Goal: Information Seeking & Learning: Learn about a topic

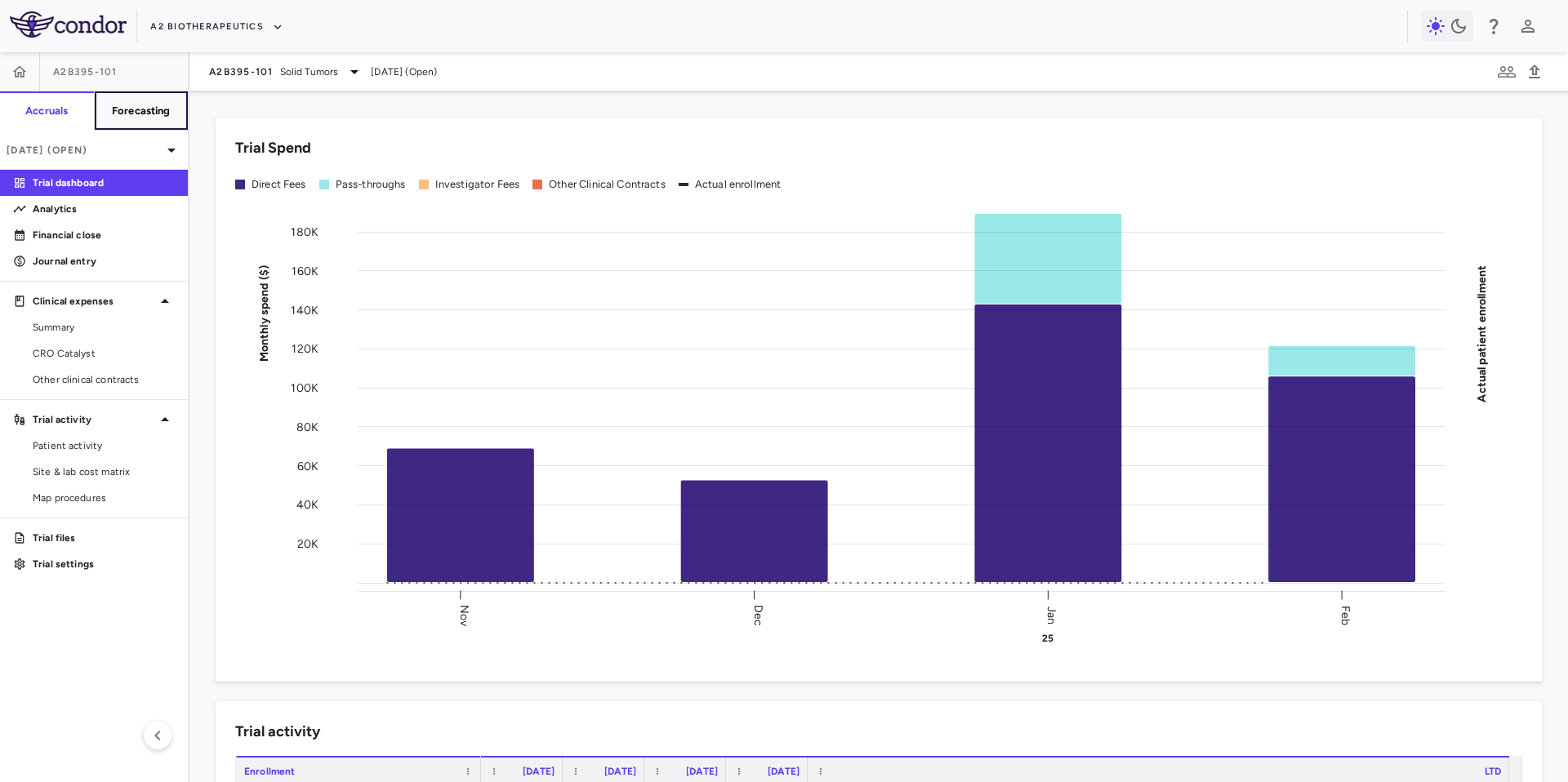
click at [159, 118] on h6 "Forecasting" at bounding box center [141, 111] width 59 height 14
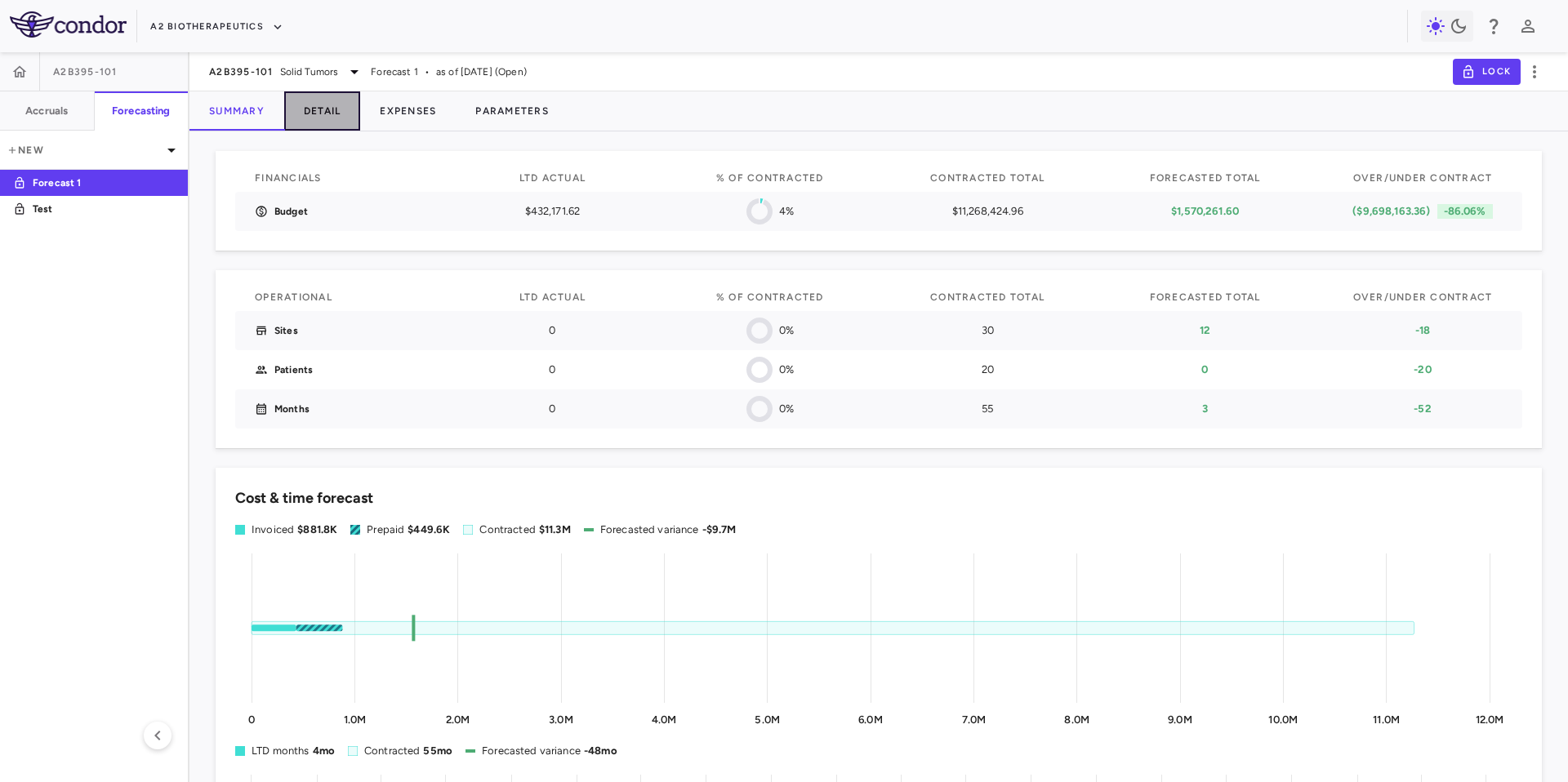
click at [315, 114] on button "Detail" at bounding box center [322, 112] width 77 height 40
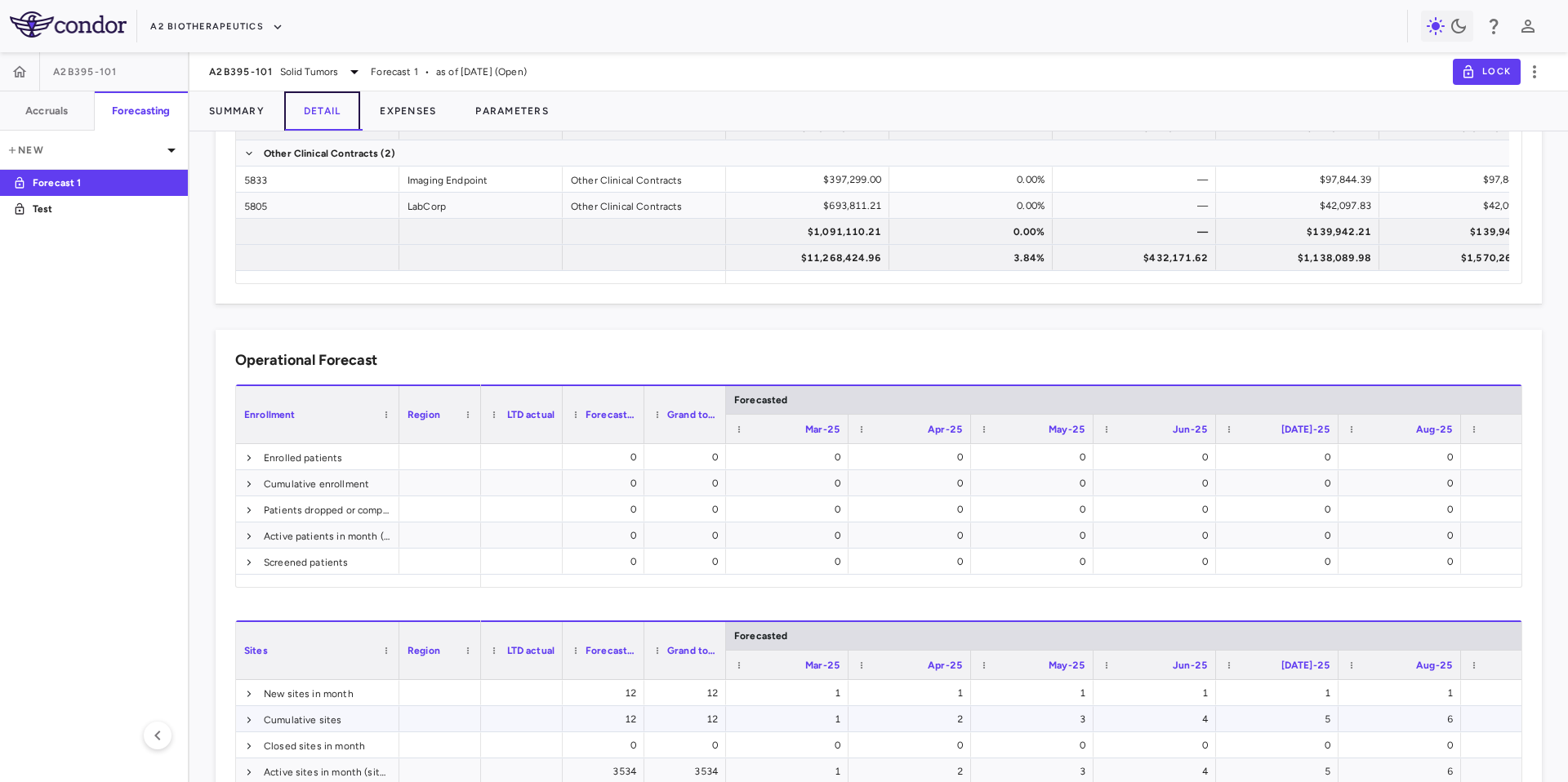
scroll to position [577, 0]
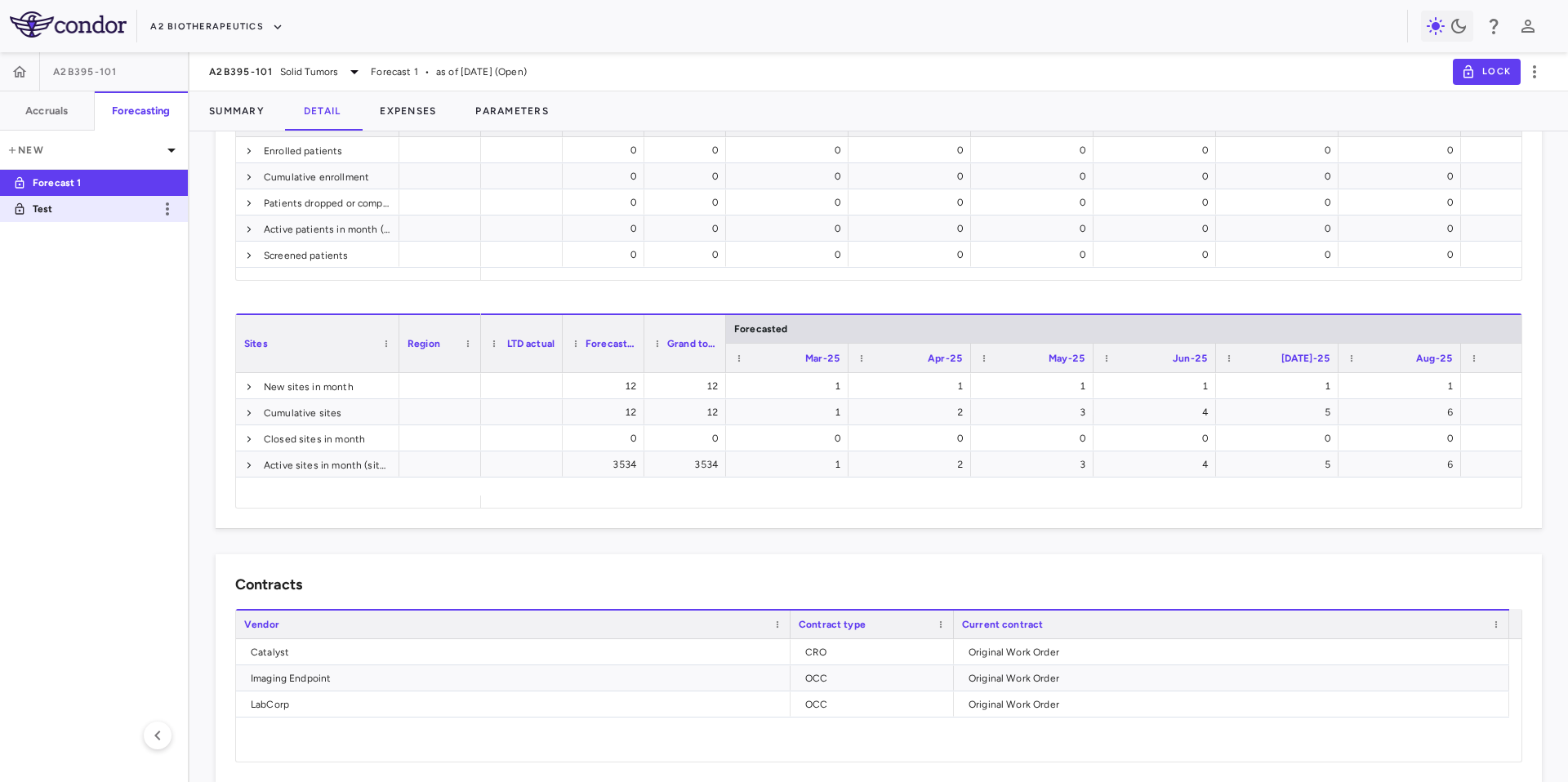
click at [48, 199] on link "Test" at bounding box center [94, 209] width 187 height 38
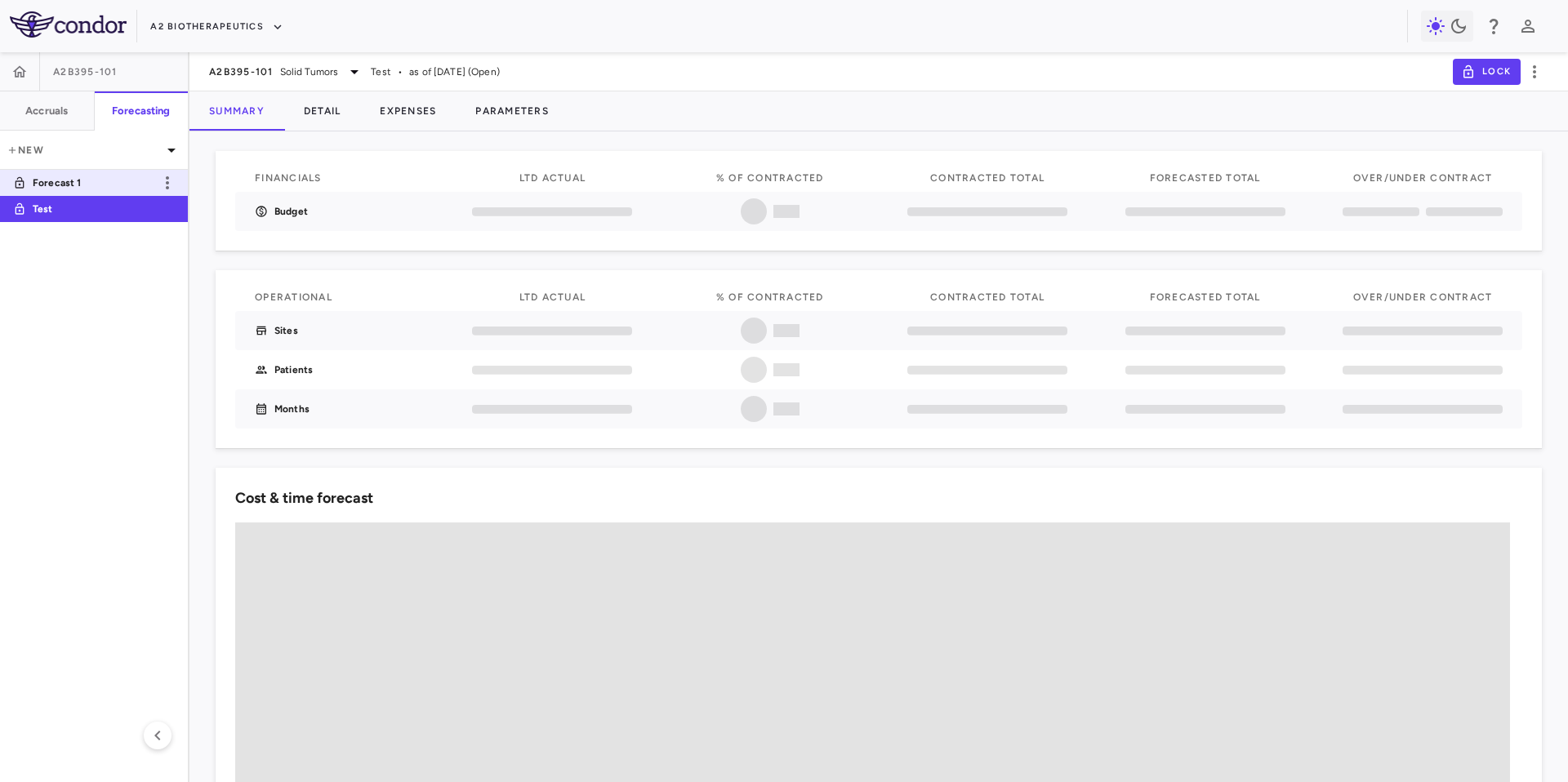
click at [66, 187] on p "Forecast 1" at bounding box center [93, 183] width 121 height 14
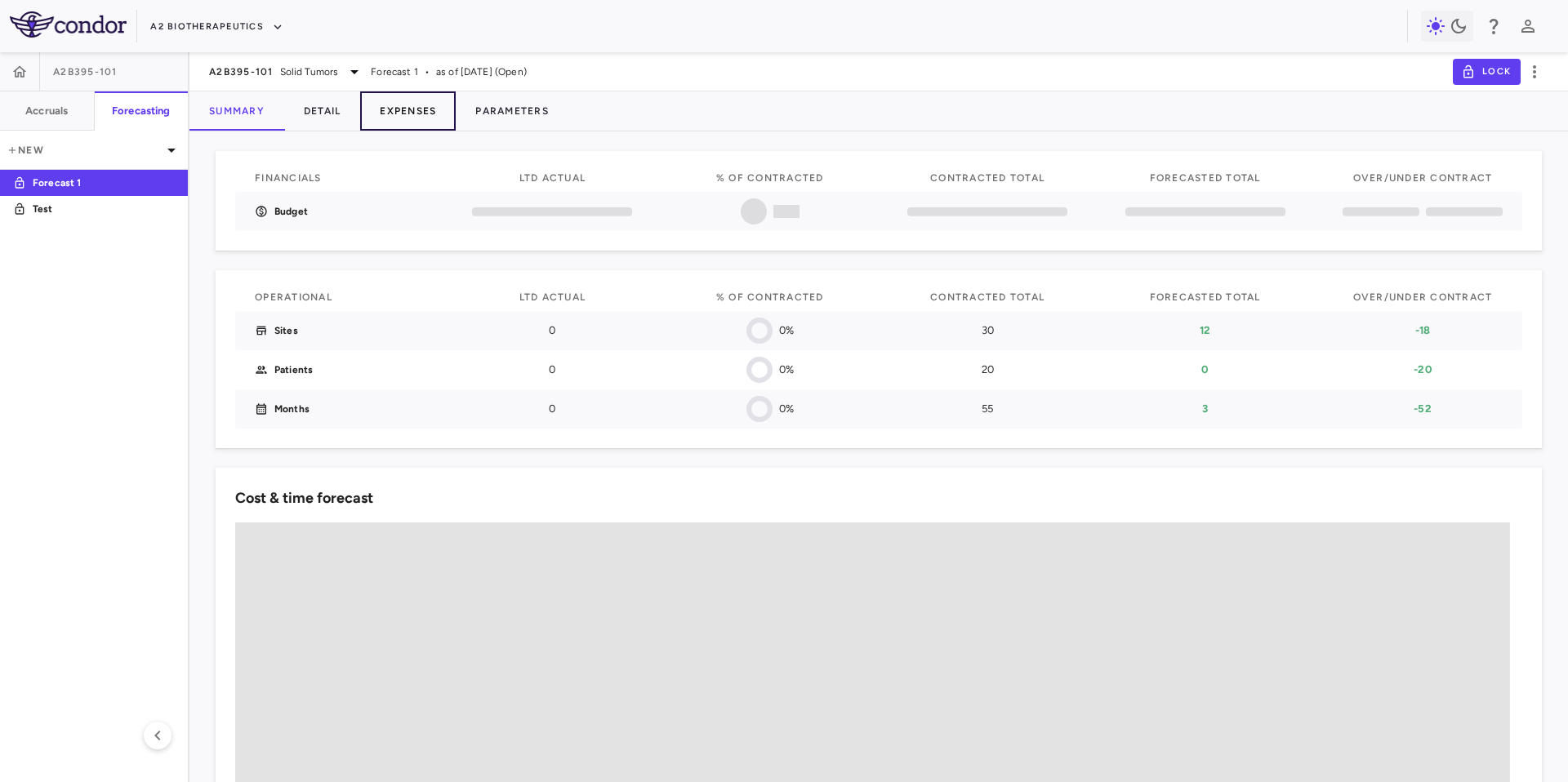
click at [406, 112] on button "Expenses" at bounding box center [408, 112] width 96 height 40
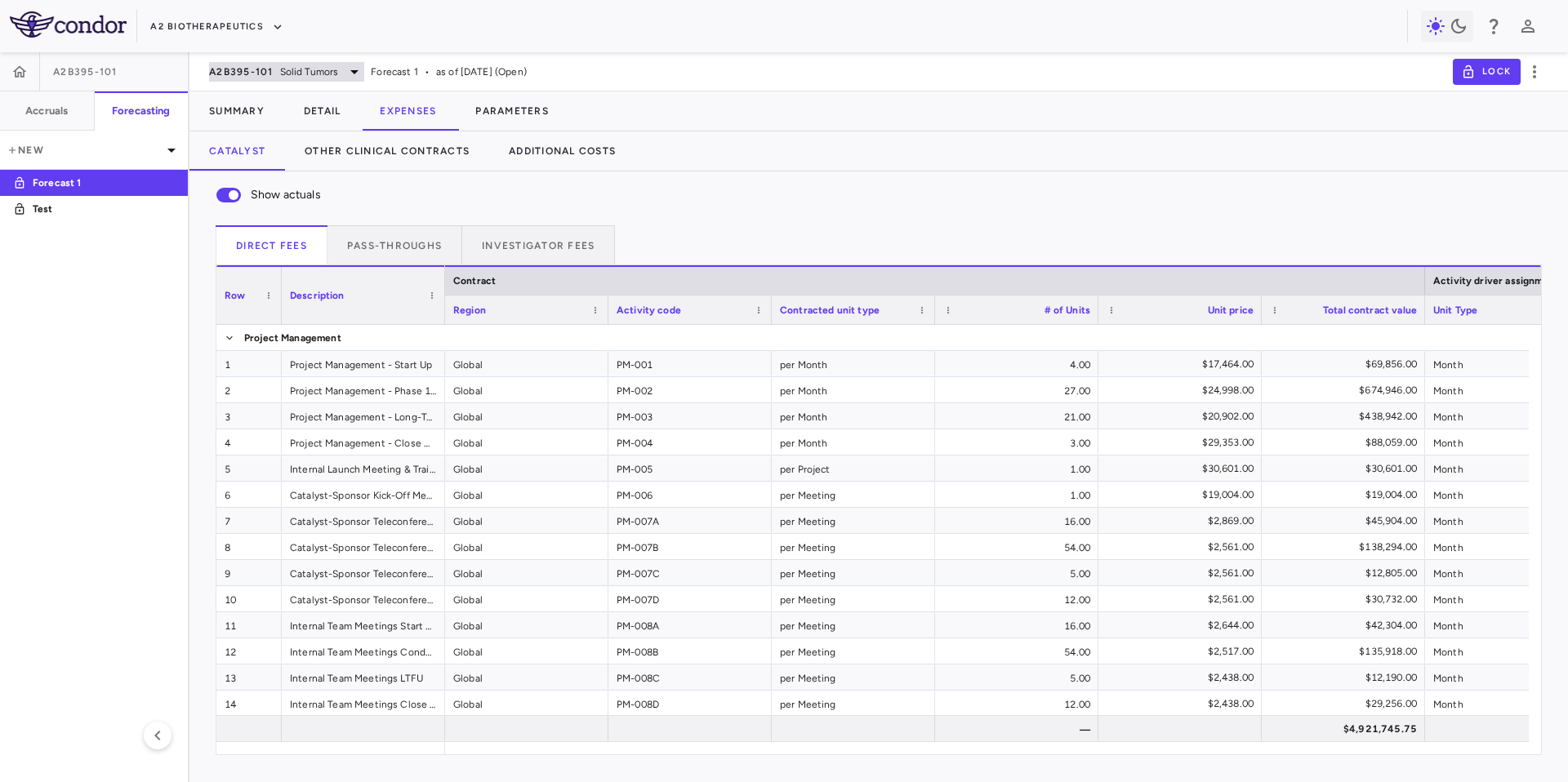
click at [288, 67] on span "Solid Tumors" at bounding box center [309, 72] width 59 height 14
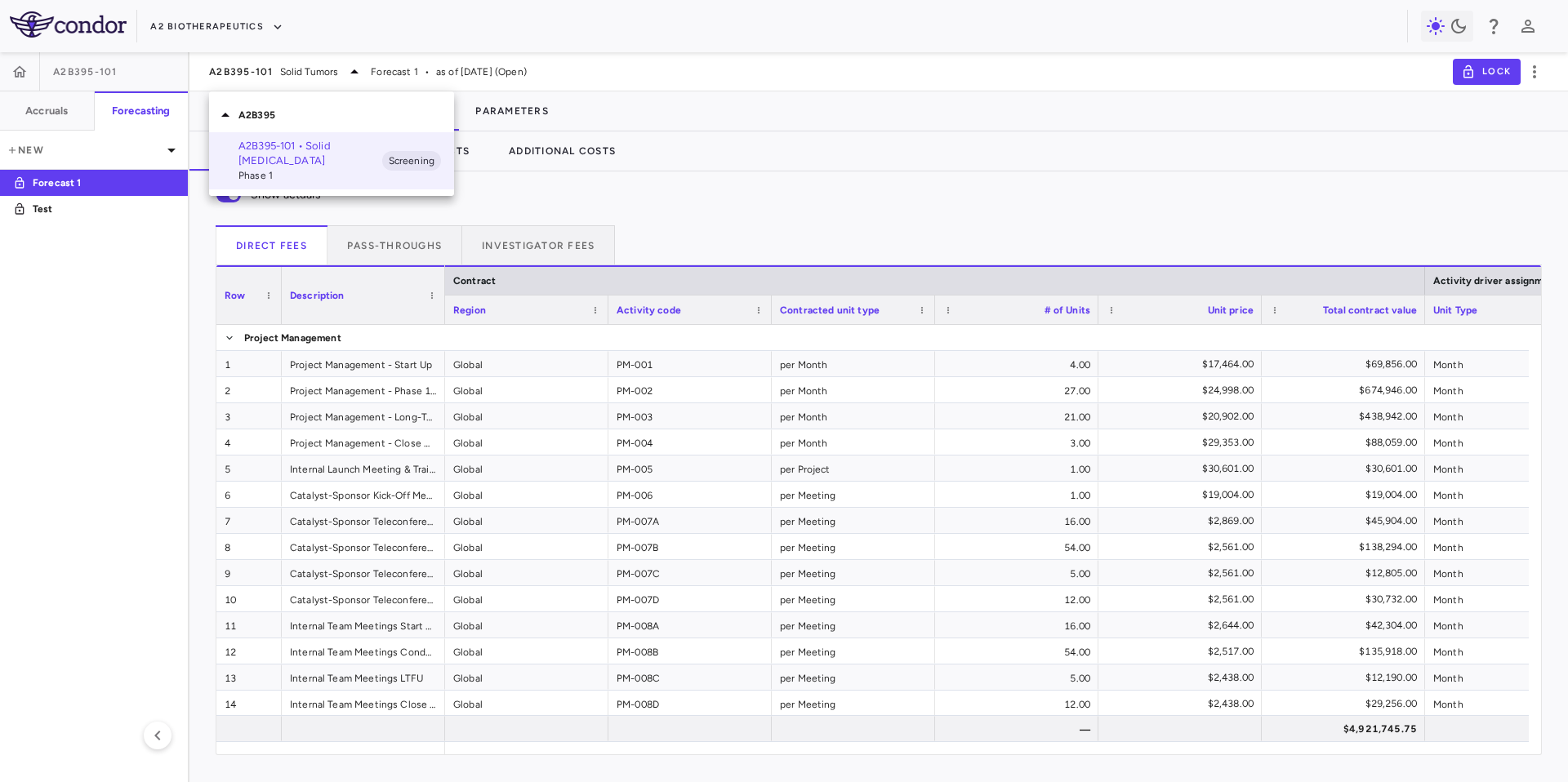
click at [56, 214] on div at bounding box center [784, 391] width 1568 height 782
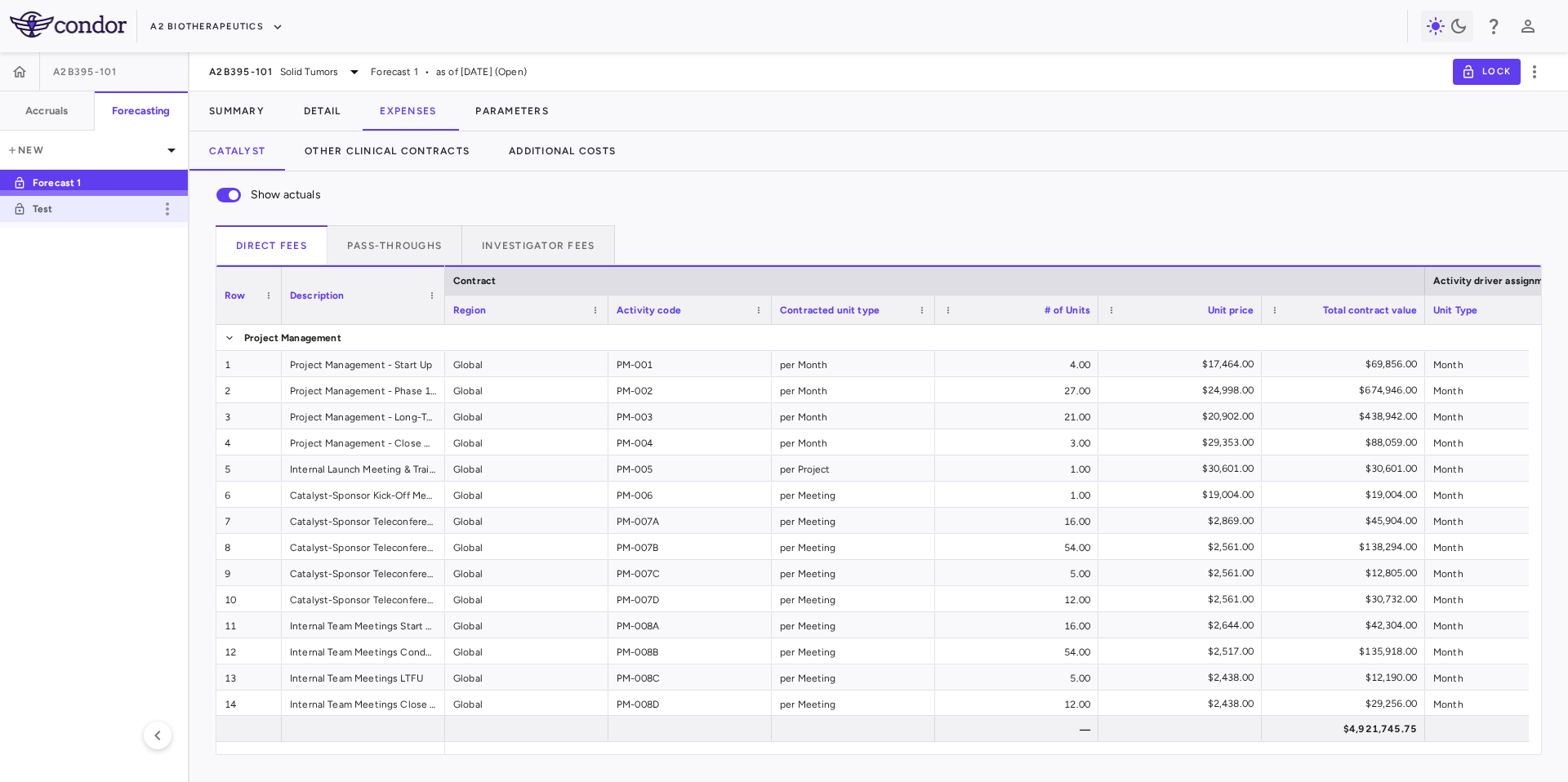
click at [39, 205] on p "Test" at bounding box center [93, 209] width 121 height 14
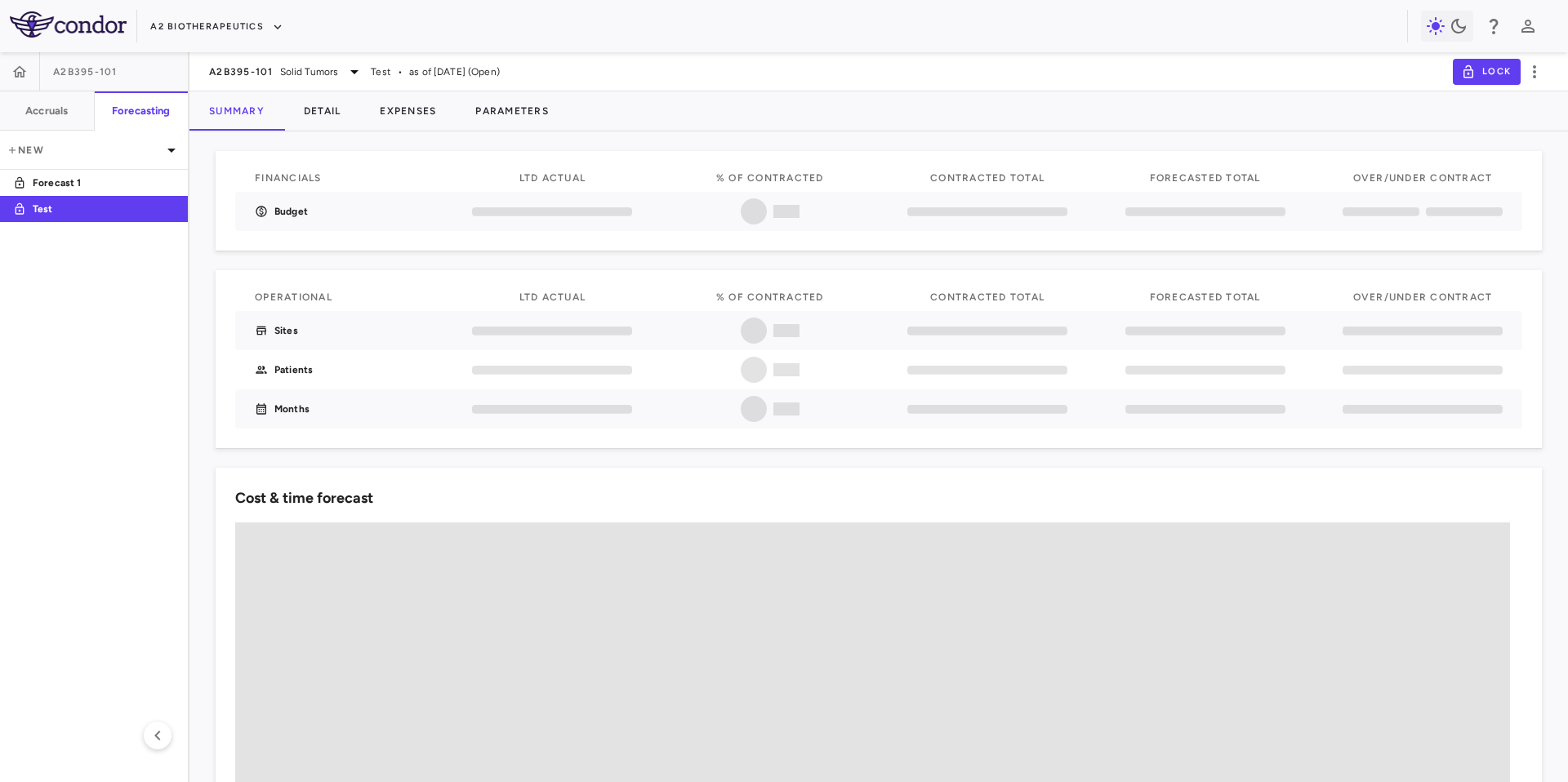
click at [327, 61] on div "A2B395-101 Solid [MEDICAL_DATA] Test • as of [DATE] (Open) Lock" at bounding box center [879, 72] width 1379 height 40
click at [329, 68] on span "Solid Tumors" at bounding box center [309, 72] width 59 height 14
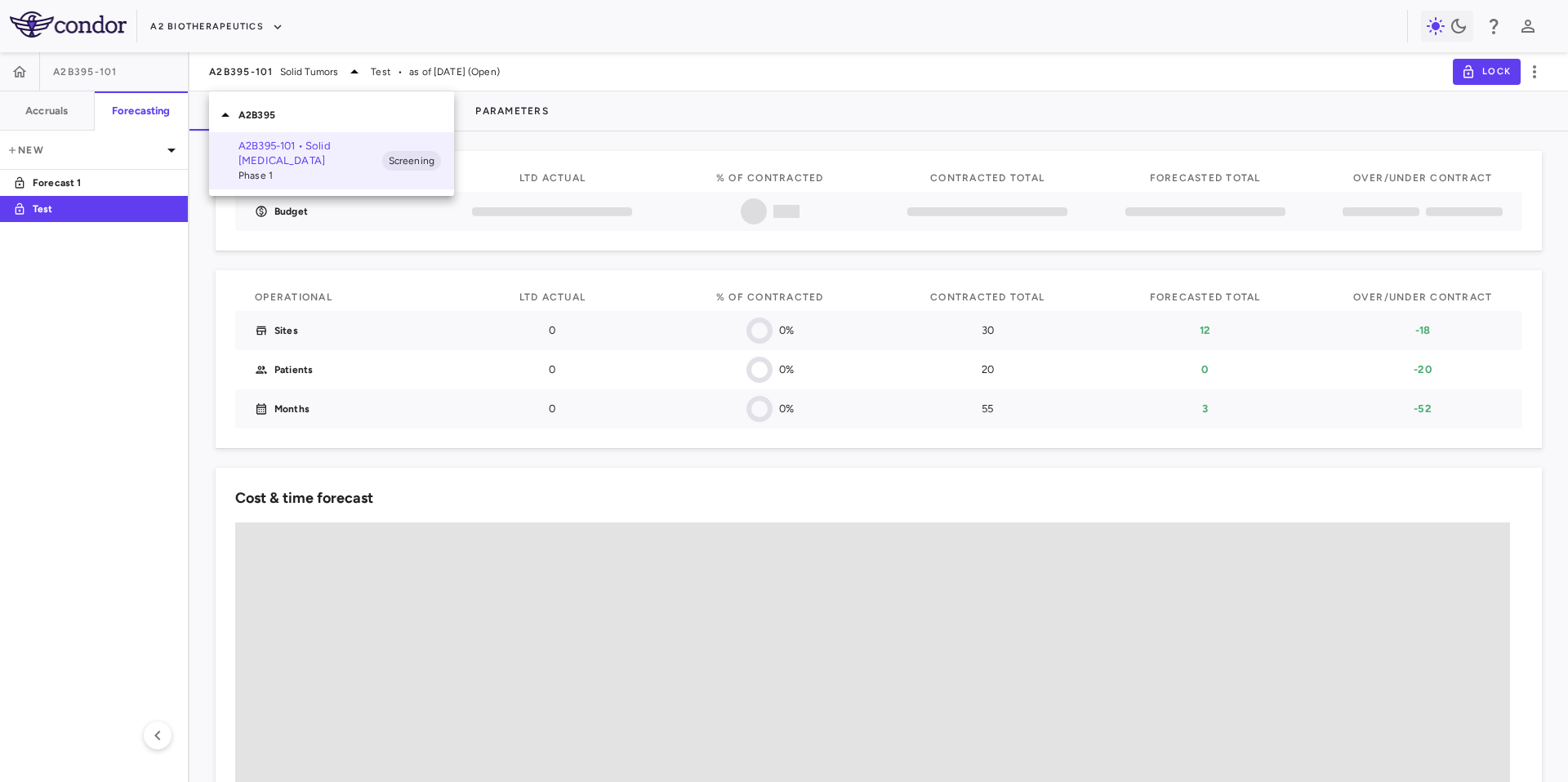
click at [611, 98] on div at bounding box center [784, 391] width 1568 height 782
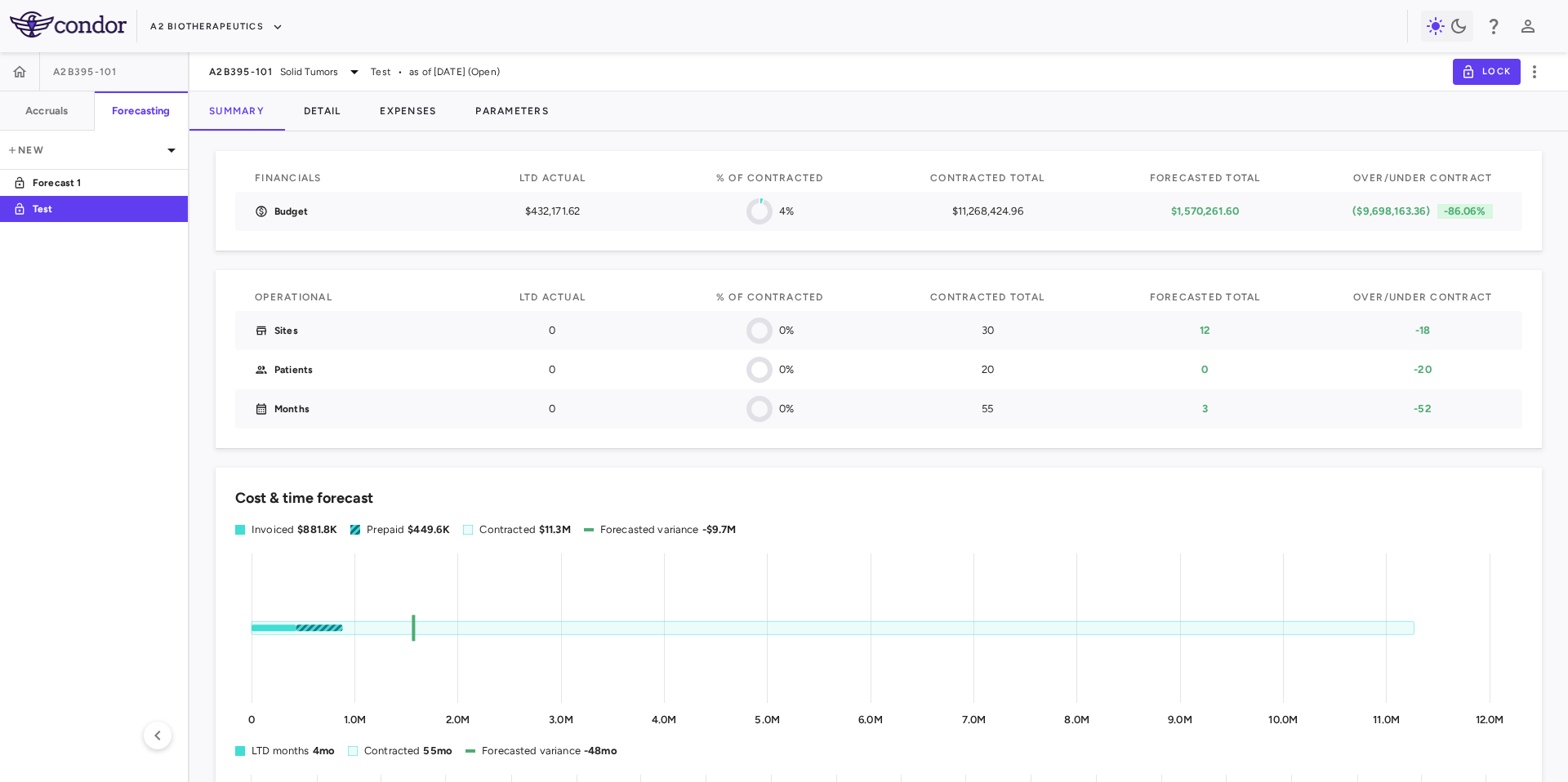
scroll to position [503, 0]
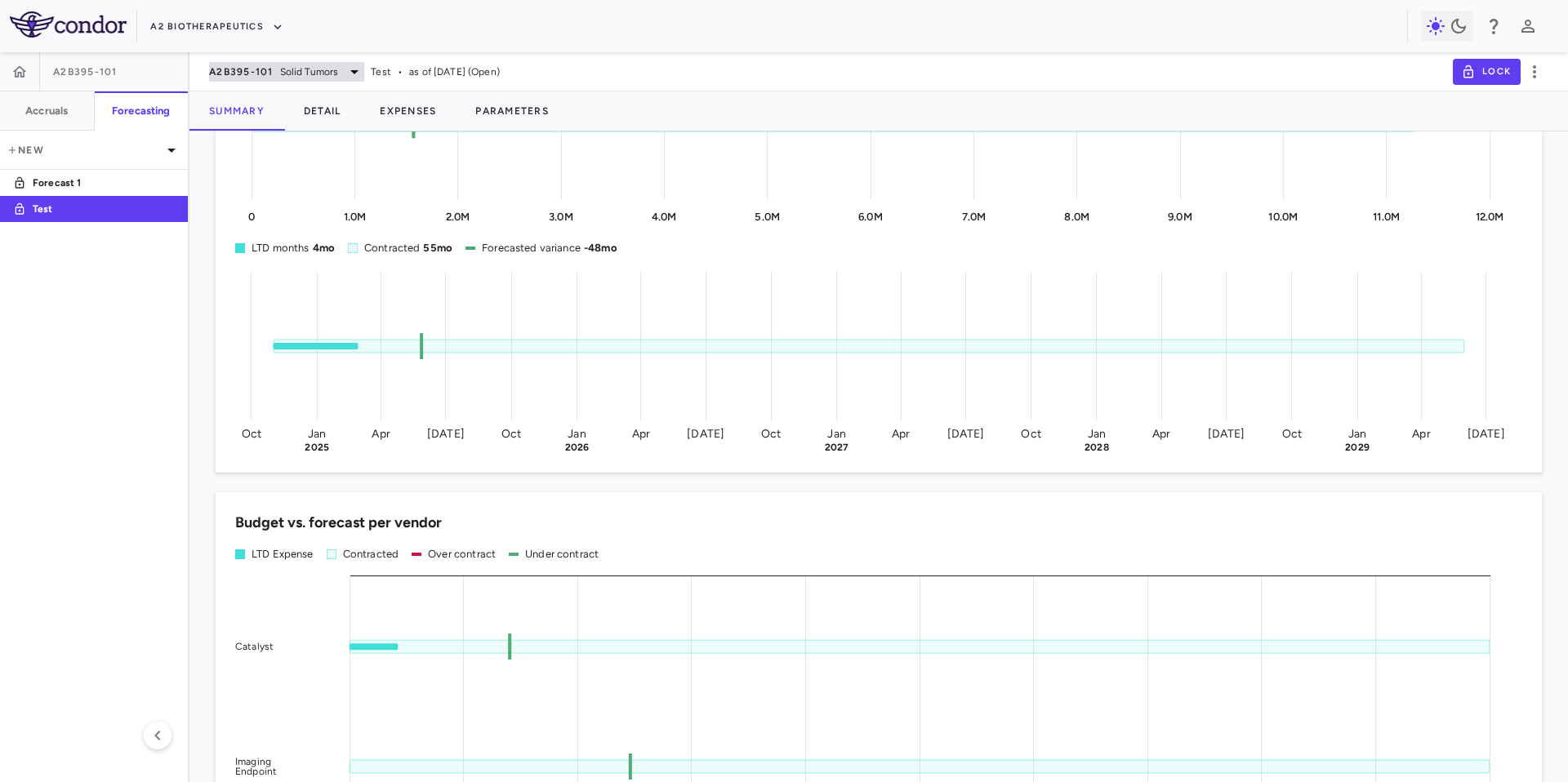
click at [326, 74] on span "Solid Tumors" at bounding box center [309, 72] width 59 height 14
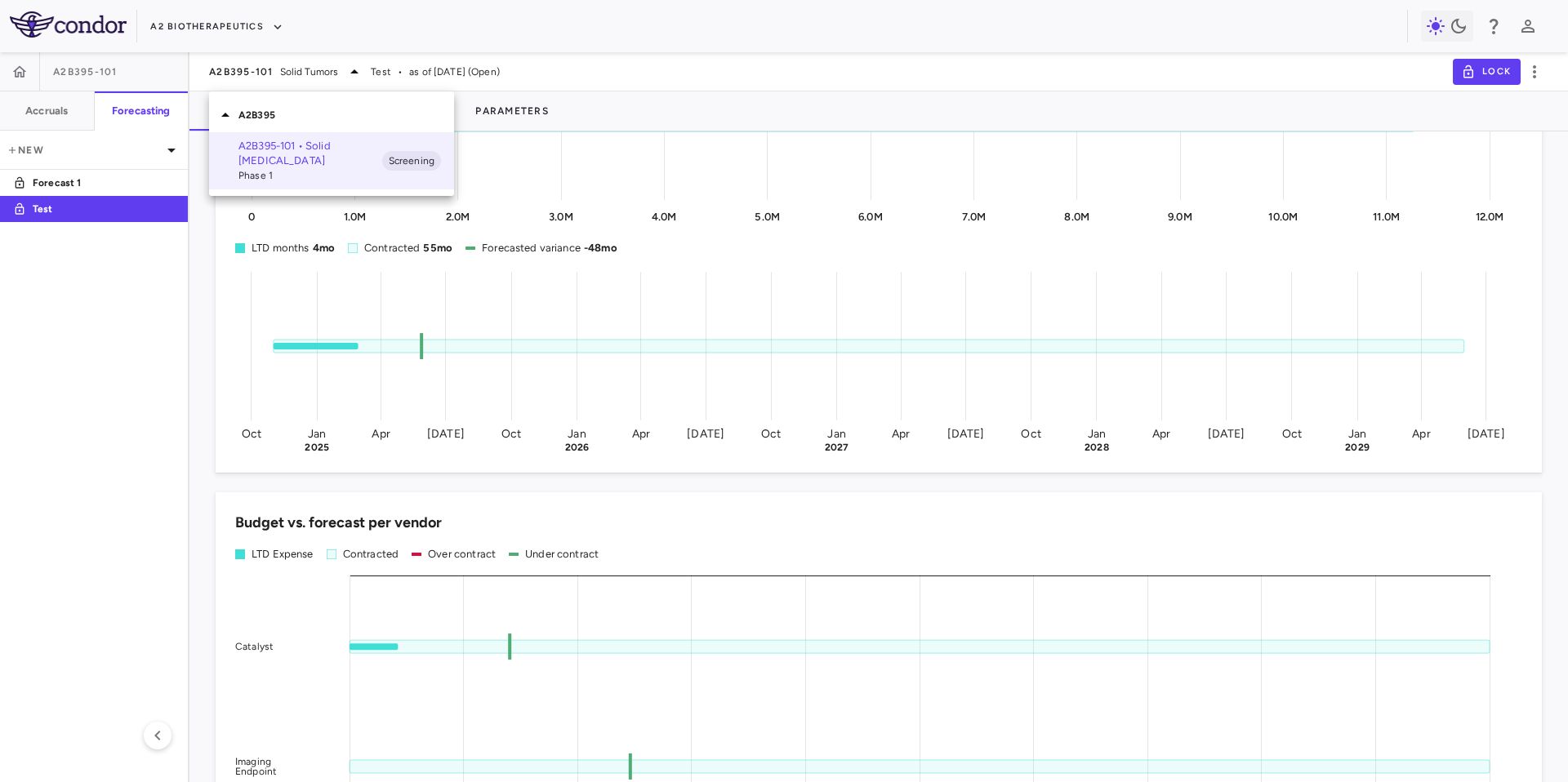
click at [659, 86] on div at bounding box center [784, 391] width 1568 height 782
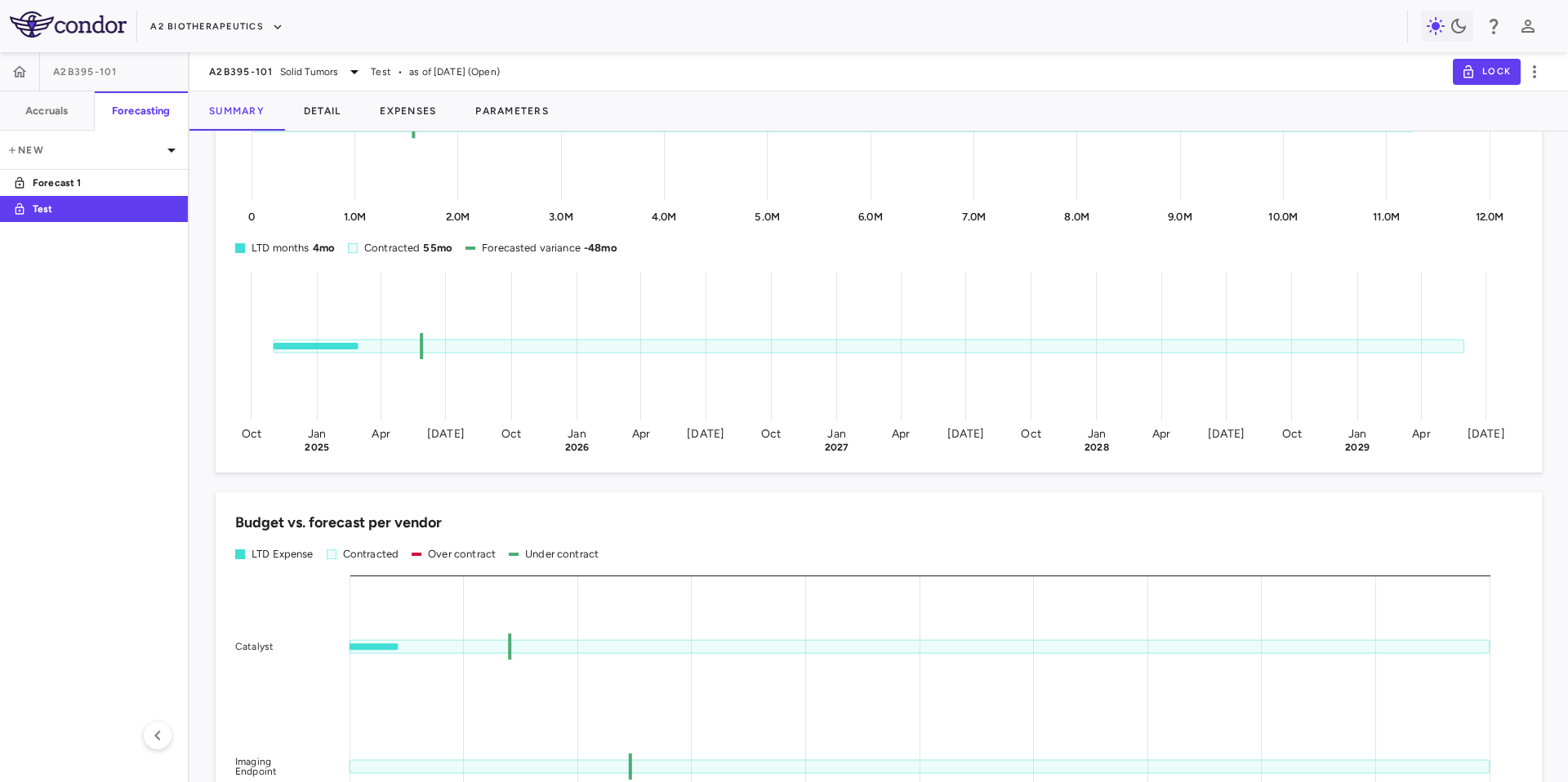
scroll to position [0, 0]
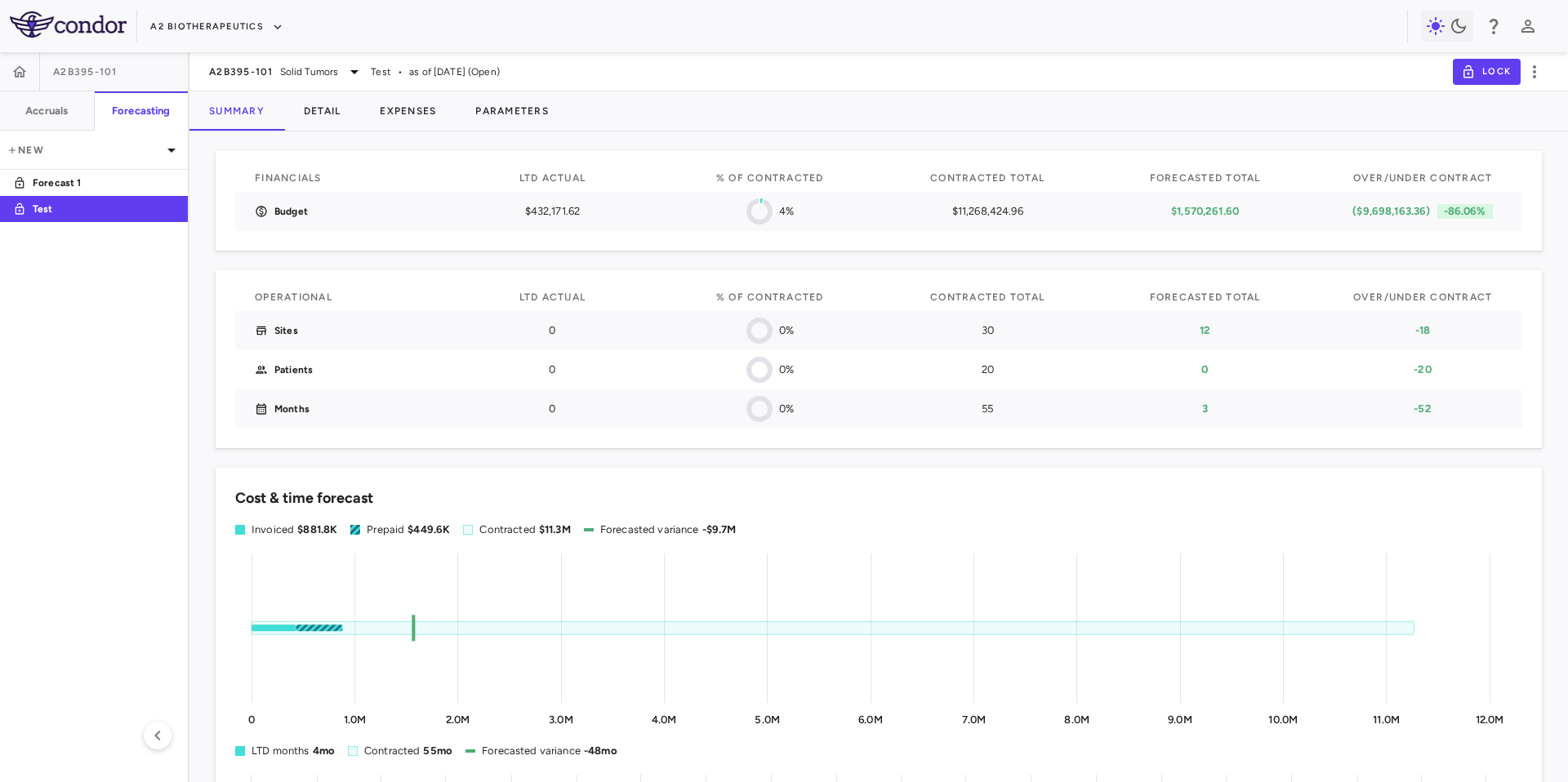
click at [657, 146] on div "Financials LTD actual % of Contracted Contracted Total Forecasted Total Over/Un…" at bounding box center [879, 293] width 1326 height 310
click at [52, 143] on p "New" at bounding box center [84, 150] width 155 height 14
click at [52, 118] on div at bounding box center [784, 391] width 1568 height 782
click at [51, 116] on h6 "Accruals" at bounding box center [46, 111] width 42 height 14
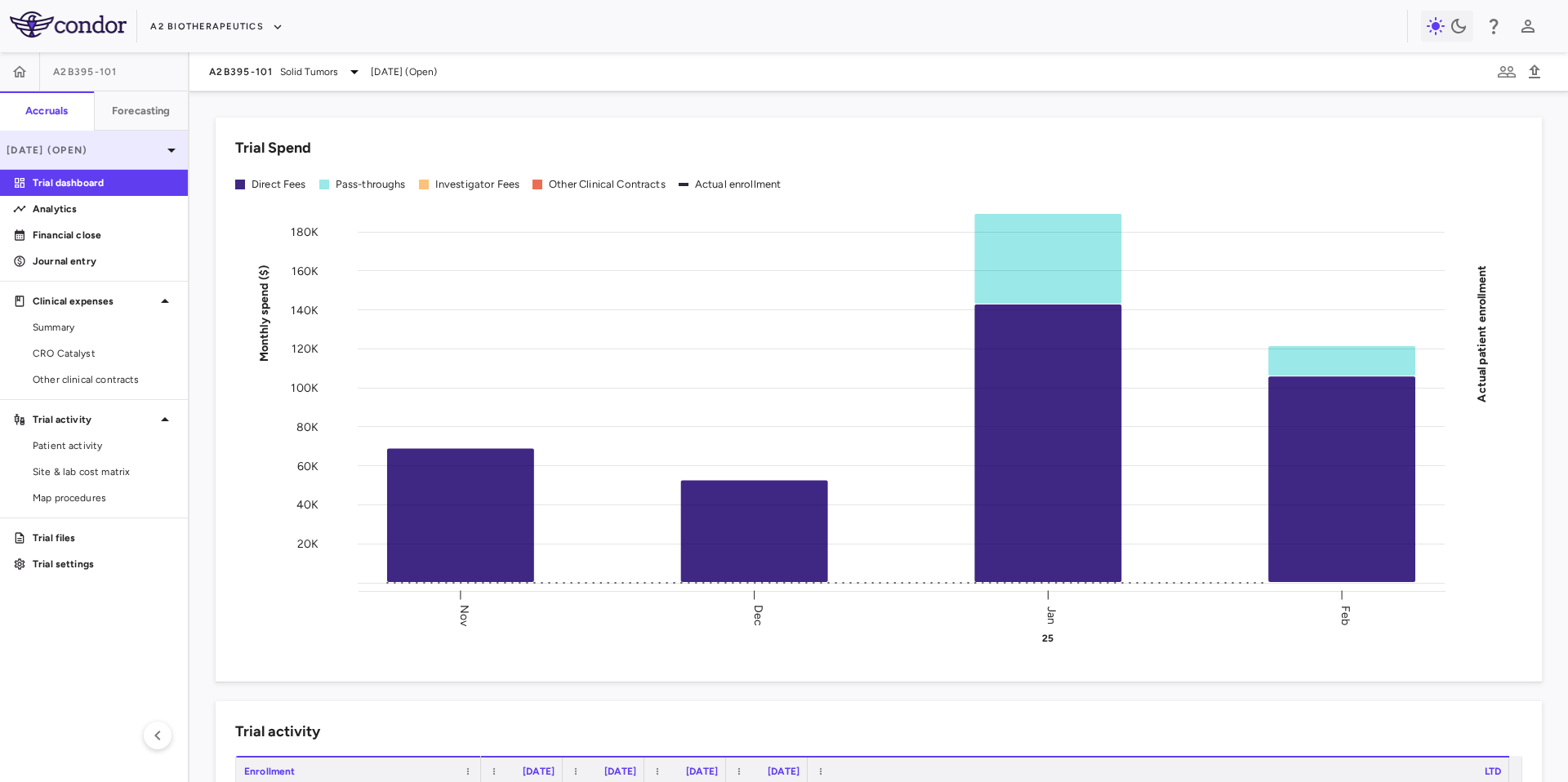
click at [123, 152] on p "[DATE] (Open)" at bounding box center [84, 150] width 155 height 14
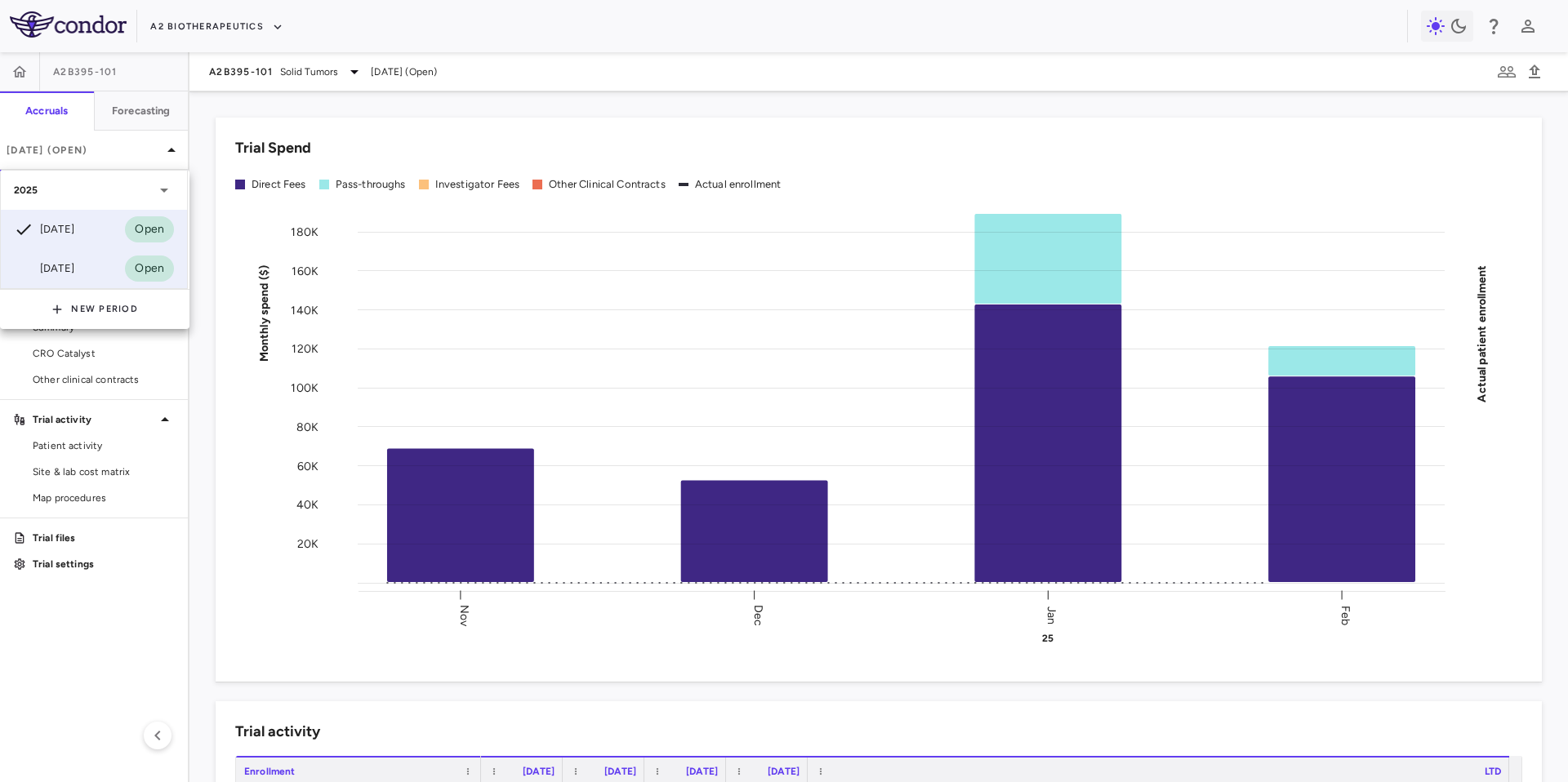
click at [126, 255] on div "[DATE] Open" at bounding box center [94, 268] width 187 height 40
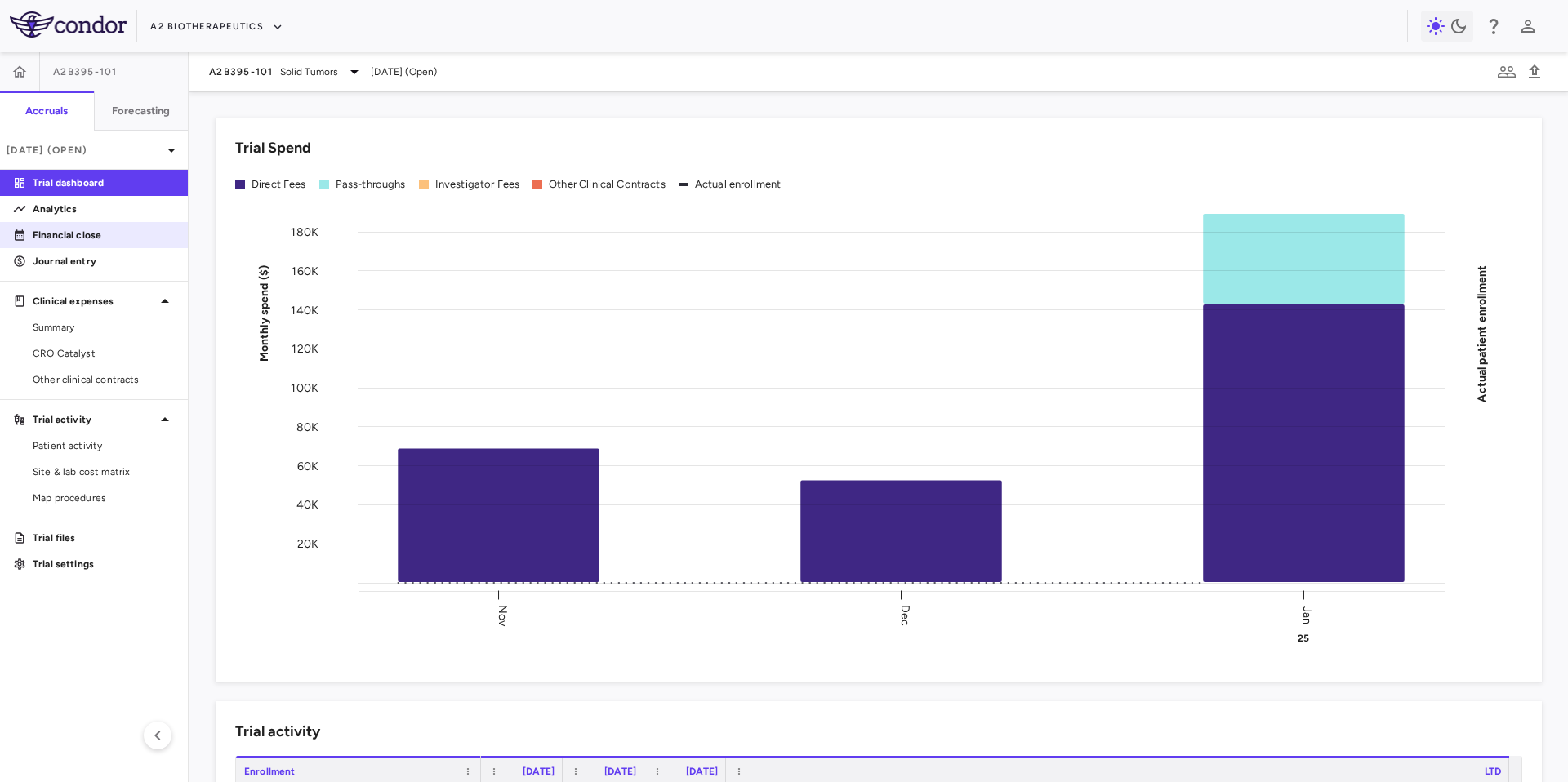
click at [74, 233] on p "Financial close" at bounding box center [104, 235] width 142 height 14
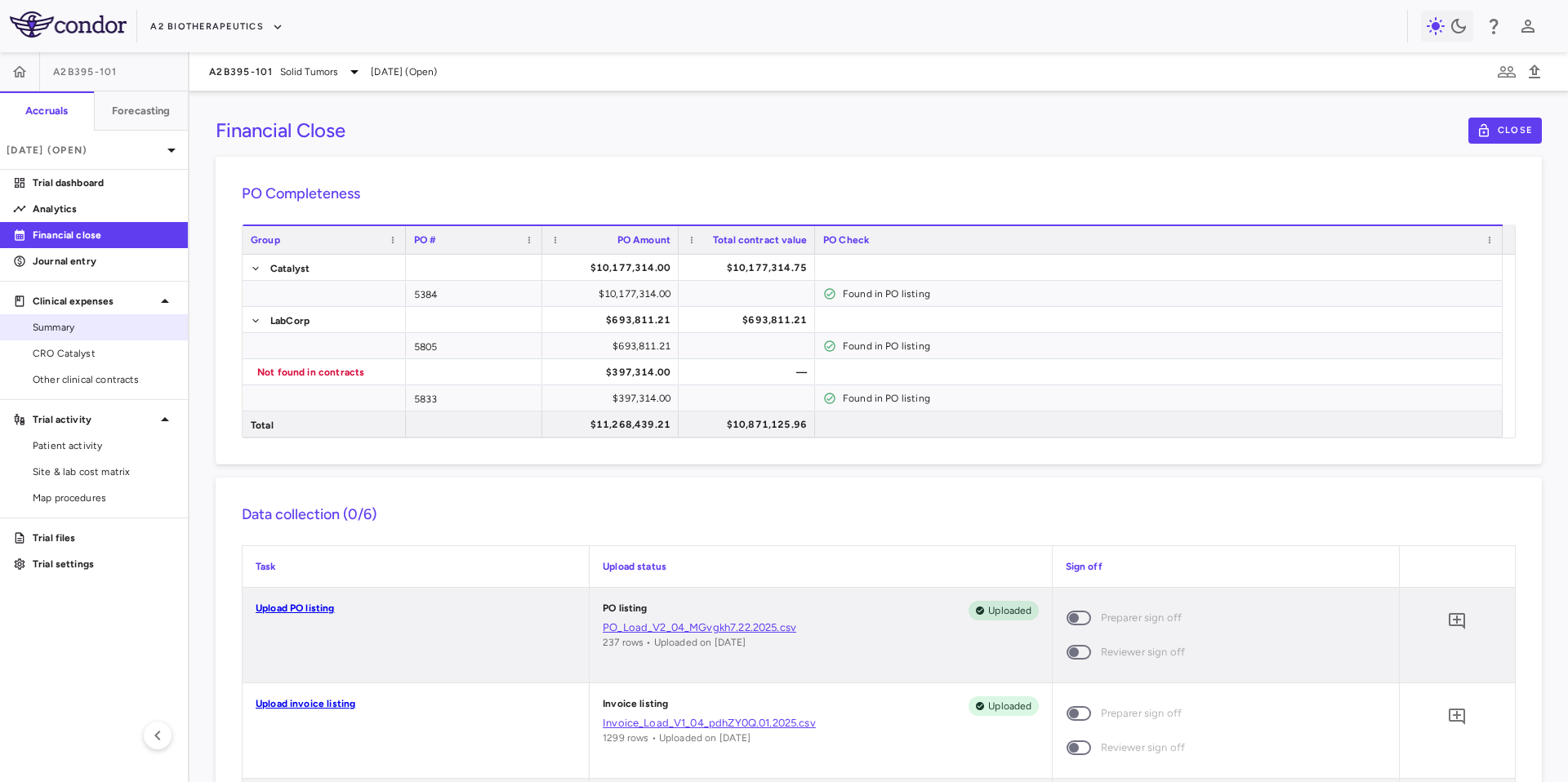
click at [31, 321] on div "Summary" at bounding box center [100, 327] width 149 height 14
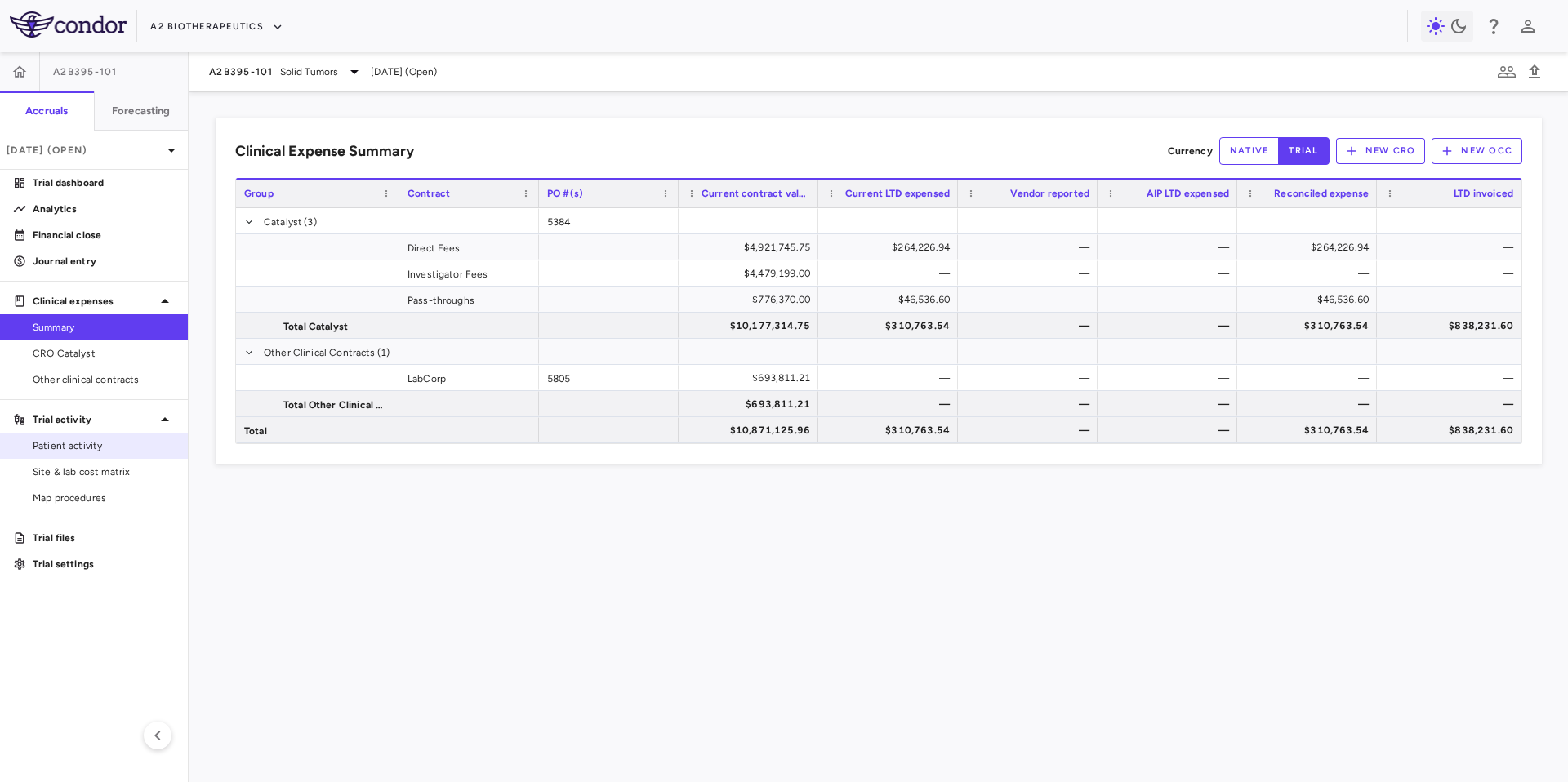
click at [68, 439] on span "Patient activity" at bounding box center [104, 446] width 142 height 14
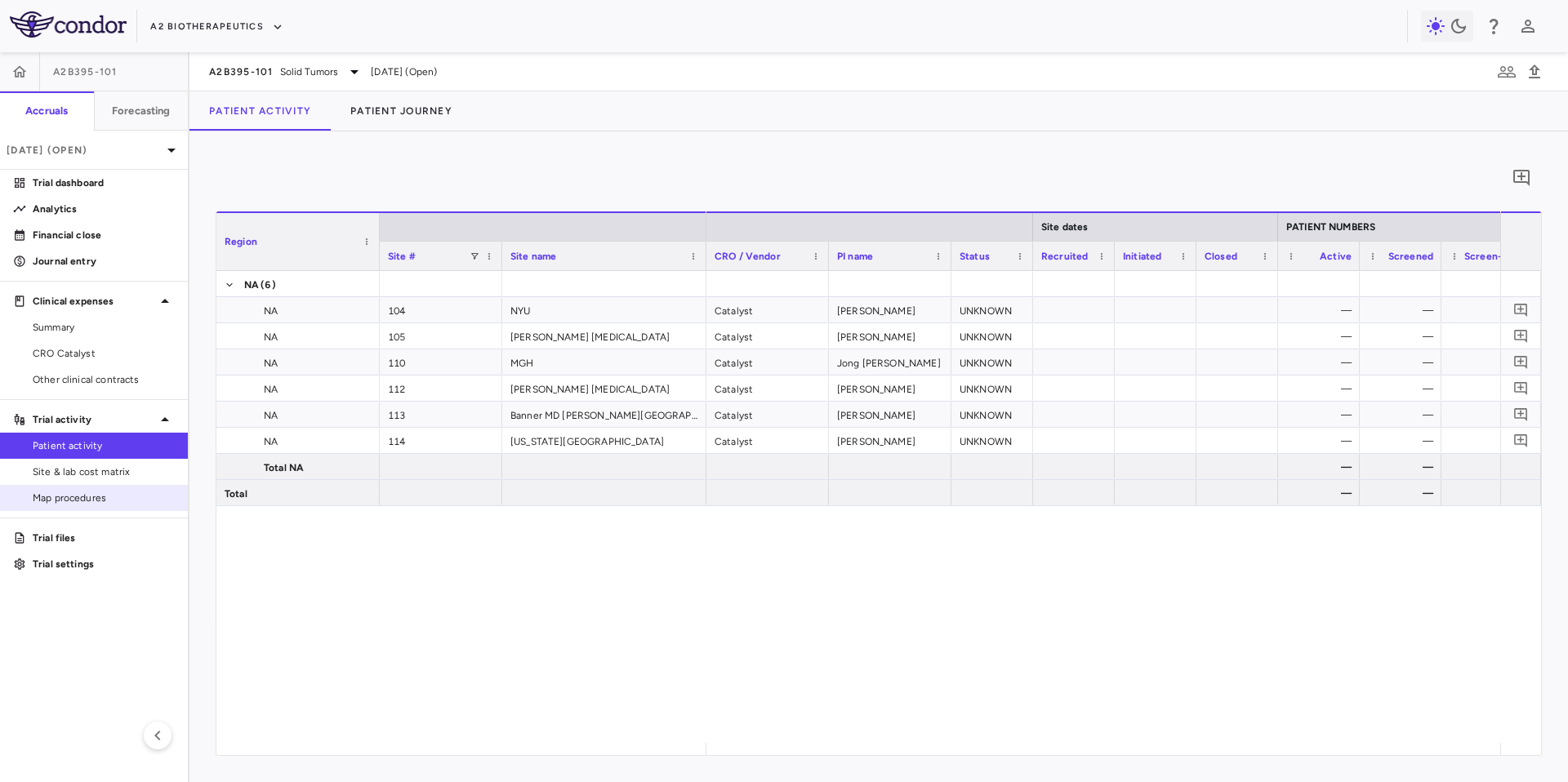
click at [81, 487] on link "Map procedures" at bounding box center [94, 497] width 187 height 24
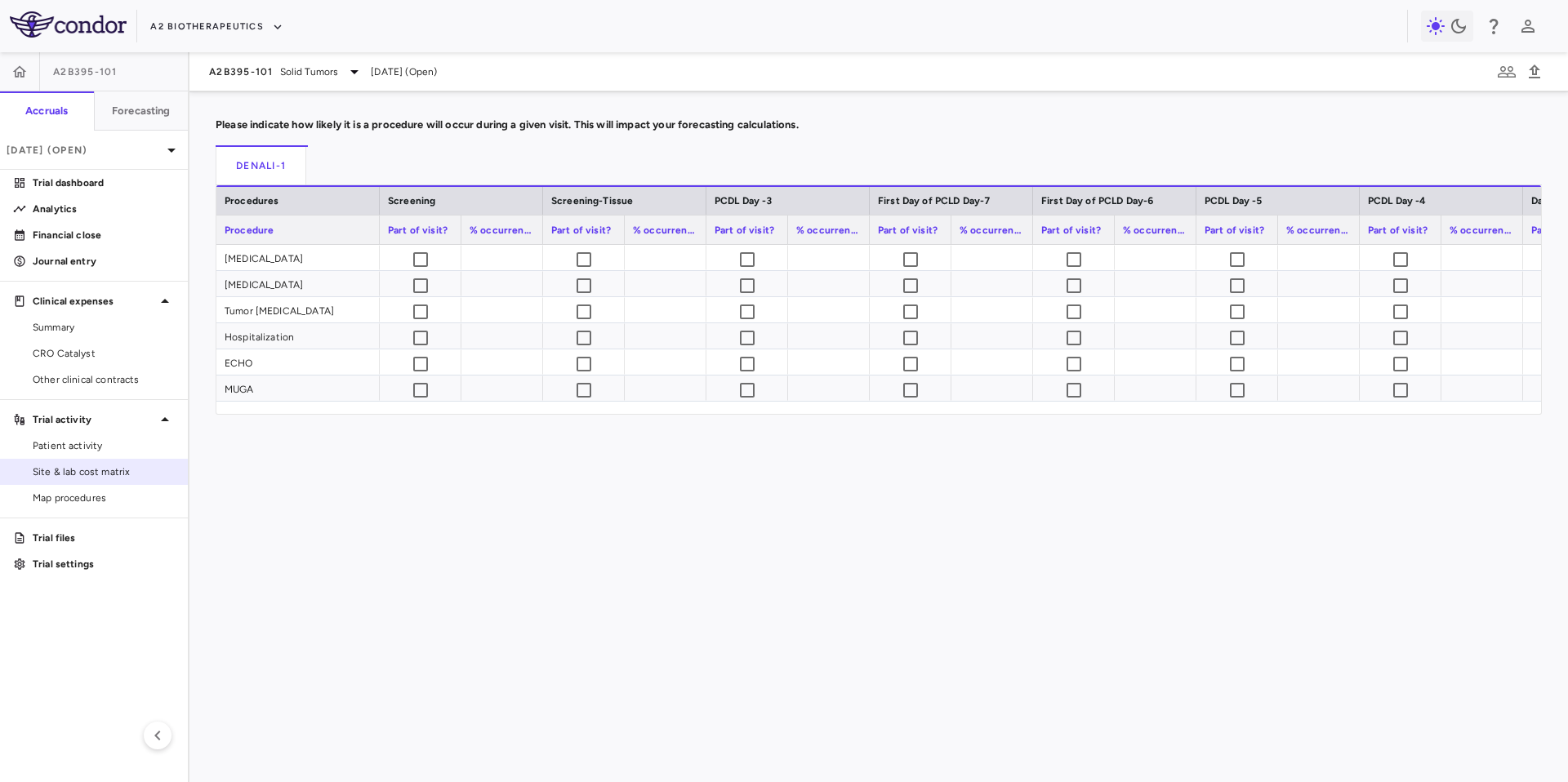
click at [83, 477] on span "Site & lab cost matrix" at bounding box center [104, 472] width 142 height 14
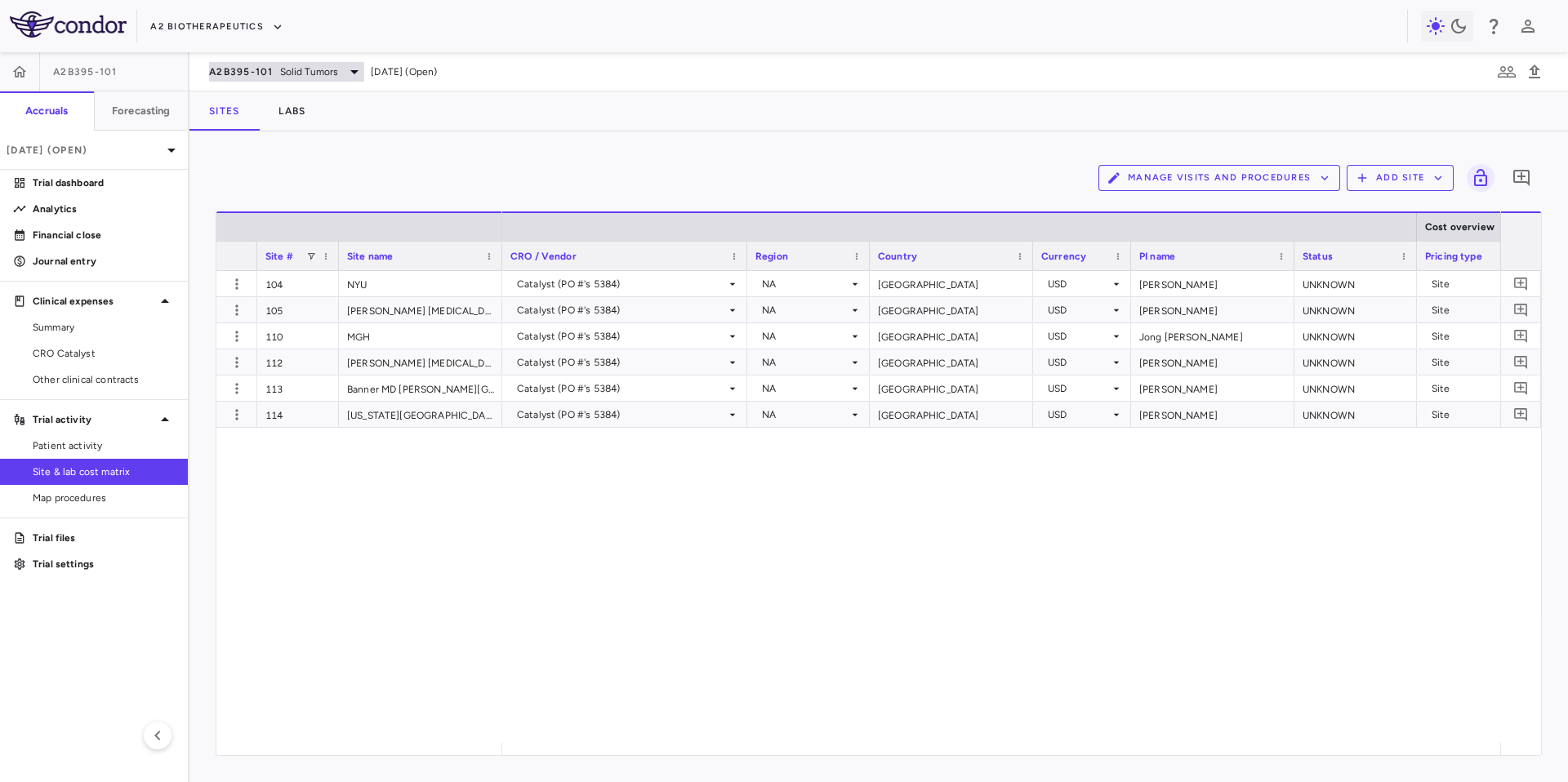
click at [292, 80] on div "A2B395-101 Solid [MEDICAL_DATA]" at bounding box center [287, 72] width 155 height 20
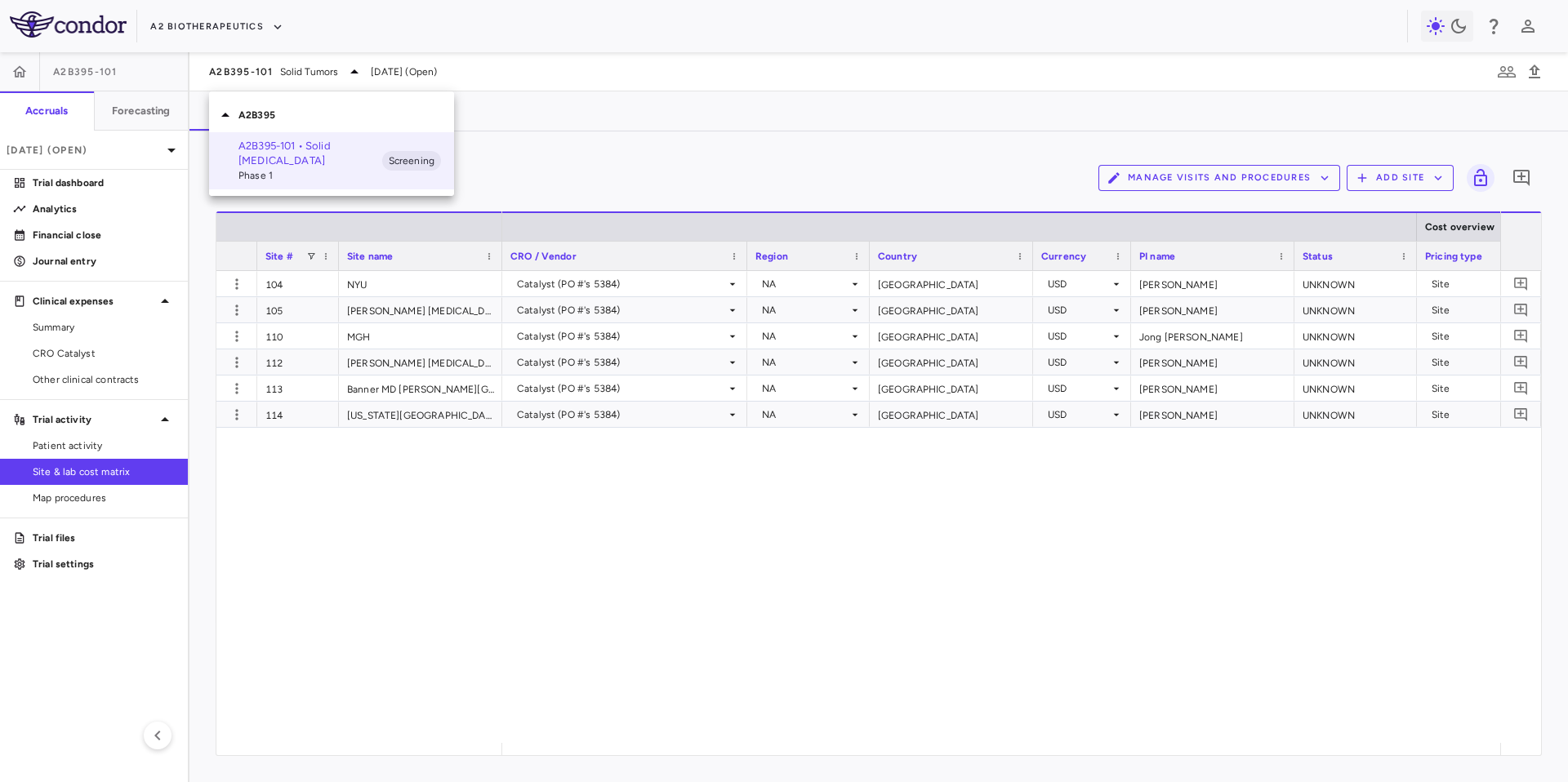
click at [538, 133] on div at bounding box center [784, 391] width 1568 height 782
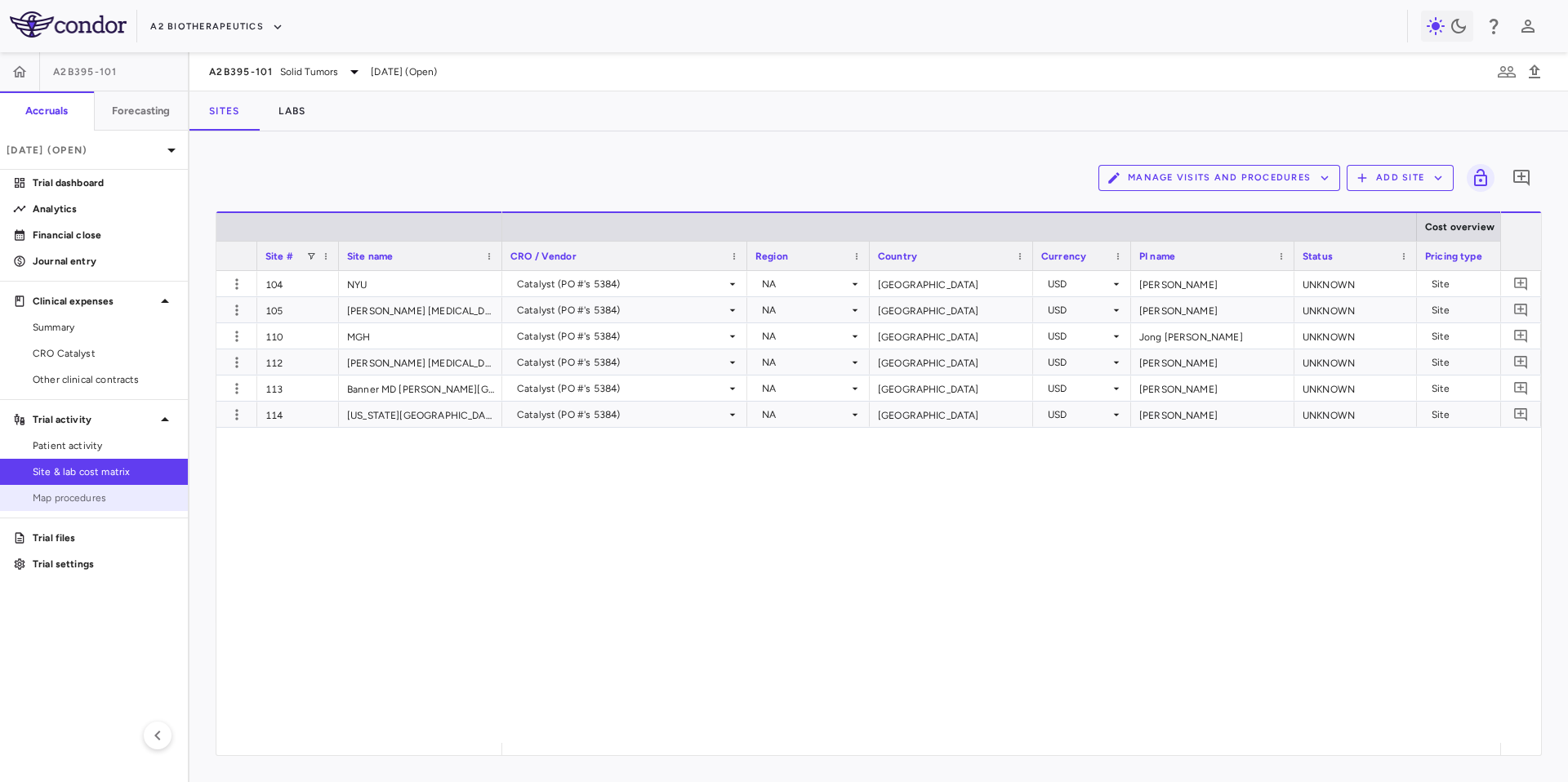
click at [101, 489] on link "Map procedures" at bounding box center [94, 497] width 187 height 24
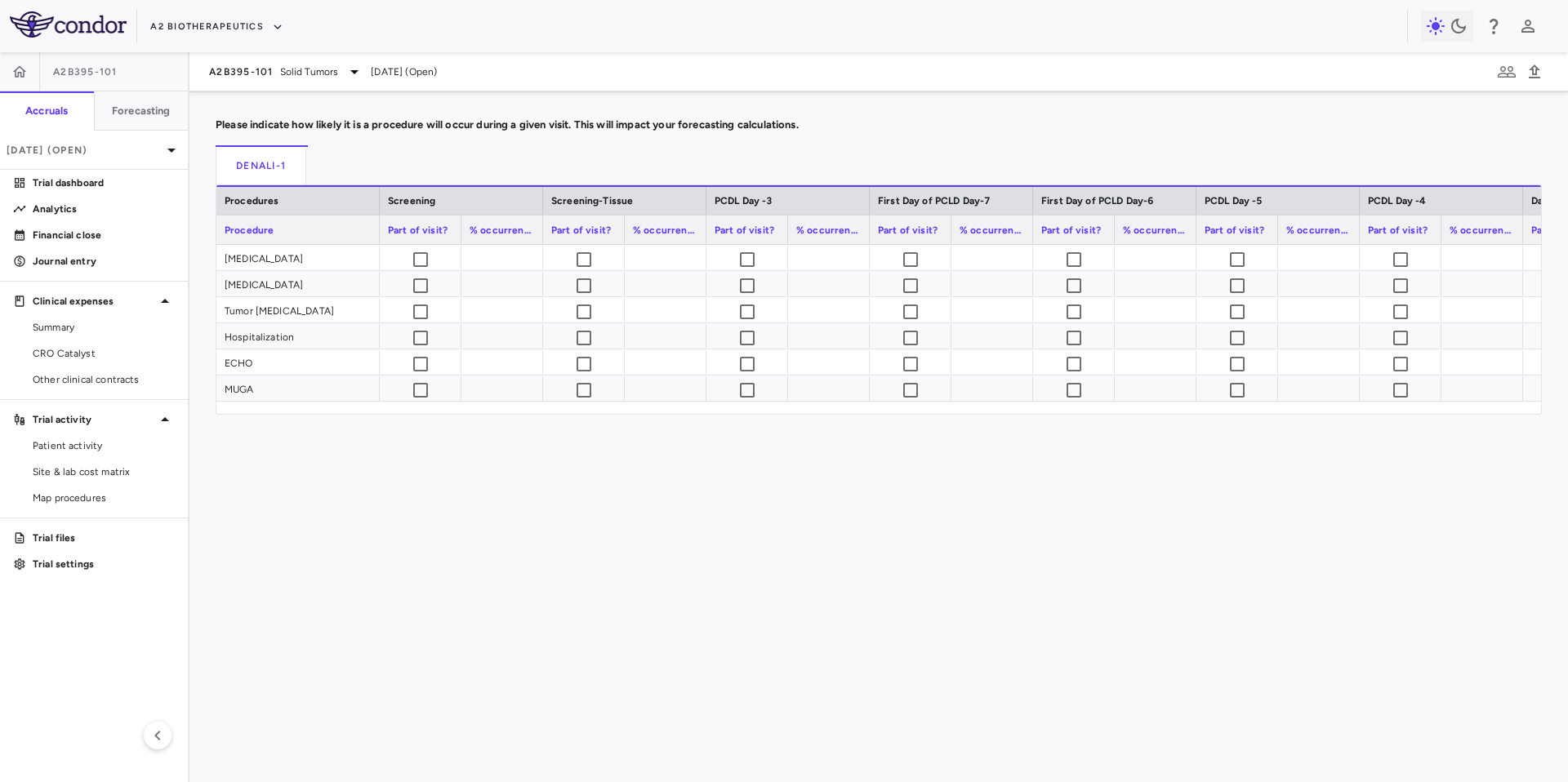
click at [336, 522] on div "Drag here to set row groups Drag here to set column labels Procedures Screening…" at bounding box center [879, 505] width 1326 height 639
click at [118, 116] on h6 "Forecasting" at bounding box center [141, 111] width 59 height 14
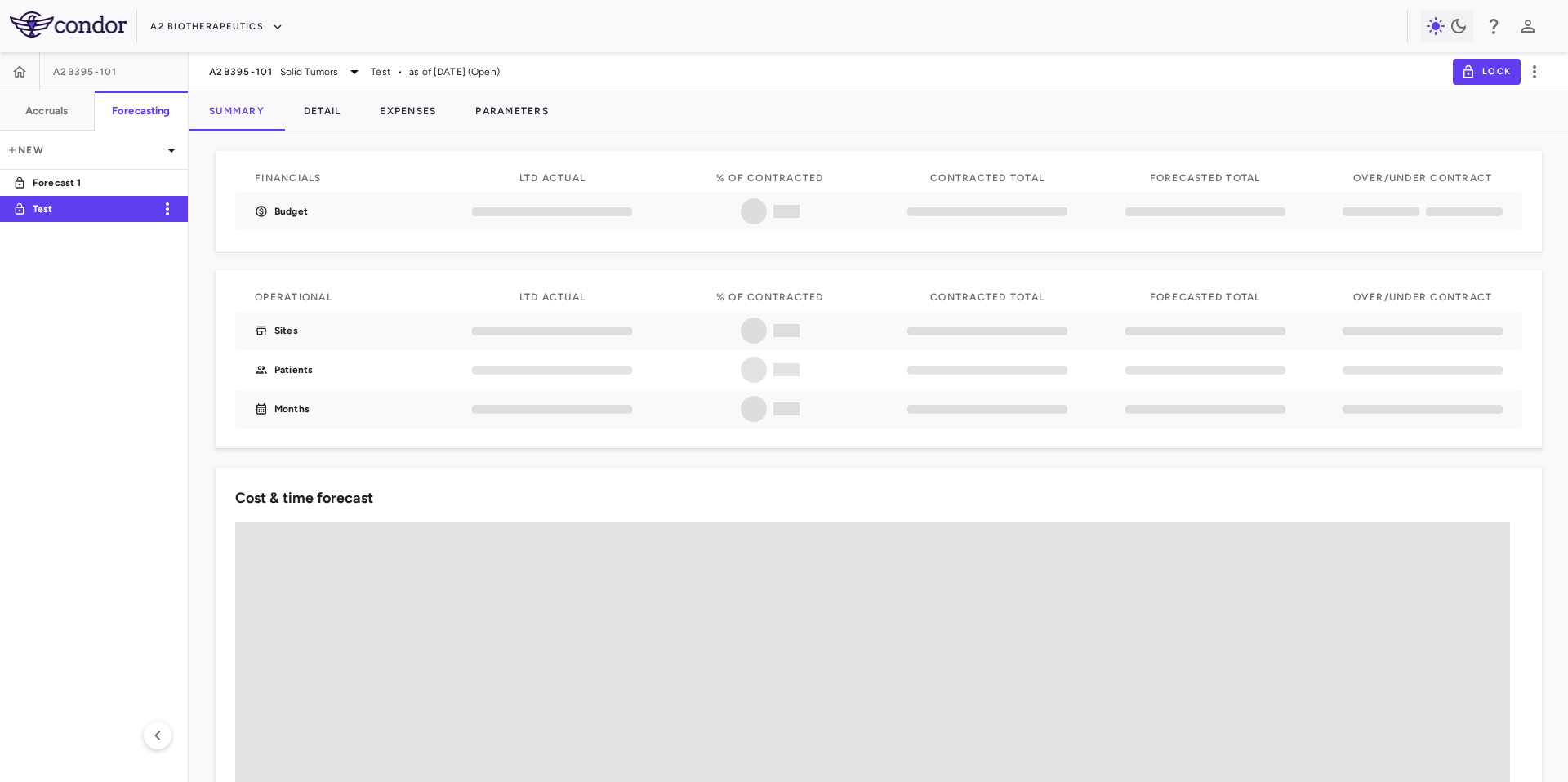
click at [32, 208] on p "Test" at bounding box center [93, 209] width 121 height 14
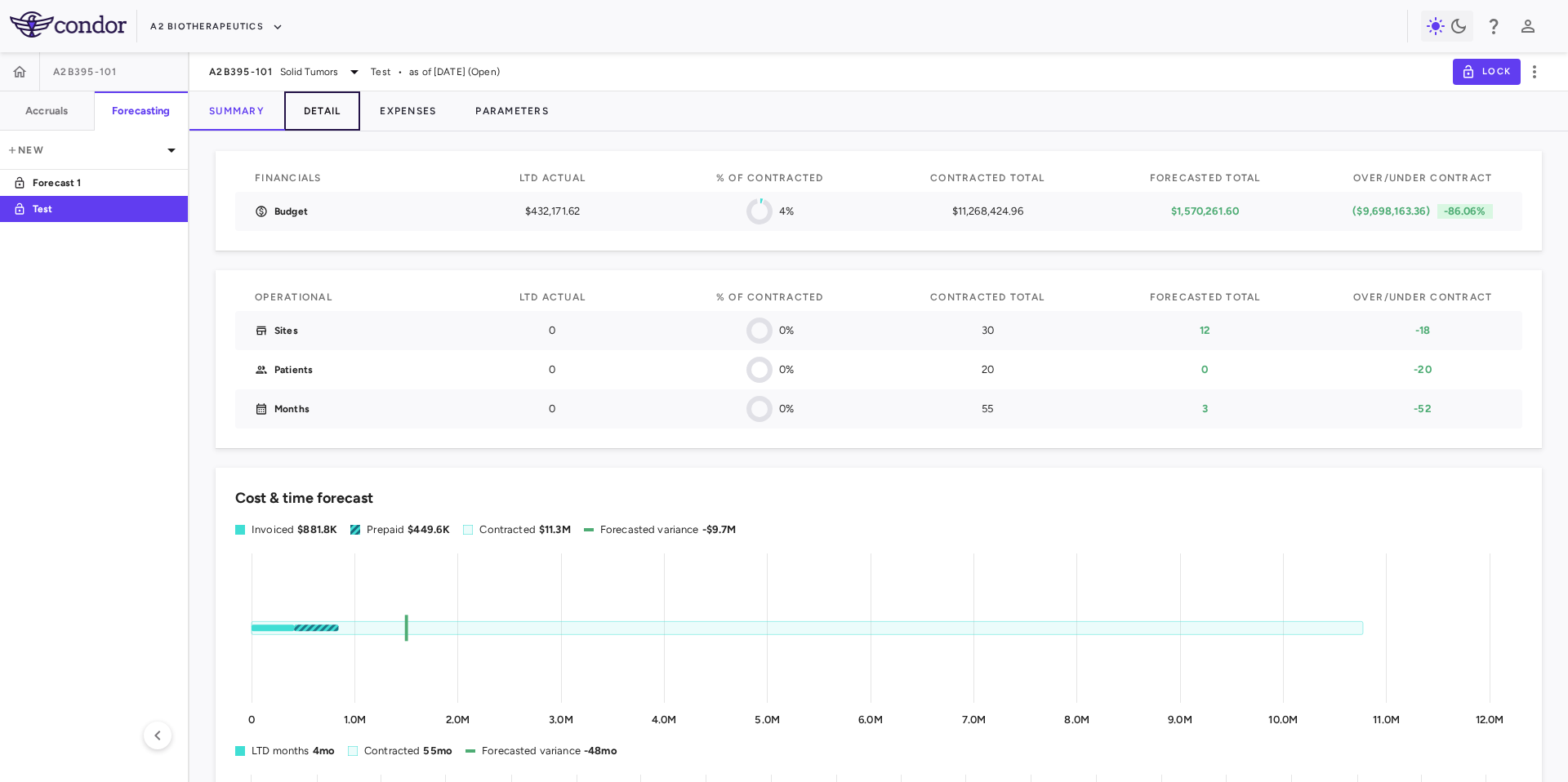
click at [310, 110] on button "Detail" at bounding box center [322, 112] width 77 height 40
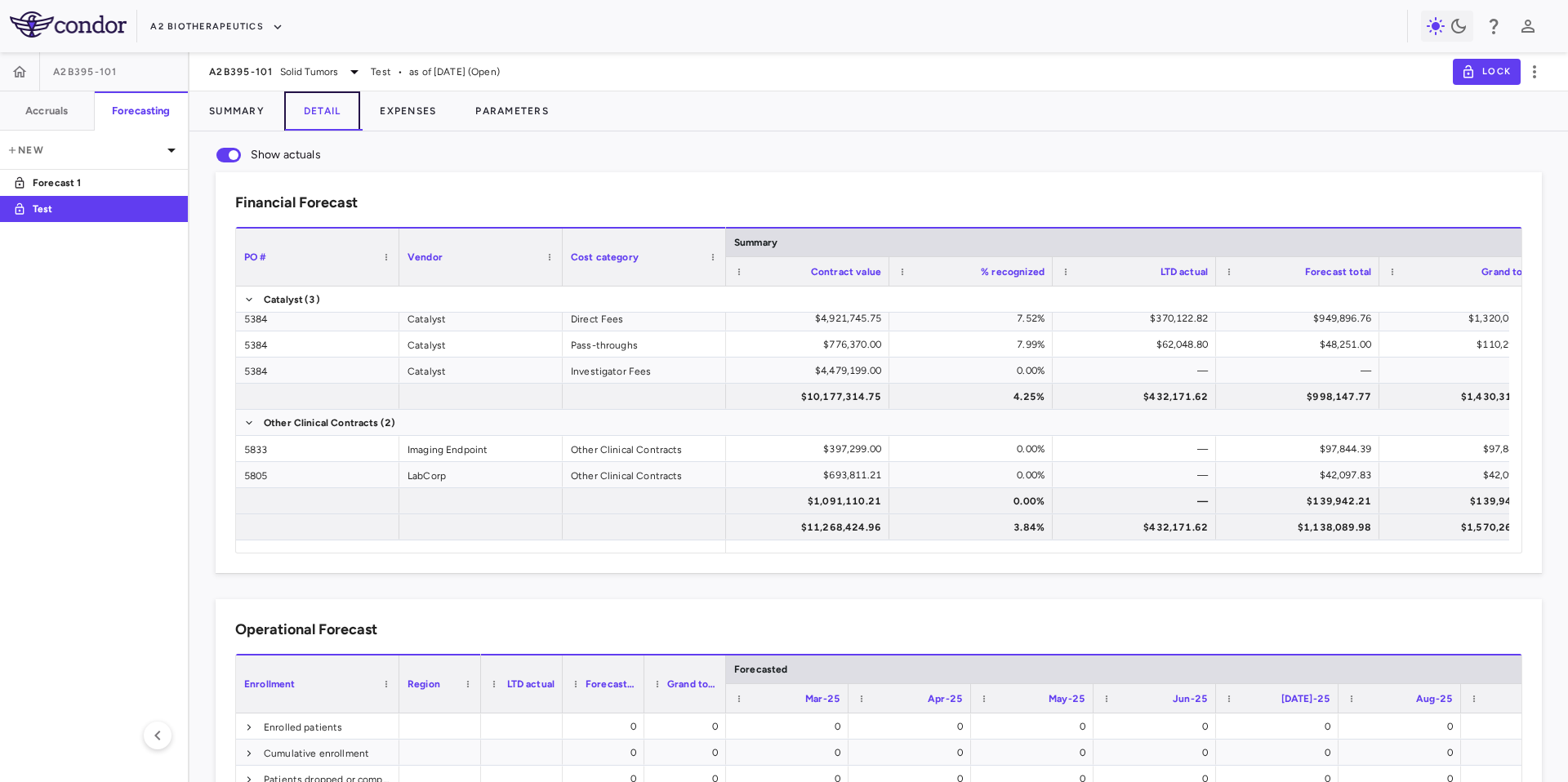
scroll to position [224, 0]
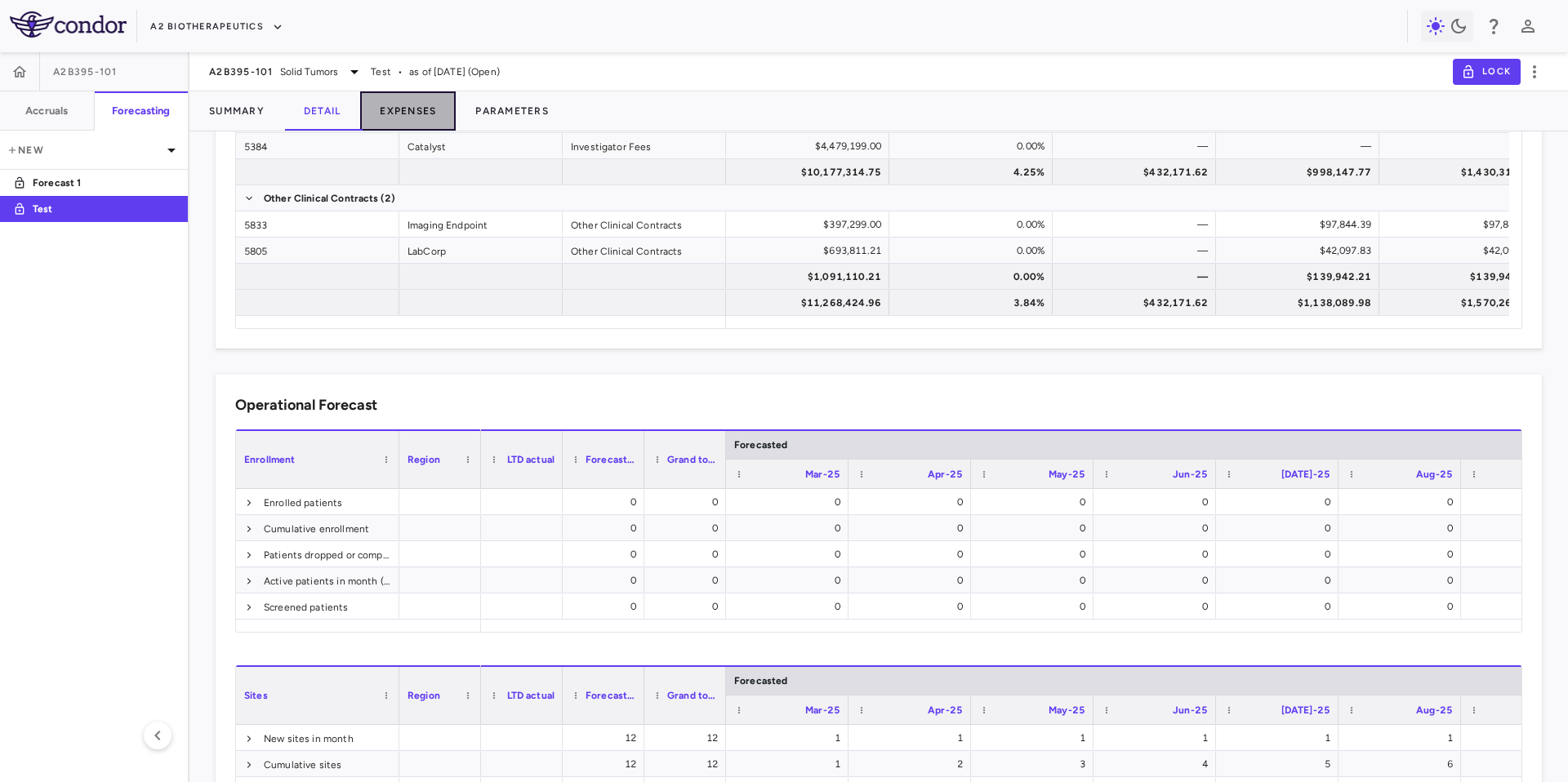
click at [423, 117] on button "Expenses" at bounding box center [408, 112] width 96 height 40
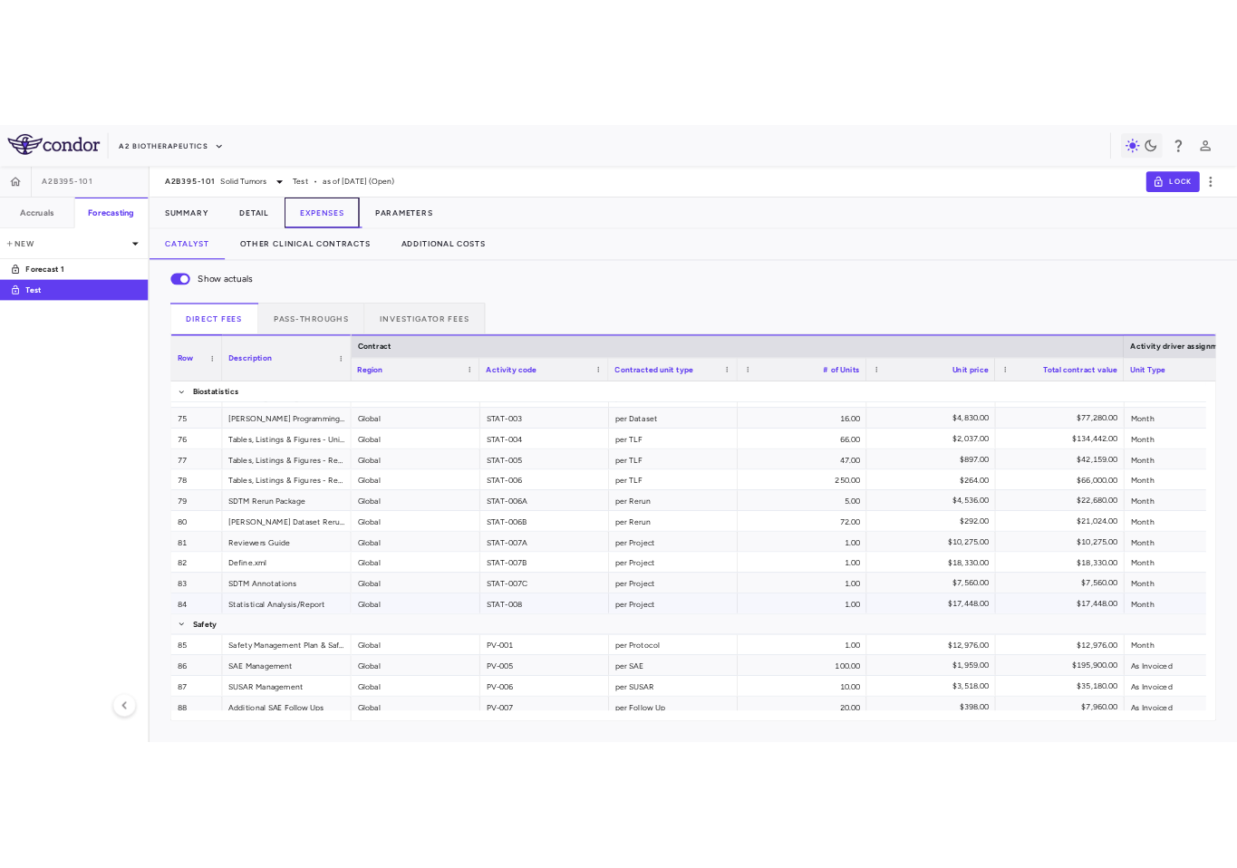
scroll to position [2408, 0]
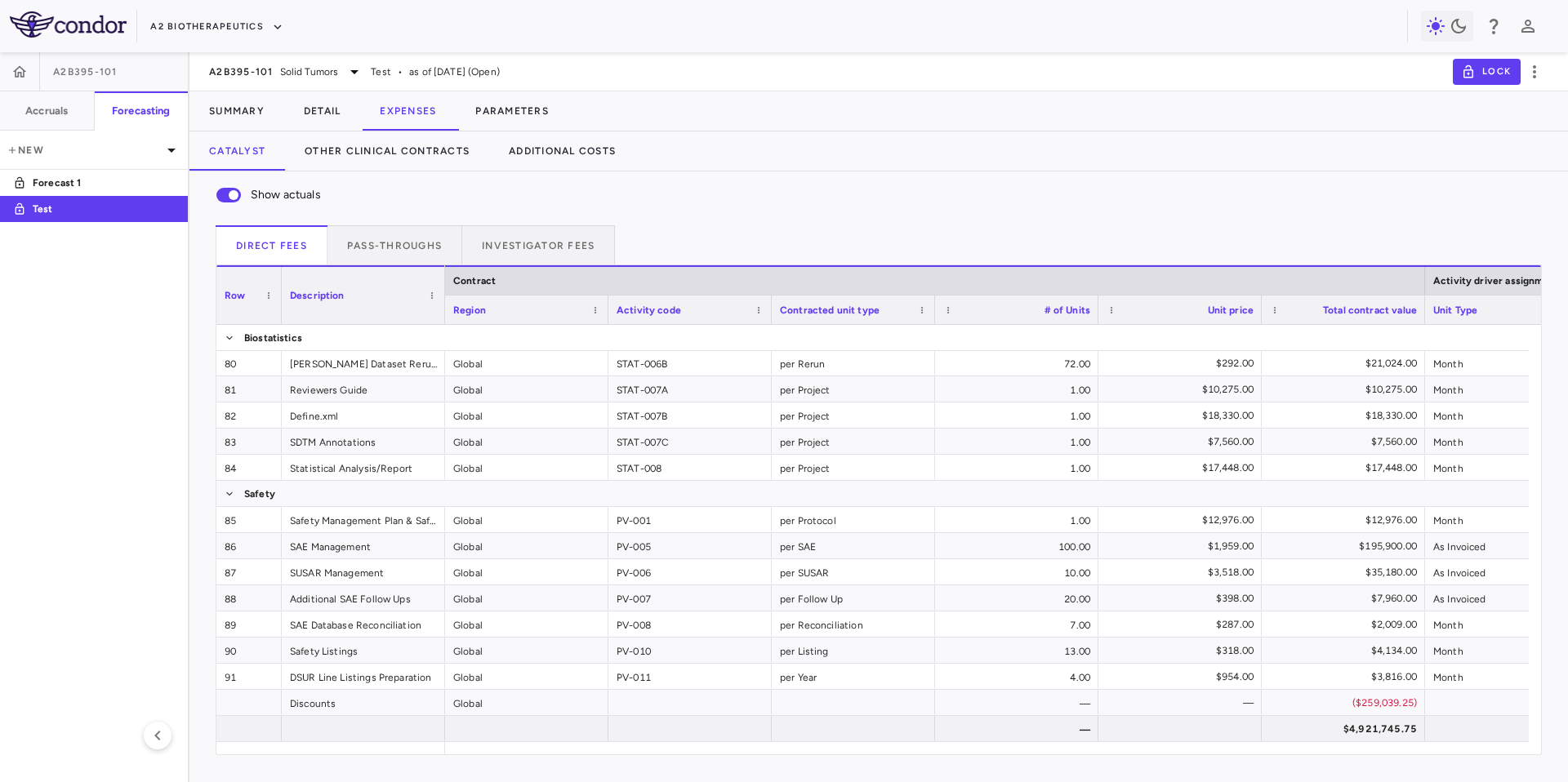
click at [739, 191] on div "Show actuals" at bounding box center [879, 196] width 1326 height 34
click at [218, 110] on button "Summary" at bounding box center [236, 112] width 95 height 40
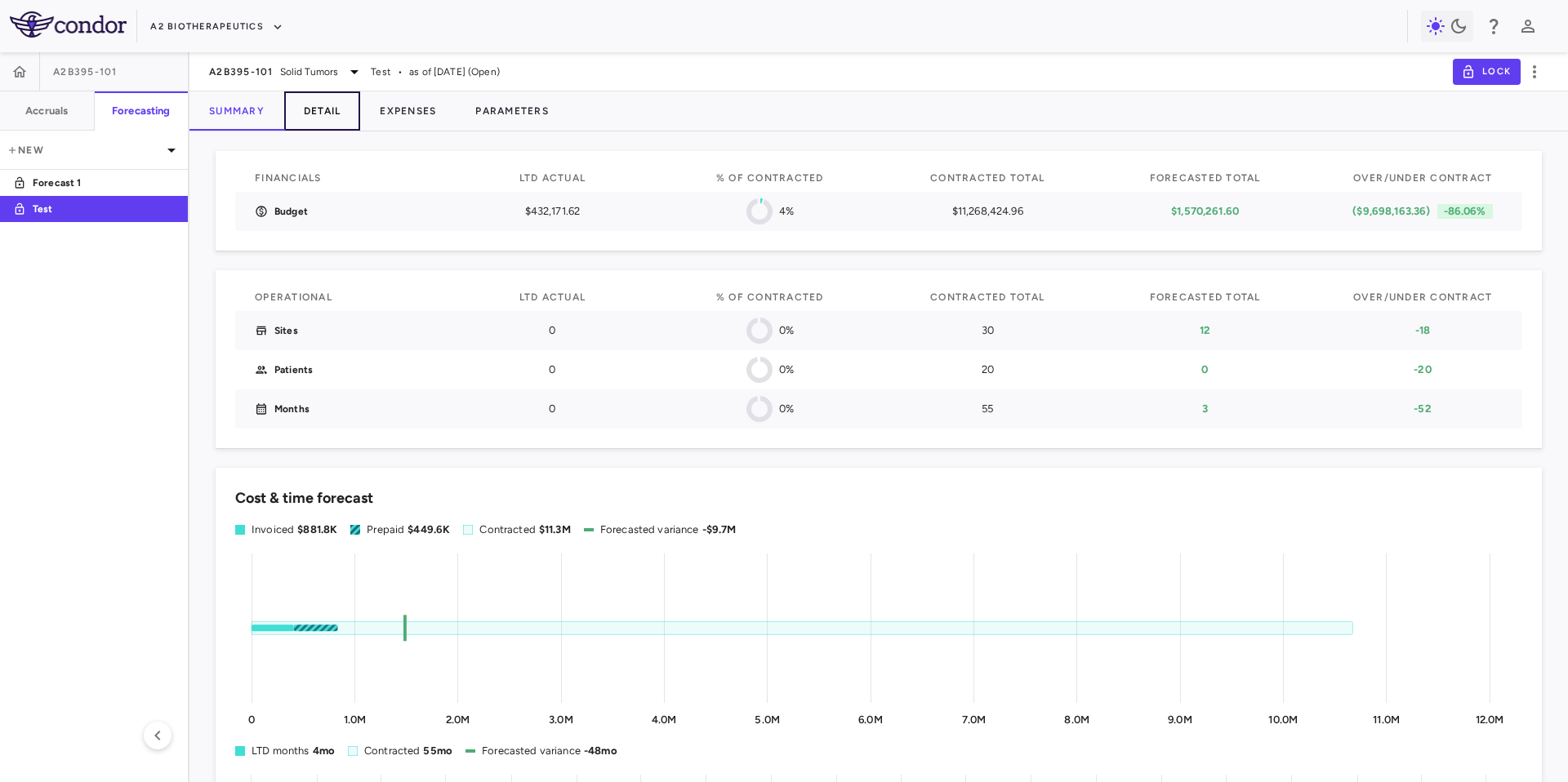
click at [327, 114] on button "Detail" at bounding box center [322, 112] width 77 height 40
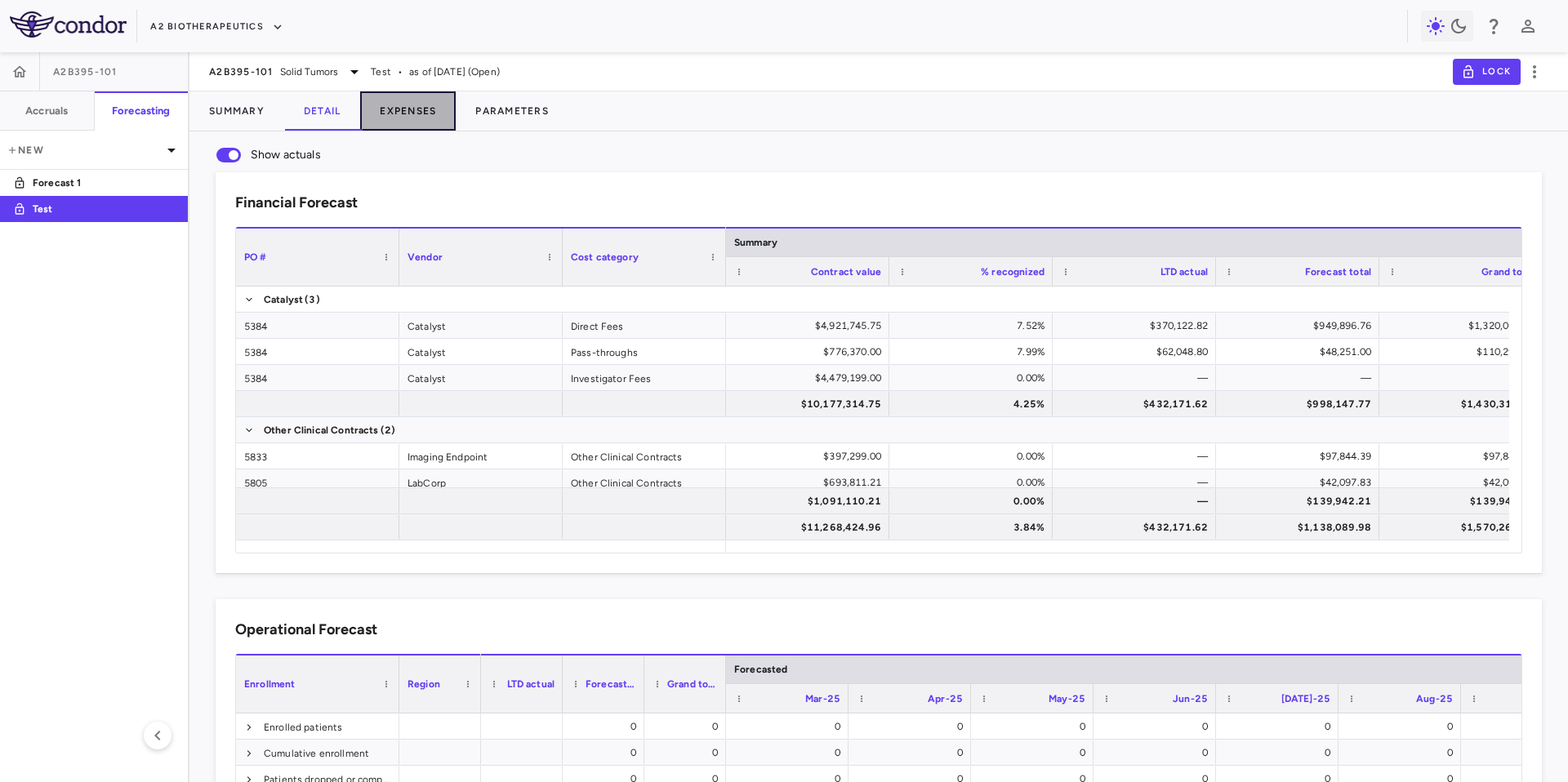
click at [406, 100] on button "Expenses" at bounding box center [408, 112] width 96 height 40
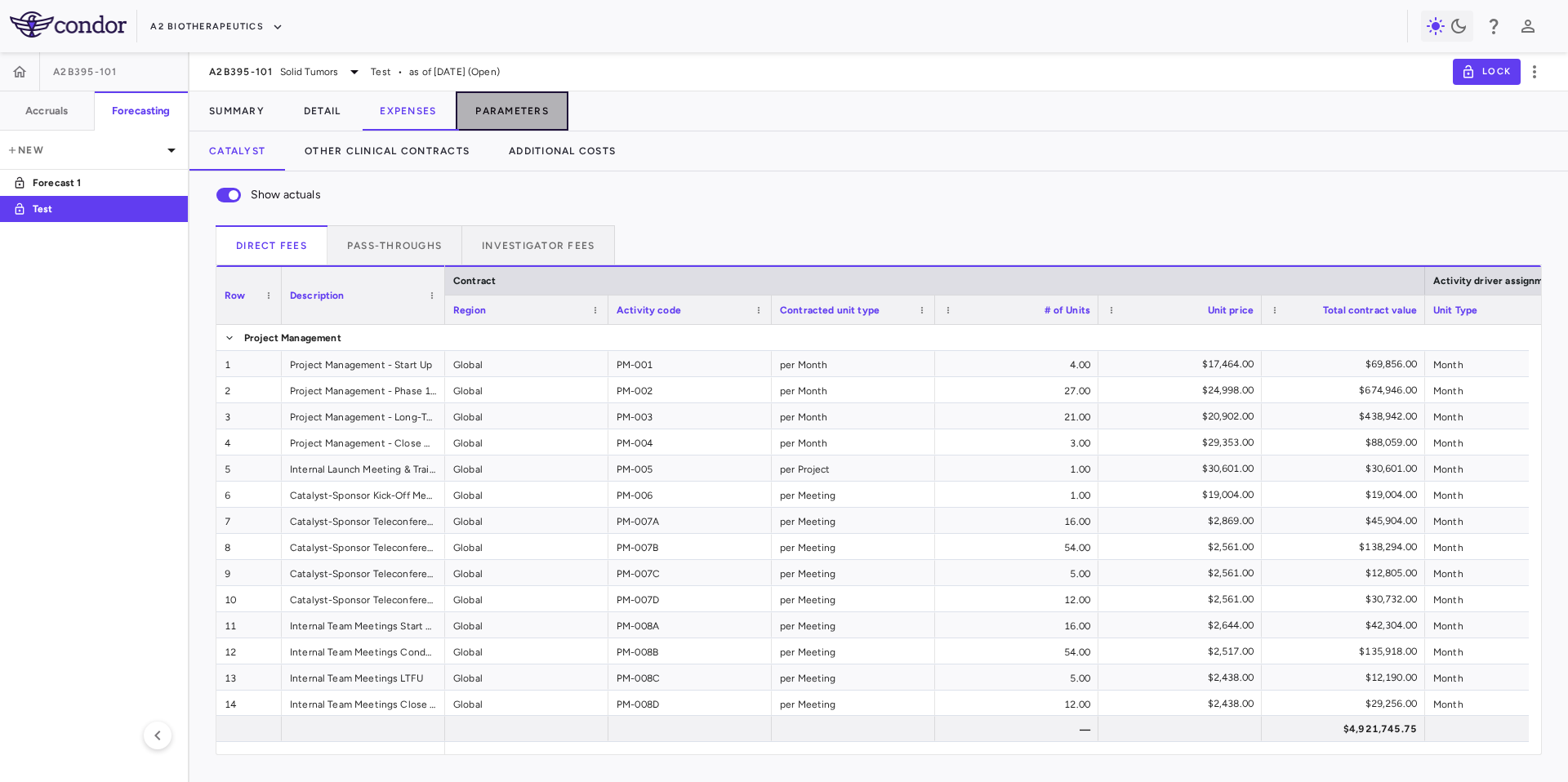
click at [479, 119] on button "Parameters" at bounding box center [512, 112] width 113 height 40
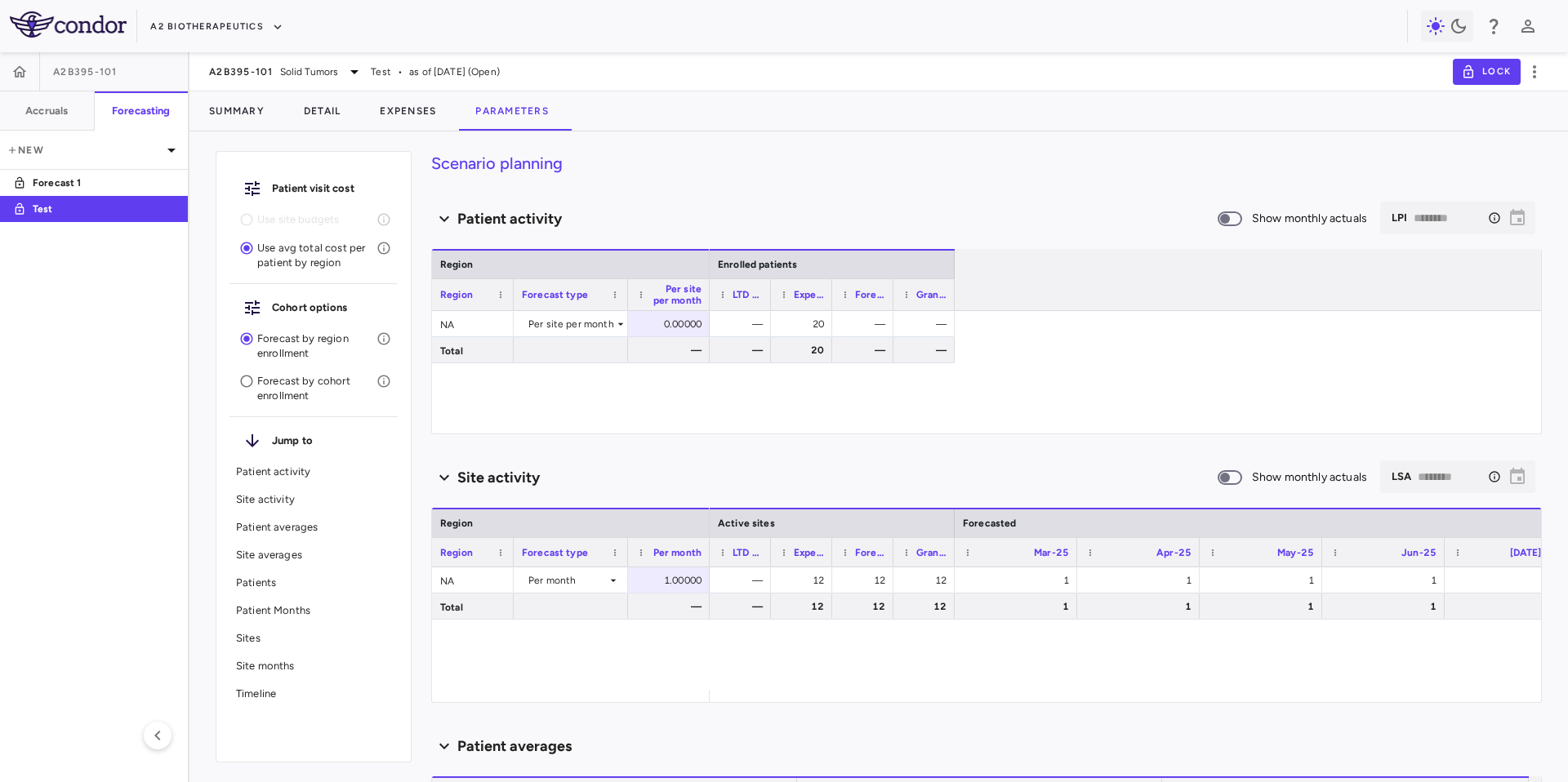
click at [621, 142] on div "Patient visit cost Use site budgets Use avg total cost per patient by region Co…" at bounding box center [879, 457] width 1379 height 650
click at [100, 179] on p "Forecast 1" at bounding box center [93, 183] width 121 height 14
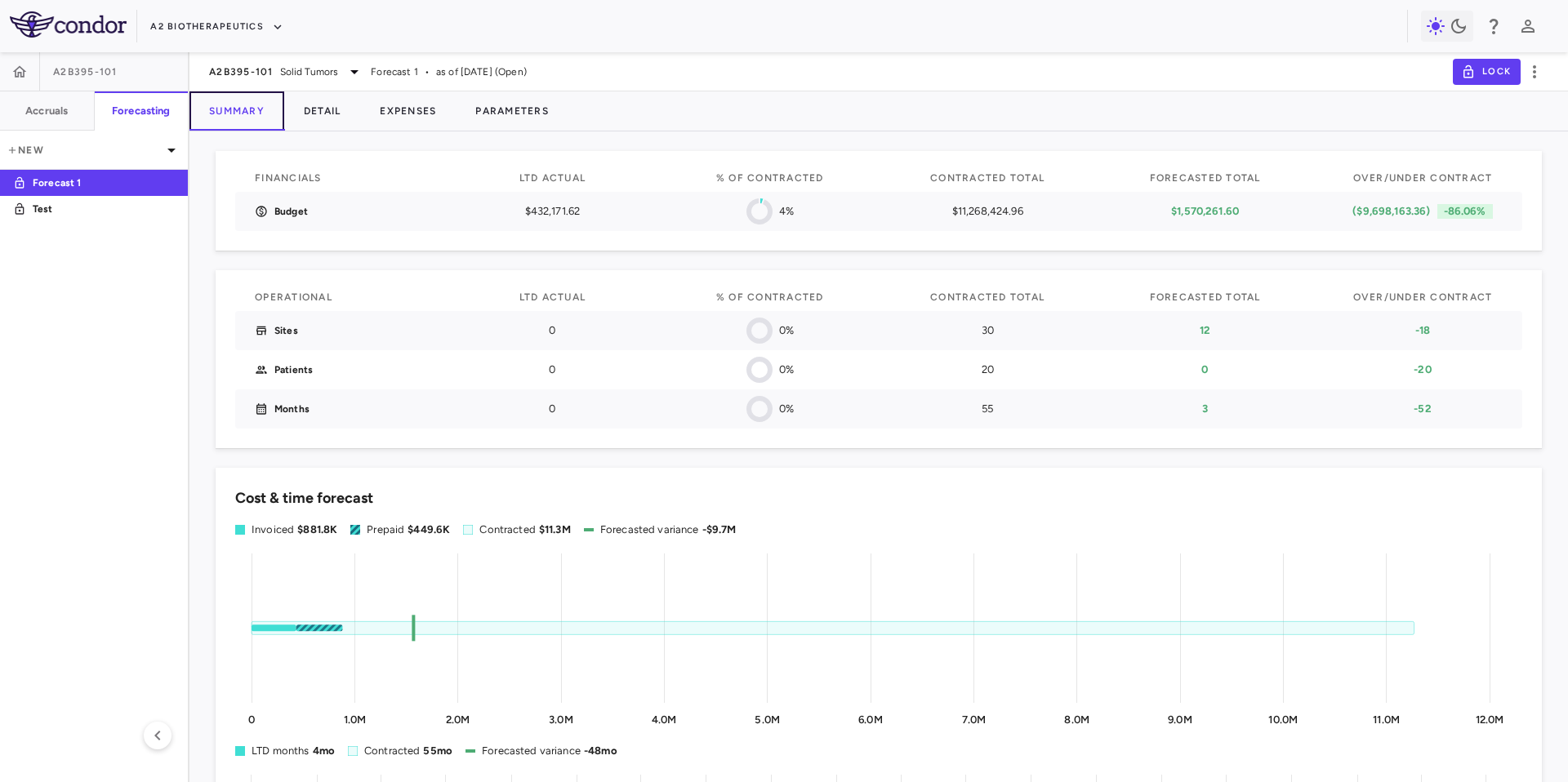
click at [258, 112] on button "Summary" at bounding box center [236, 112] width 95 height 40
click at [310, 114] on button "Detail" at bounding box center [322, 112] width 77 height 40
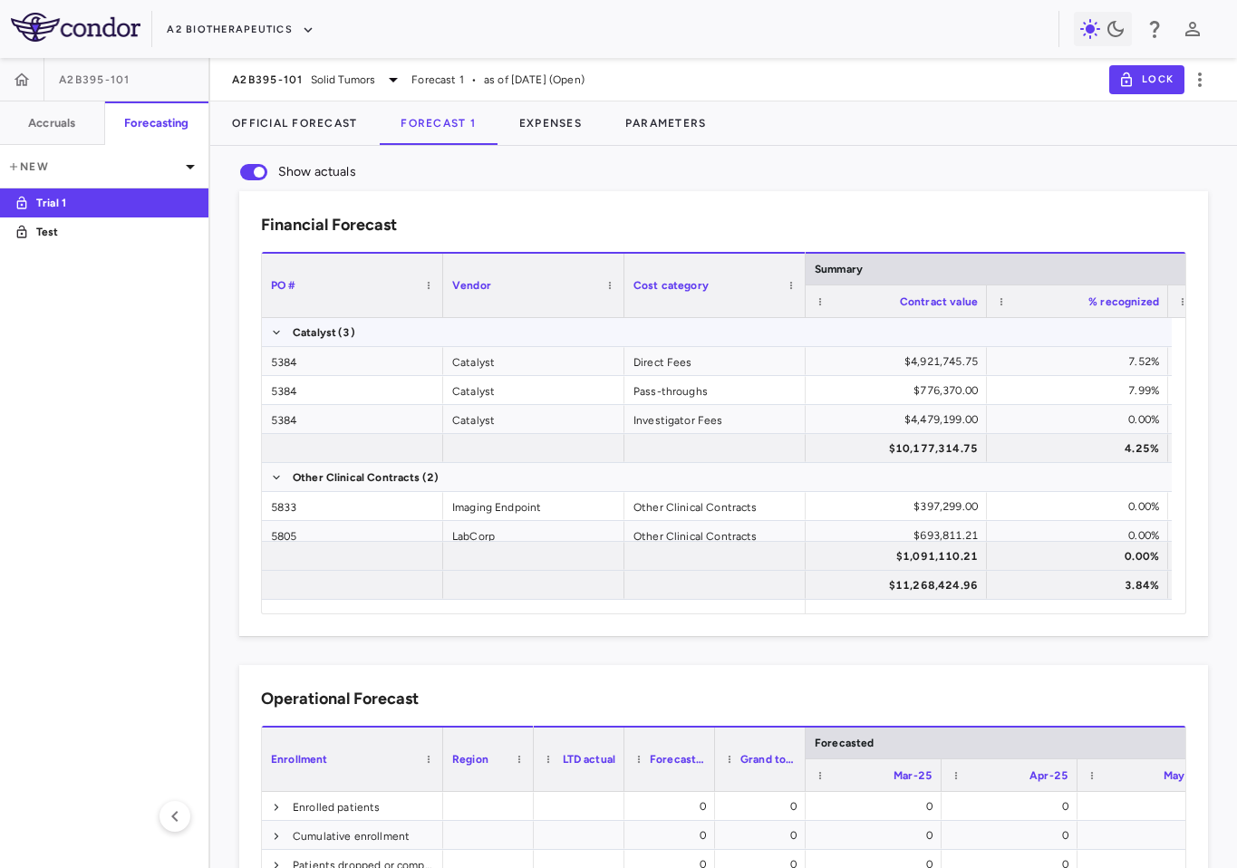
scroll to position [192, 0]
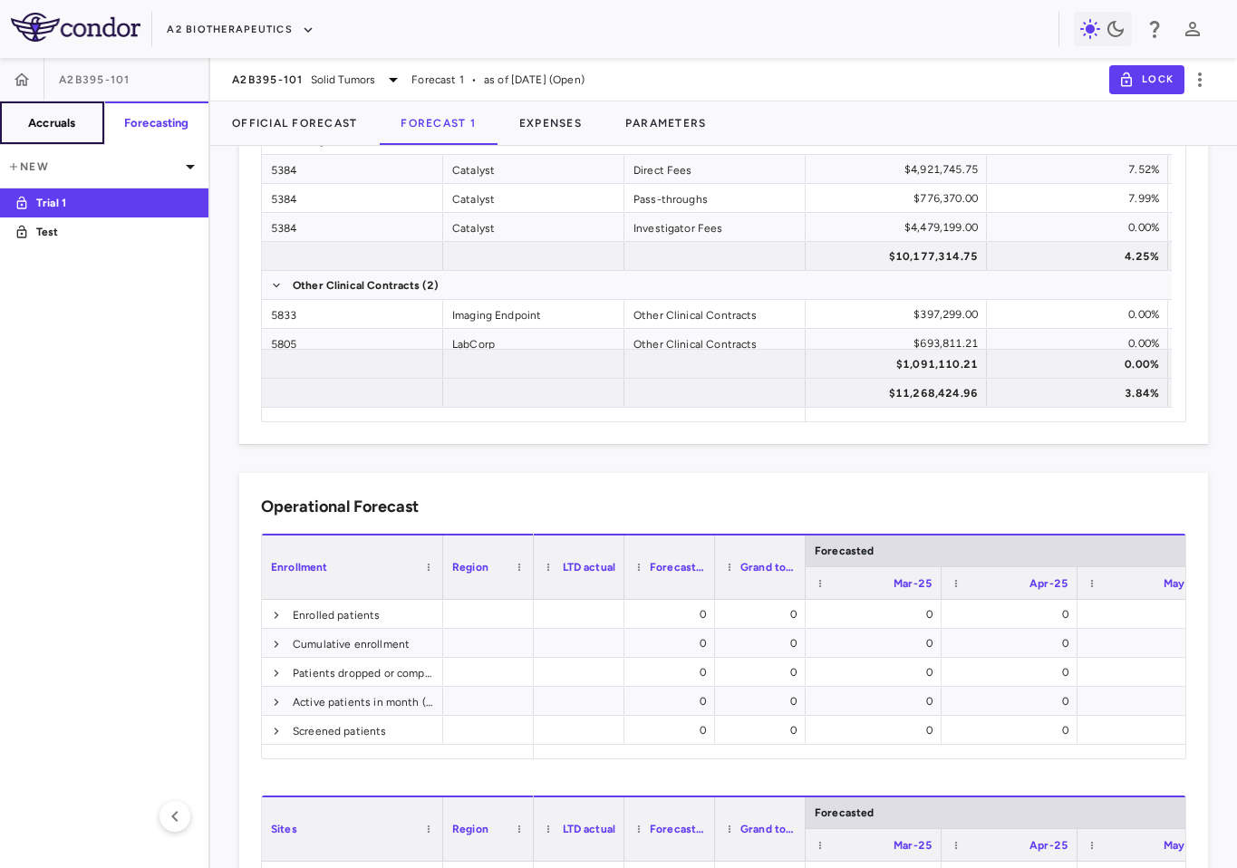
click at [52, 126] on h6 "Accruals" at bounding box center [51, 123] width 47 height 16
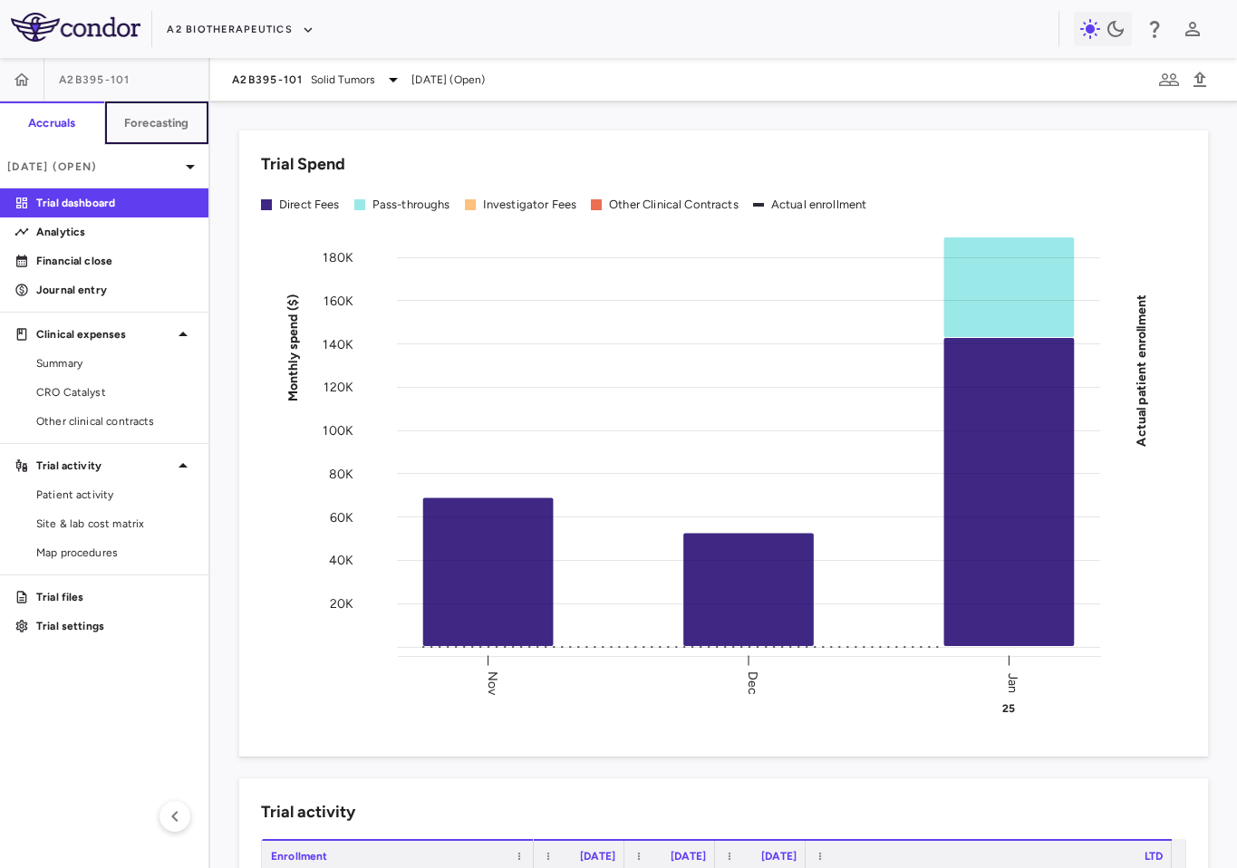
click at [130, 134] on button "Forecasting" at bounding box center [156, 124] width 105 height 44
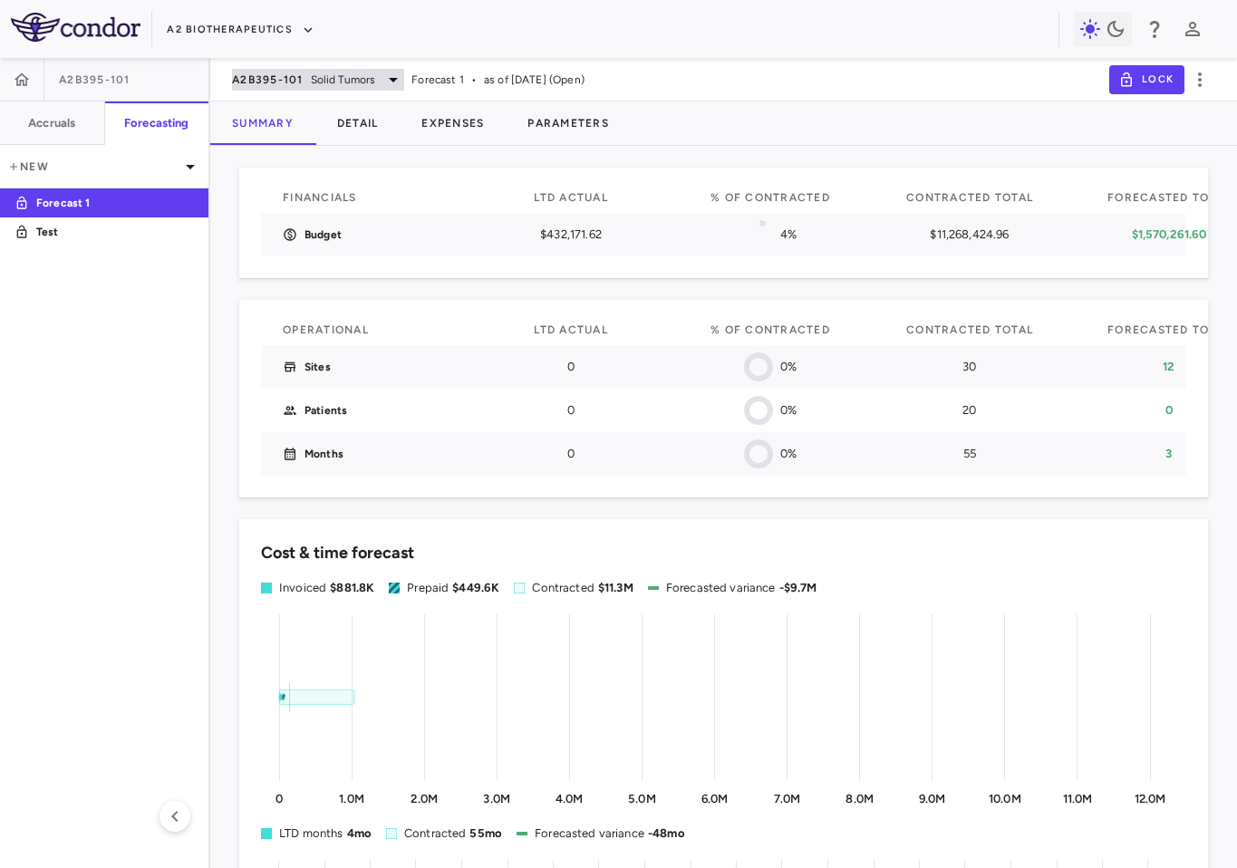
click at [383, 81] on icon at bounding box center [394, 80] width 22 height 22
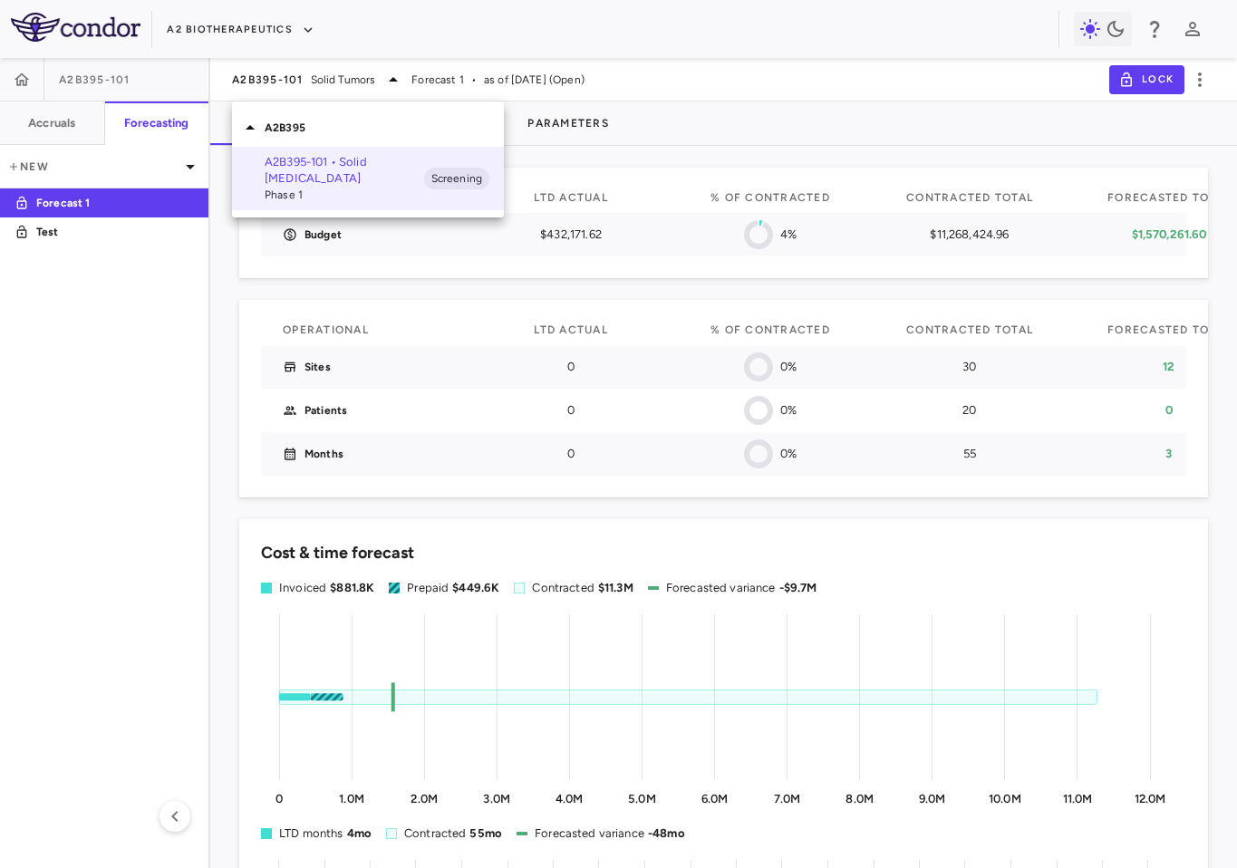
click at [422, 75] on div at bounding box center [618, 434] width 1237 height 868
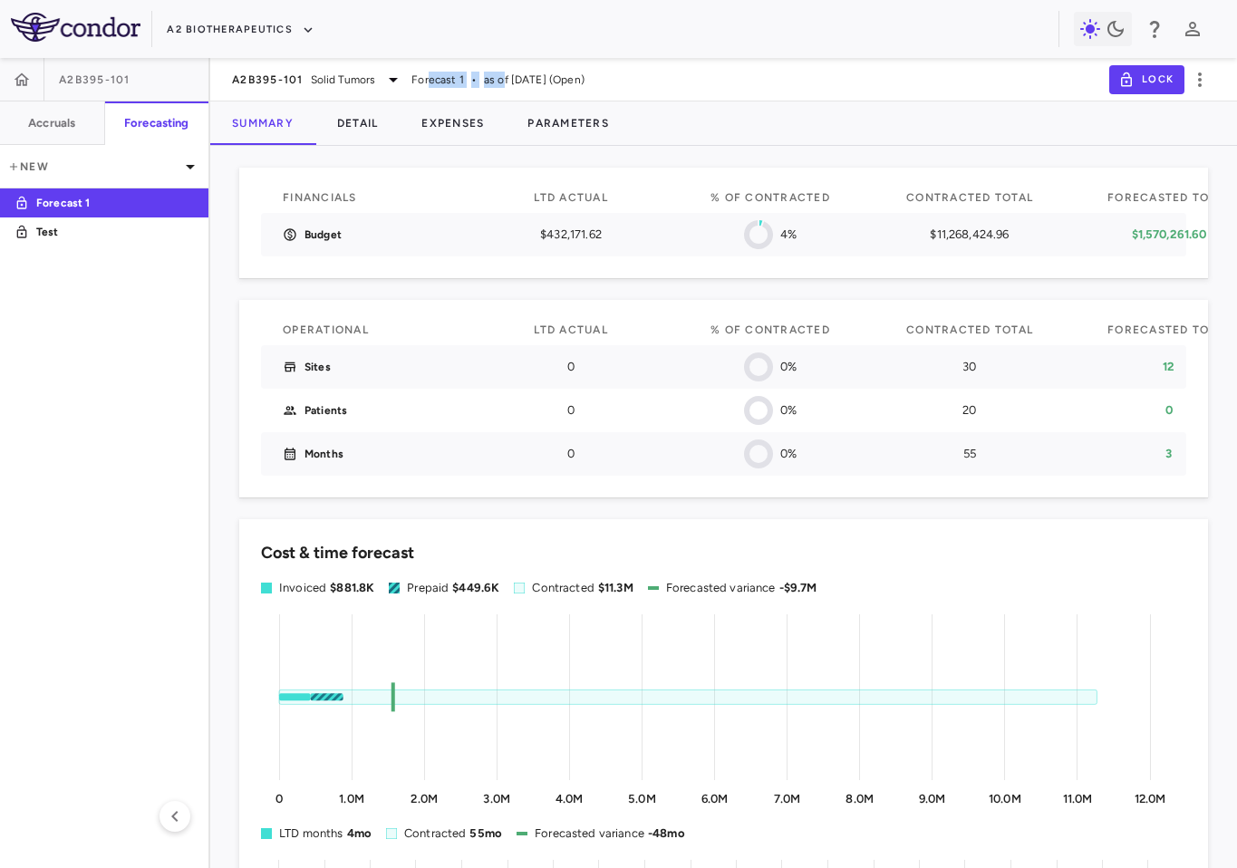
drag, startPoint x: 430, startPoint y: 82, endPoint x: 499, endPoint y: 83, distance: 68.9
click at [499, 83] on div "A2B395-101 Solid [MEDICAL_DATA] Forecast 1 • as of [DATE] (Open)" at bounding box center [408, 80] width 353 height 22
click at [346, 87] on div "A2B395-101 Solid [MEDICAL_DATA]" at bounding box center [318, 80] width 172 height 22
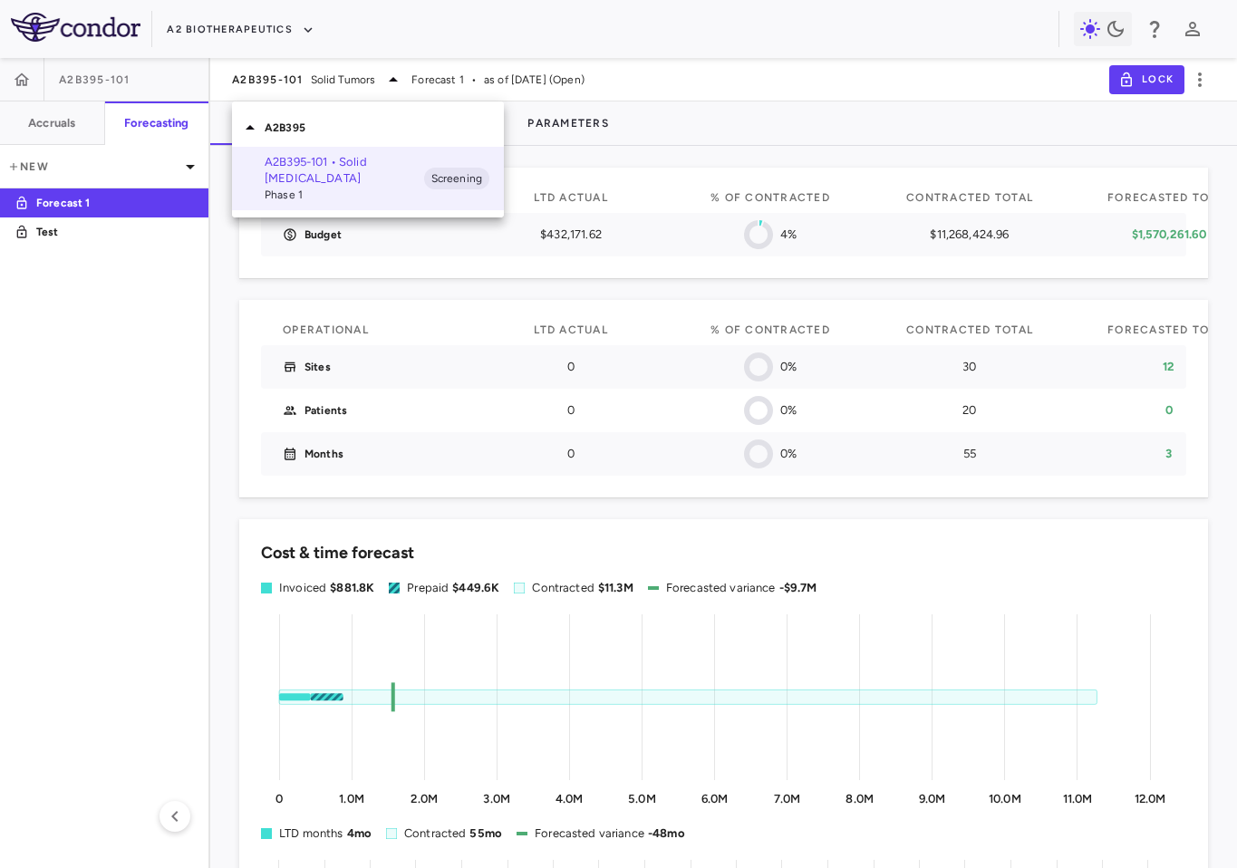
click at [438, 73] on div at bounding box center [618, 434] width 1237 height 868
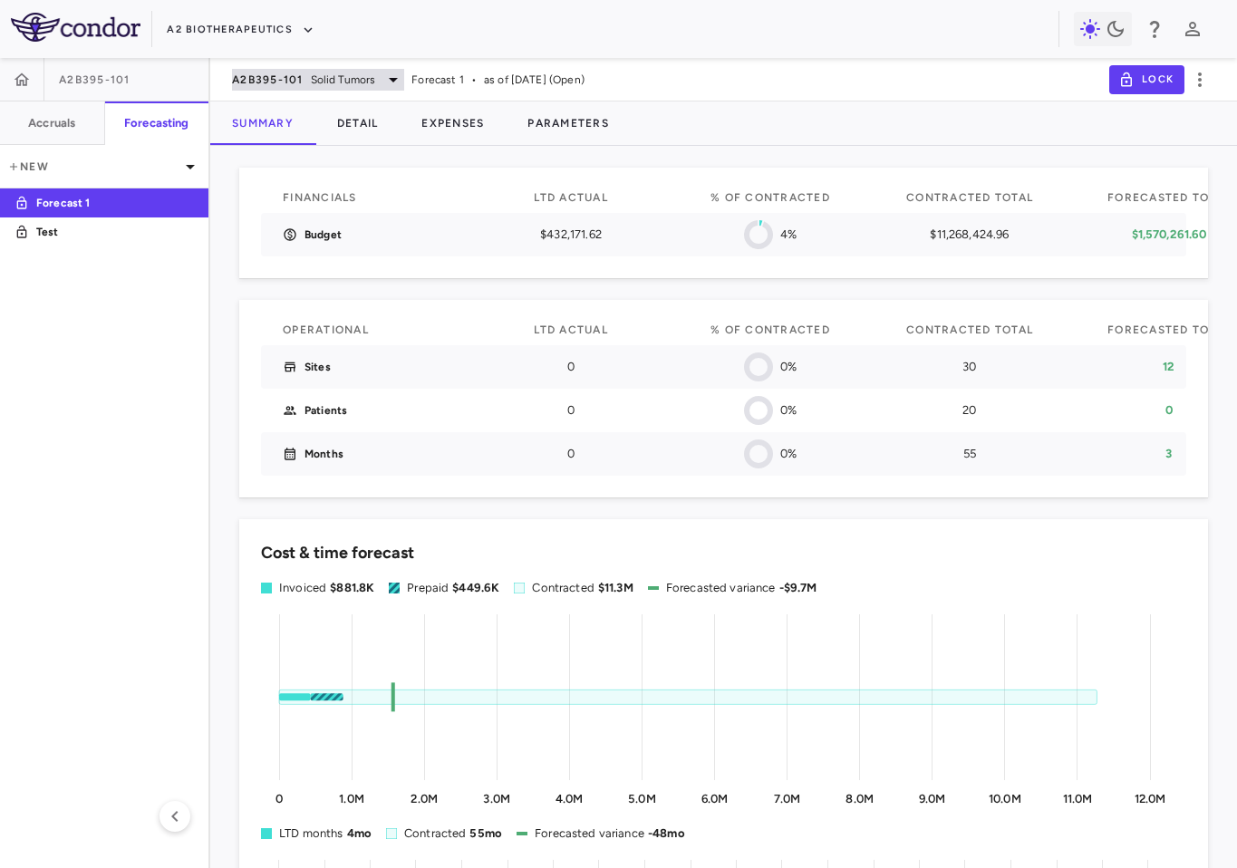
click at [365, 73] on span "Solid Tumors" at bounding box center [343, 80] width 65 height 16
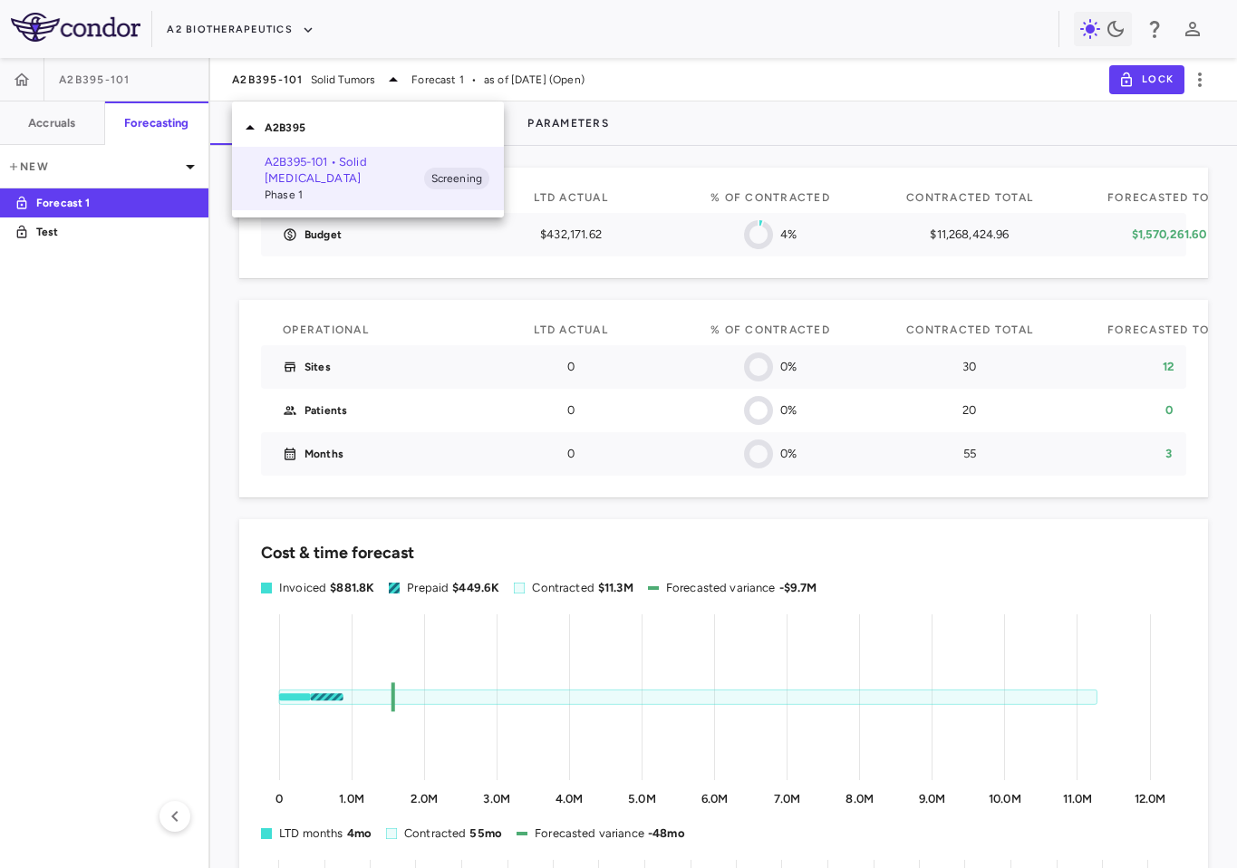
click at [403, 57] on div at bounding box center [618, 434] width 1237 height 868
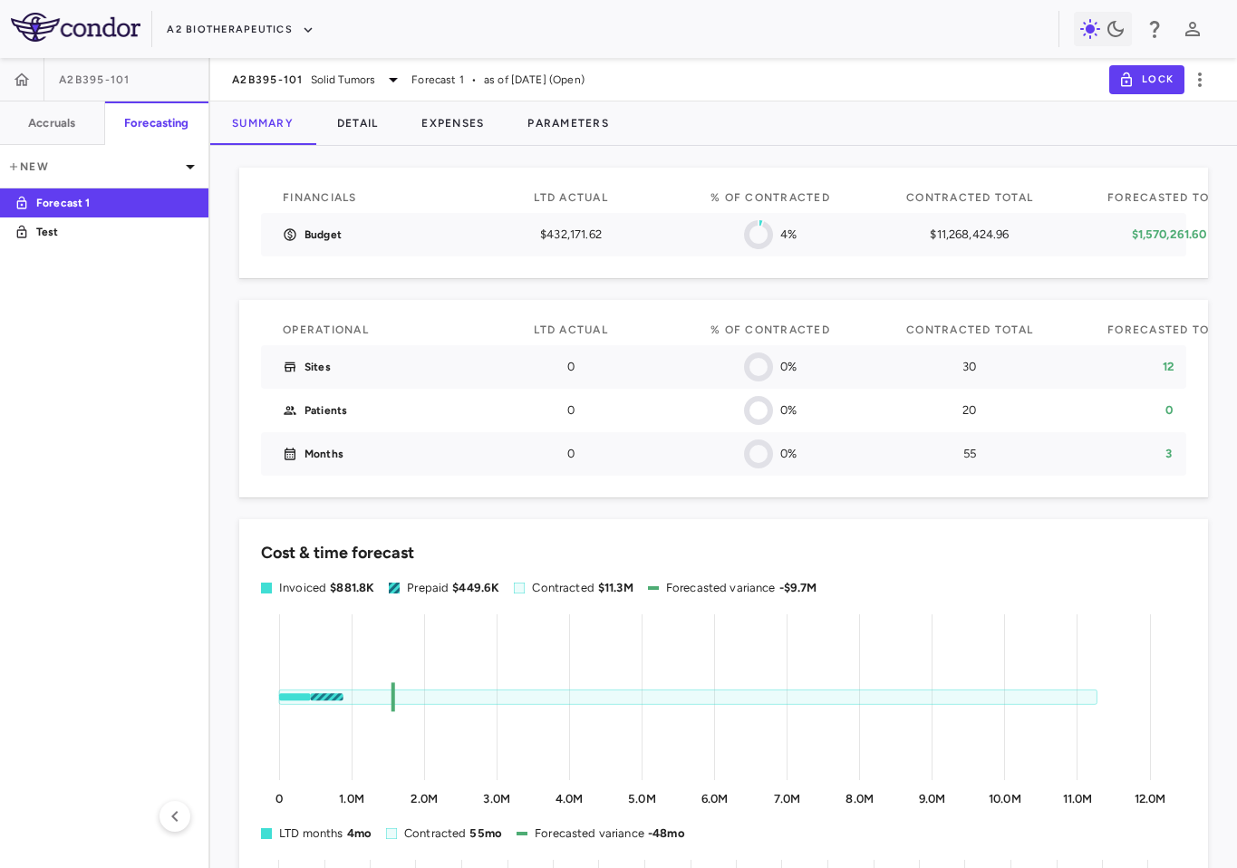
drag, startPoint x: 185, startPoint y: 296, endPoint x: 195, endPoint y: 274, distance: 24.8
click at [195, 274] on aside "A2B395-101 Accruals Forecasting New Forecast 1 Test" at bounding box center [105, 463] width 210 height 810
click at [455, 125] on button "Expenses" at bounding box center [453, 124] width 106 height 44
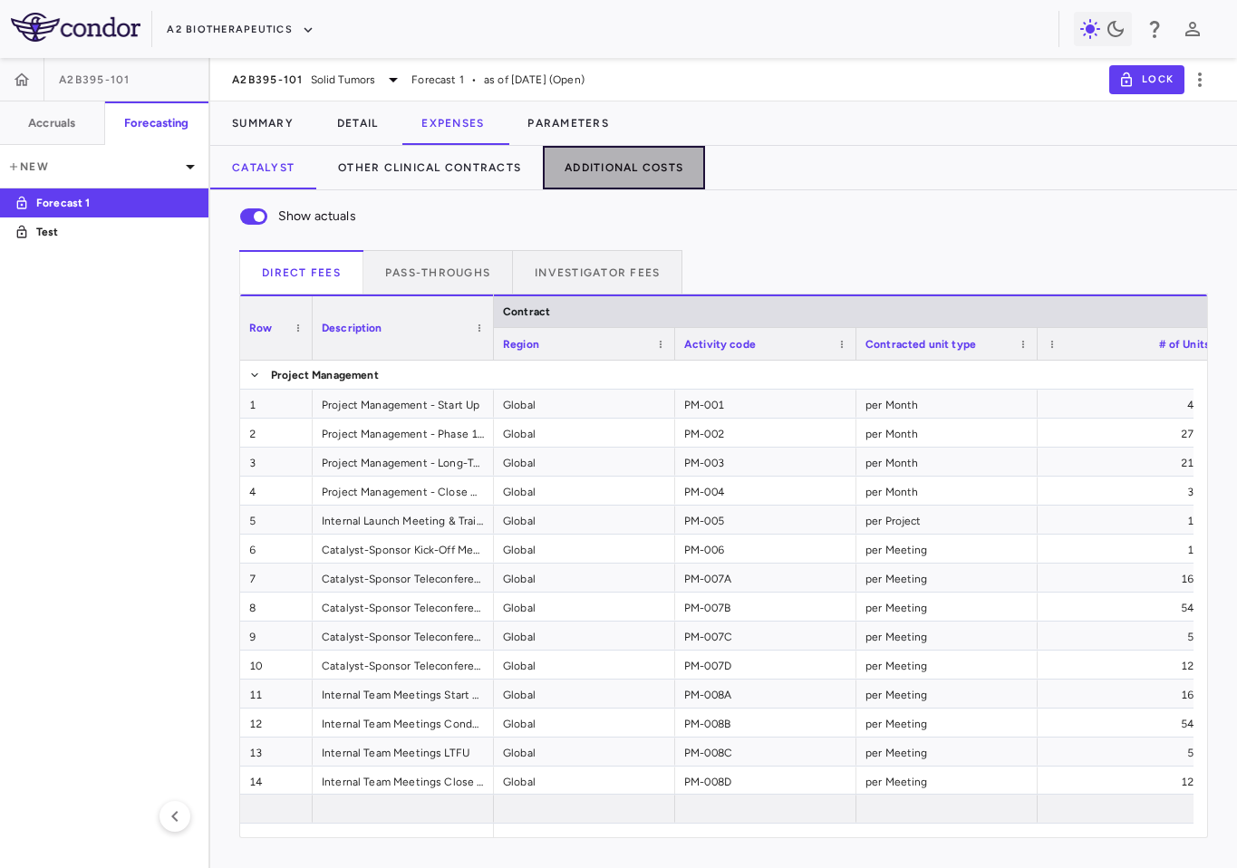
click at [627, 170] on button "Additional Costs" at bounding box center [624, 168] width 162 height 44
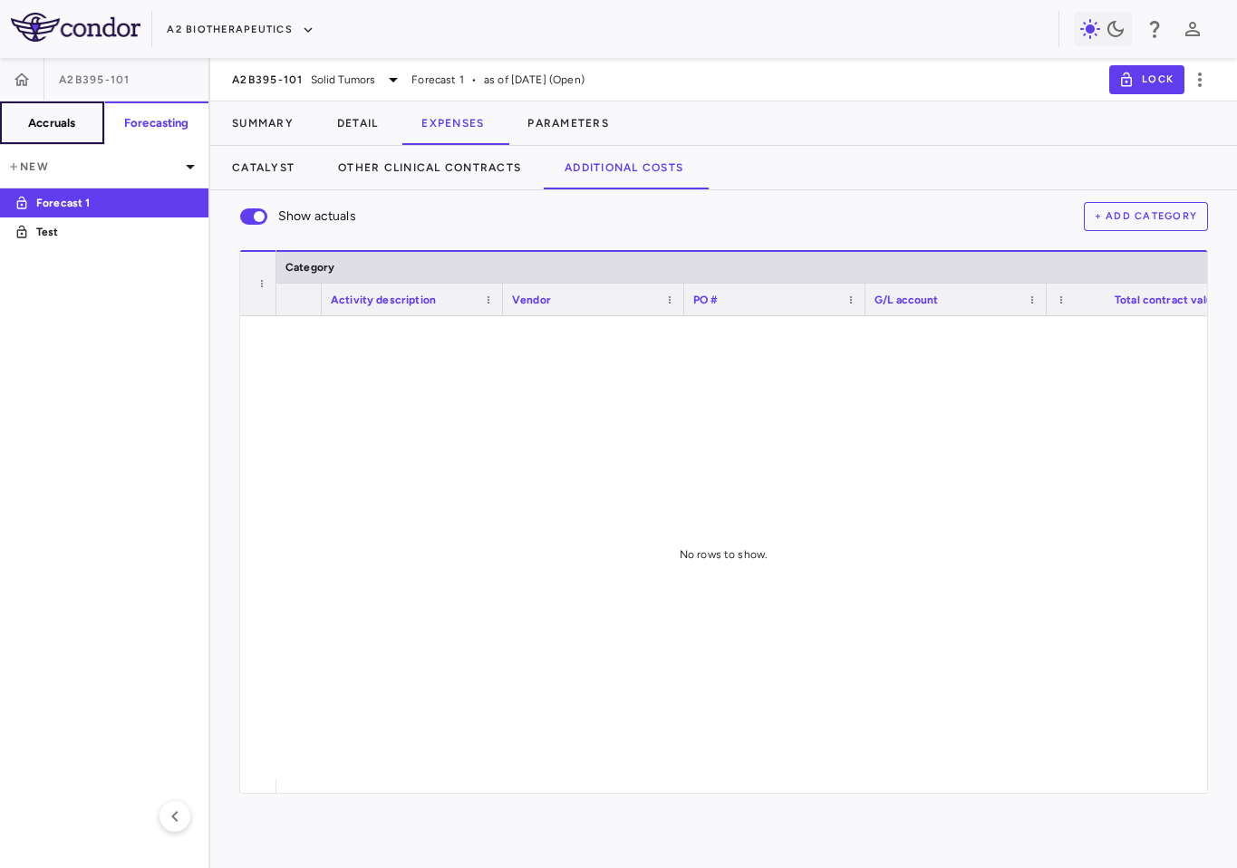
click at [73, 139] on button "Accruals" at bounding box center [52, 124] width 105 height 44
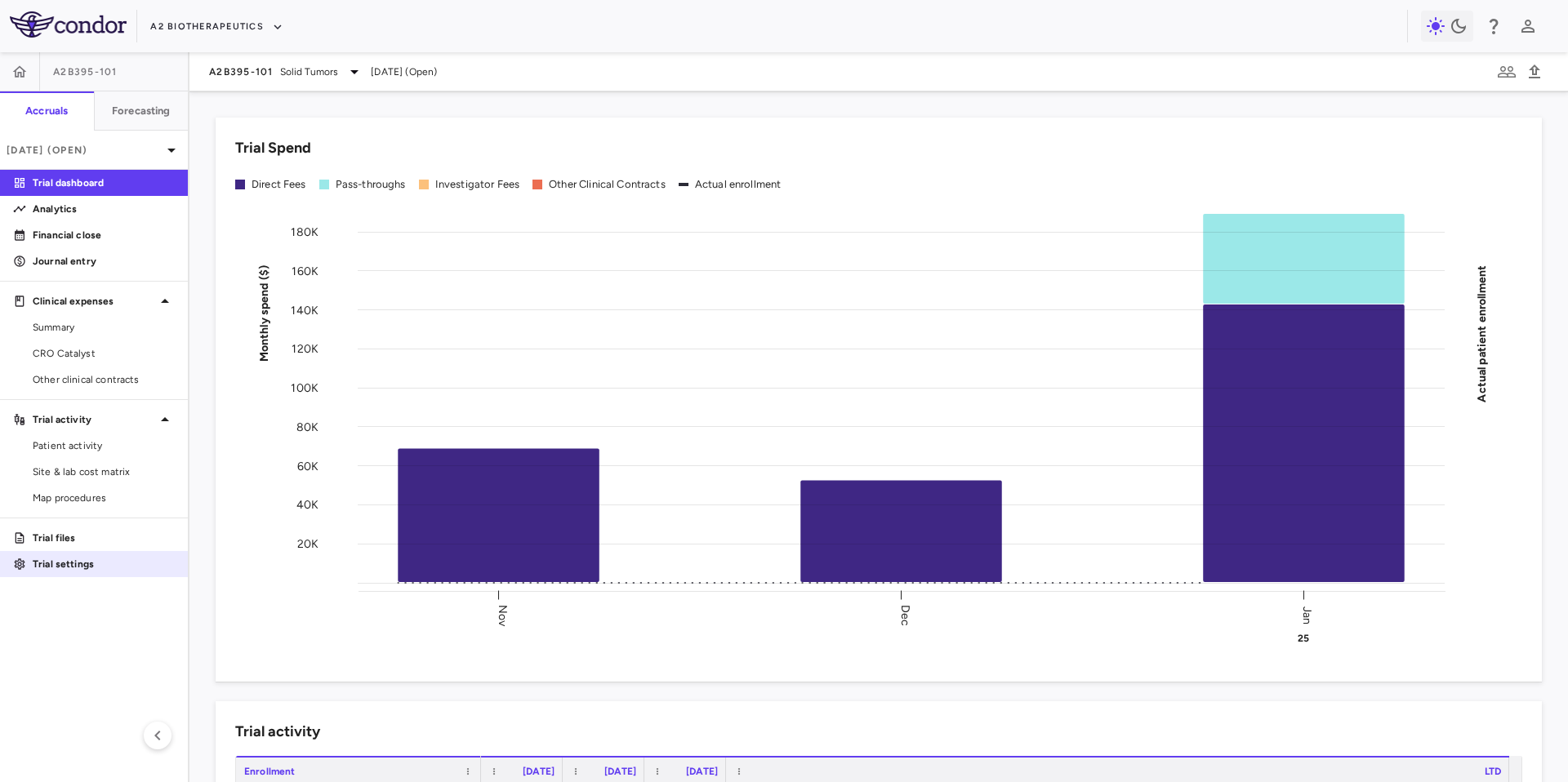
click at [48, 568] on p "Trial settings" at bounding box center [104, 564] width 142 height 14
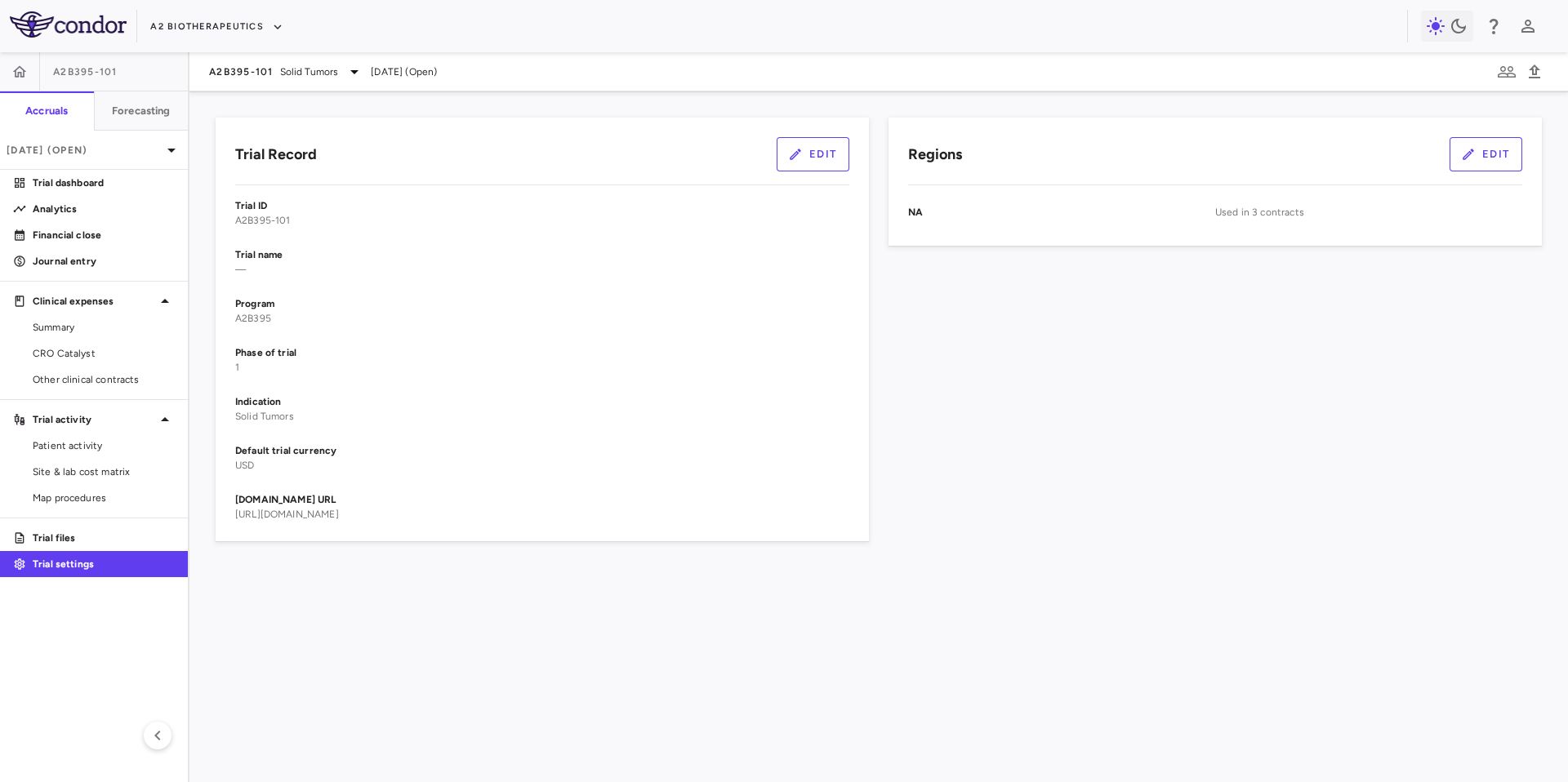
click at [814, 156] on button "Edit" at bounding box center [813, 154] width 73 height 34
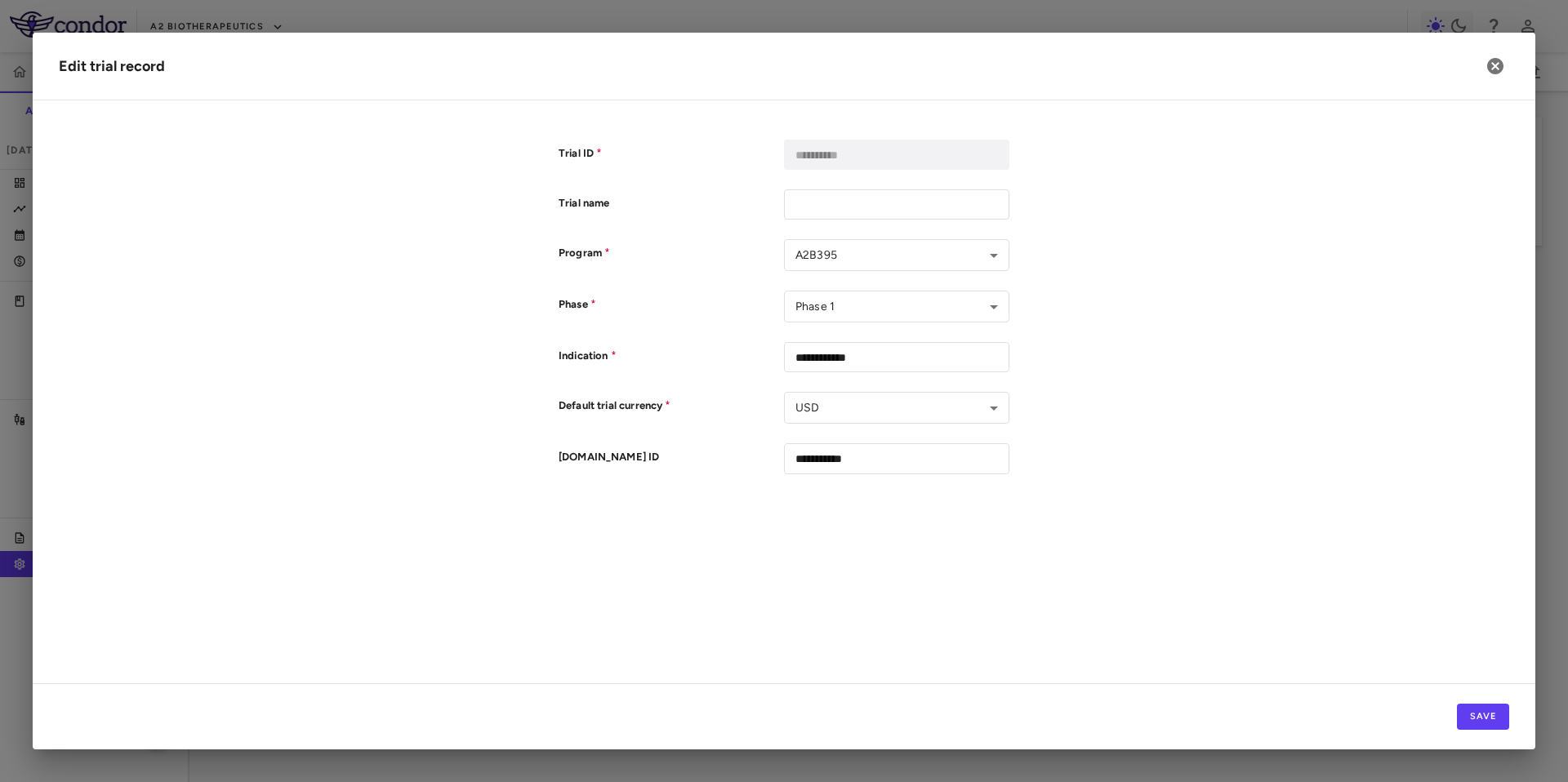
click at [0, 541] on div at bounding box center [784, 391] width 1568 height 782
click at [1495, 66] on icon "button" at bounding box center [1496, 67] width 20 height 20
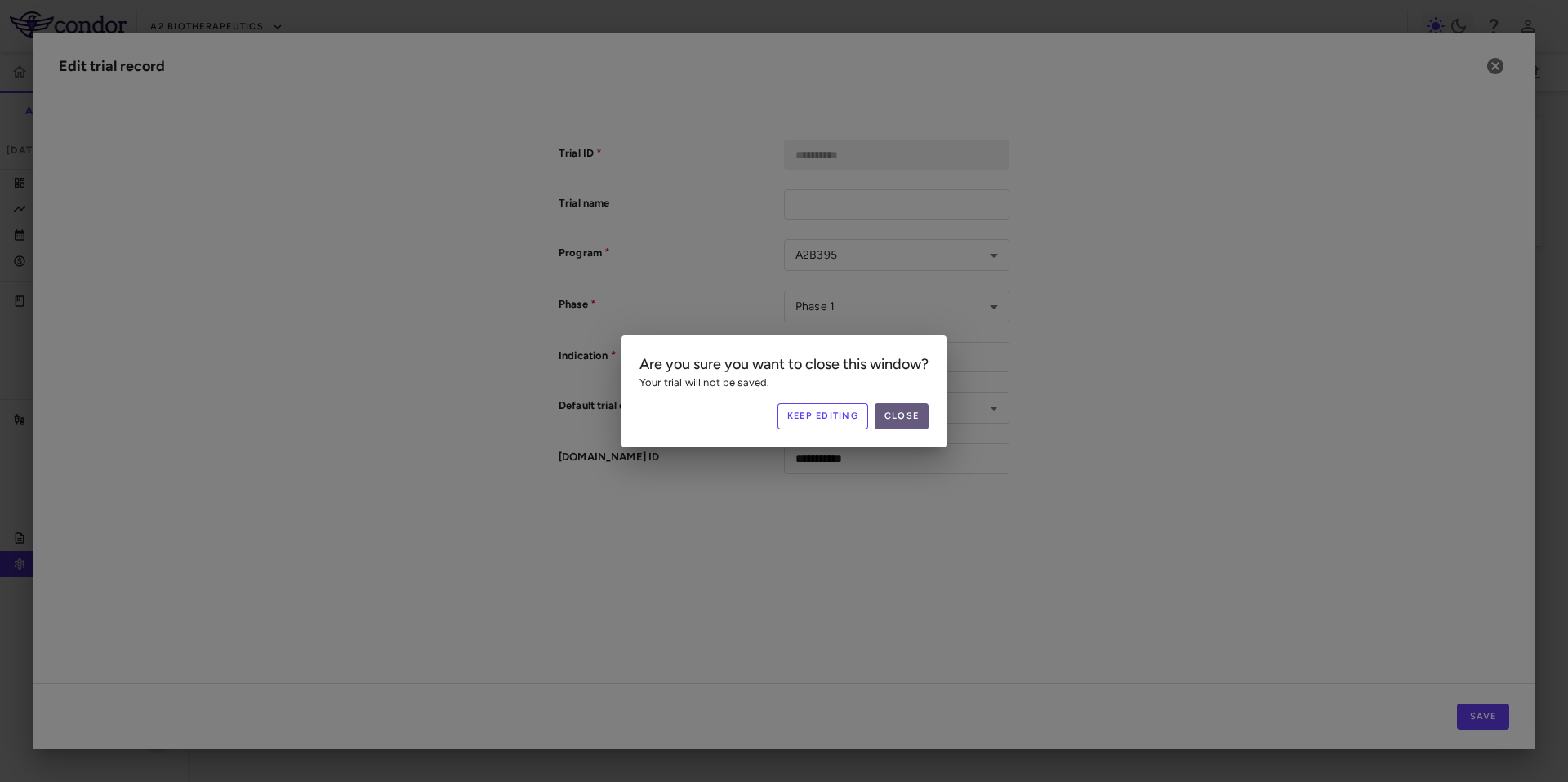
click at [920, 405] on button "Close" at bounding box center [902, 416] width 54 height 26
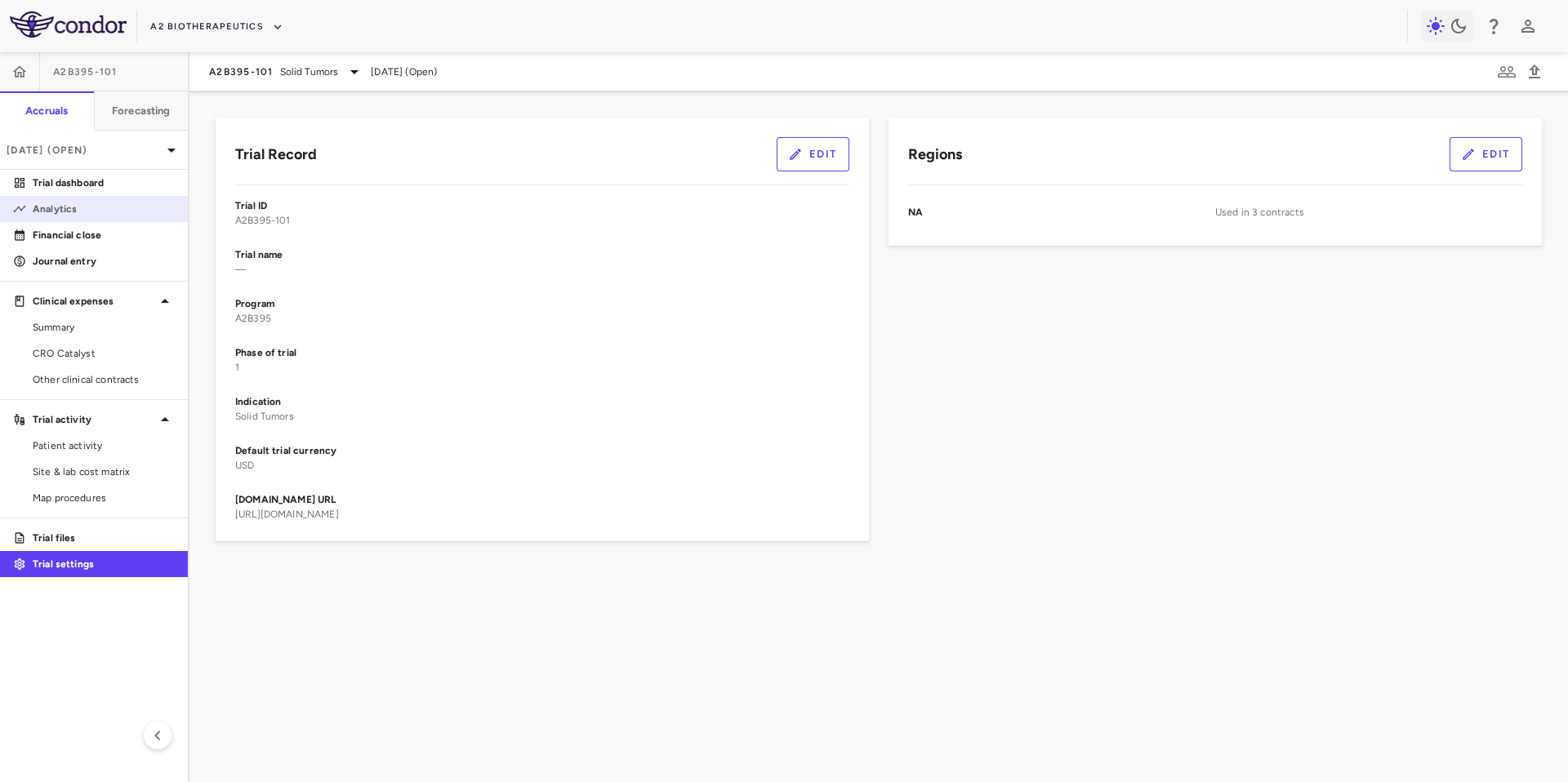
click at [83, 212] on p "Analytics" at bounding box center [104, 209] width 142 height 14
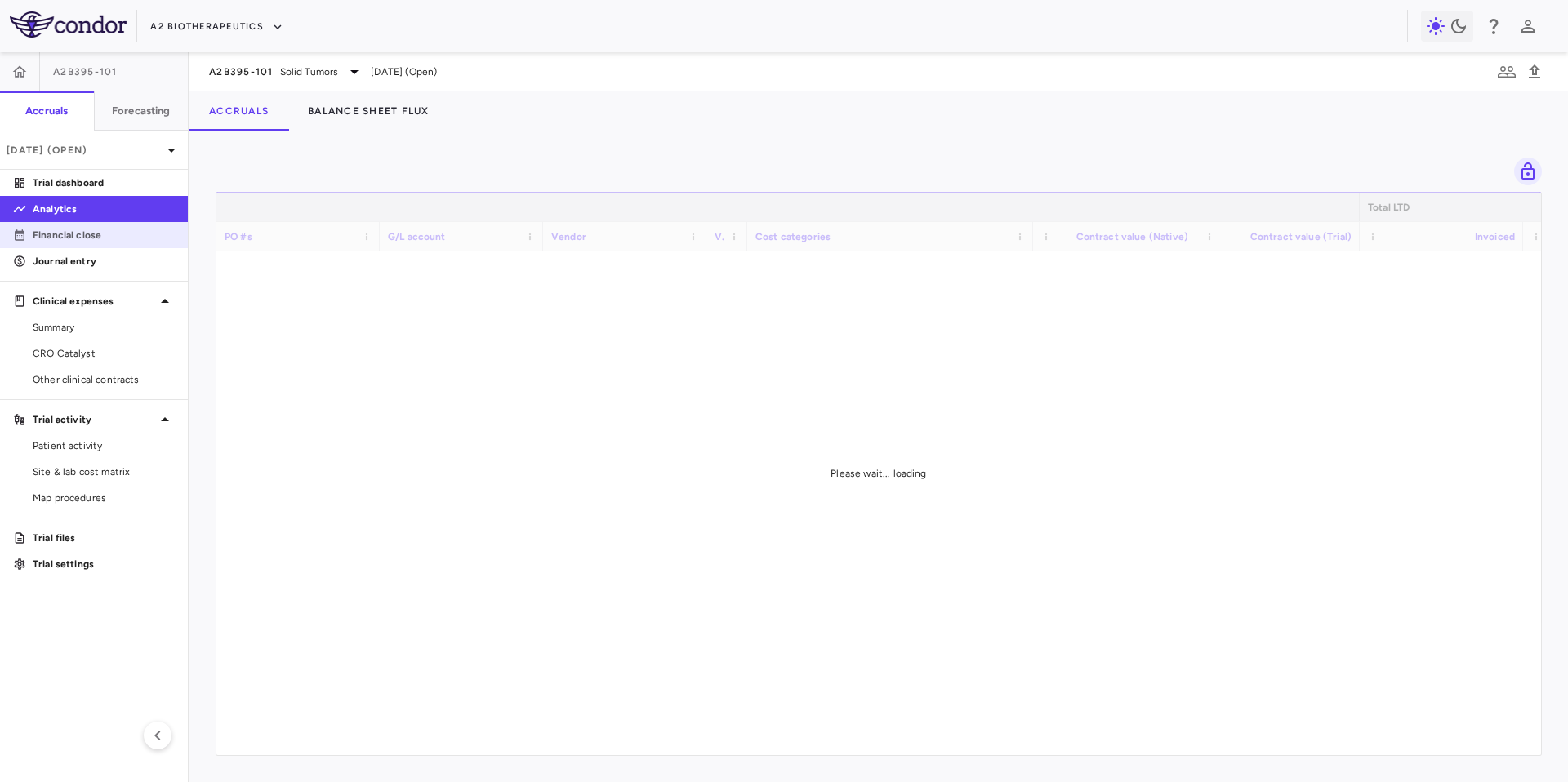
click at [82, 228] on p "Financial close" at bounding box center [104, 235] width 142 height 14
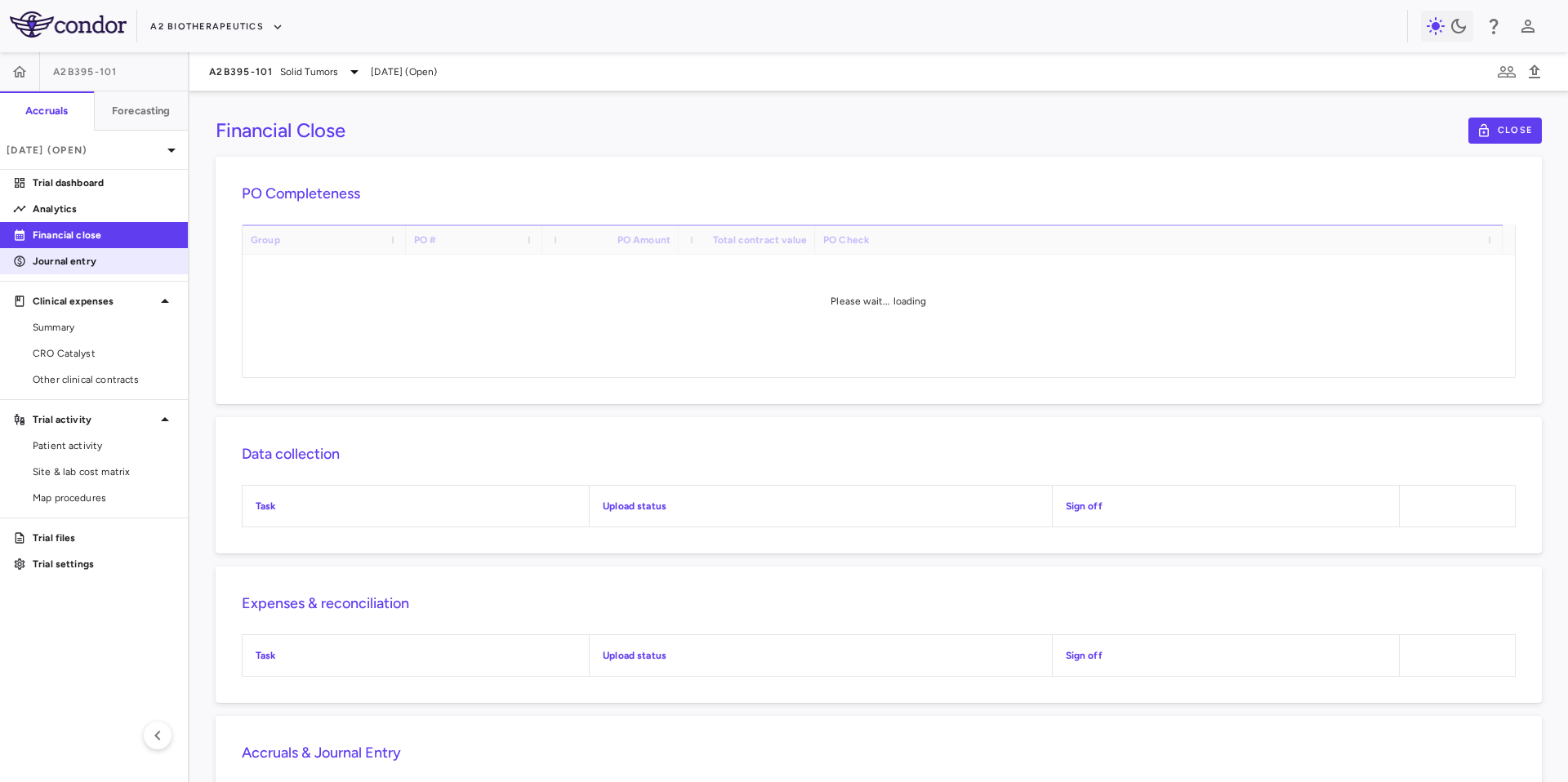
click at [79, 257] on p "Journal entry" at bounding box center [104, 261] width 142 height 14
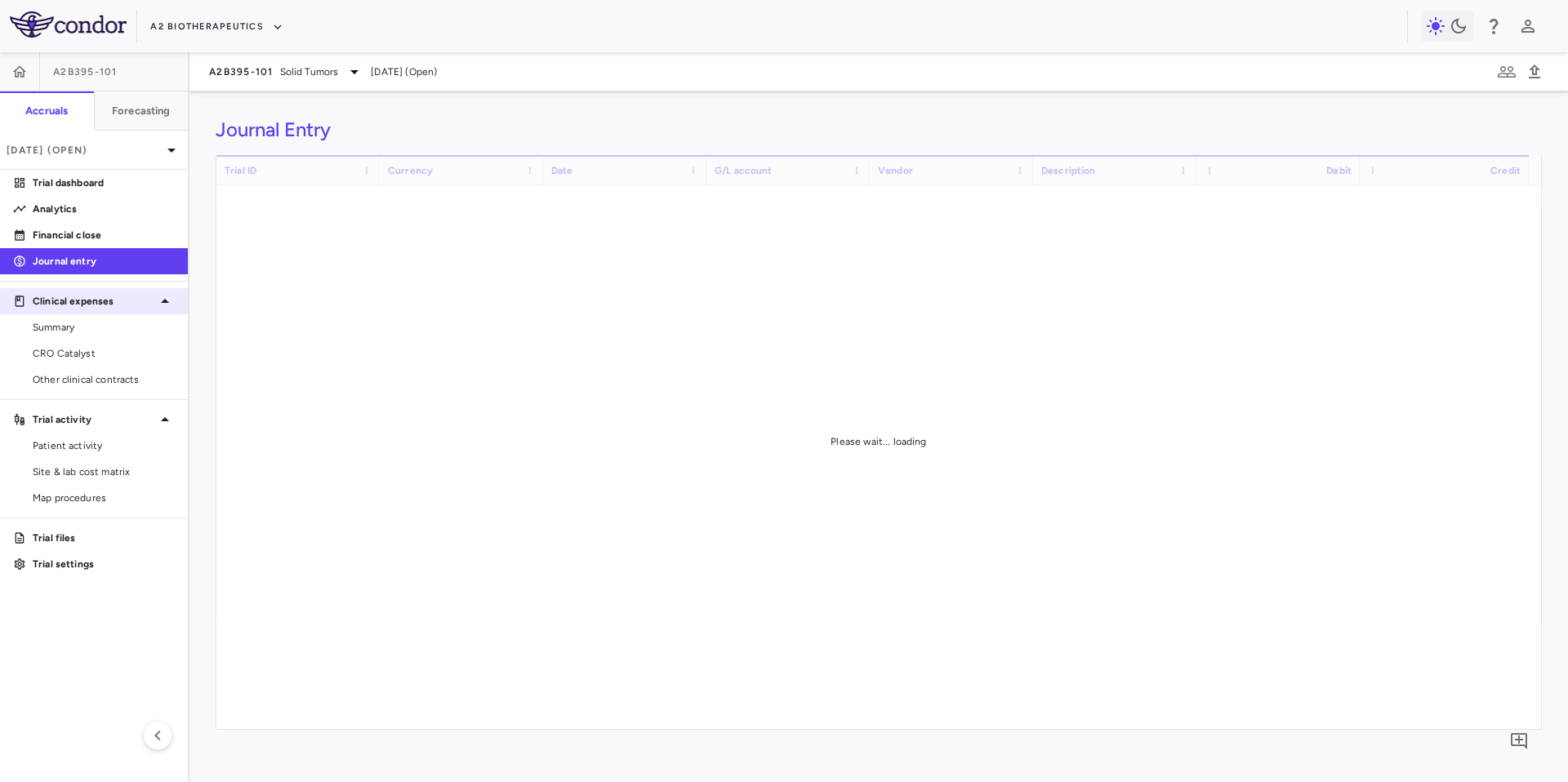
drag, startPoint x: 80, startPoint y: 296, endPoint x: 78, endPoint y: 310, distance: 14.1
click at [79, 297] on p "Clinical expenses" at bounding box center [94, 301] width 123 height 14
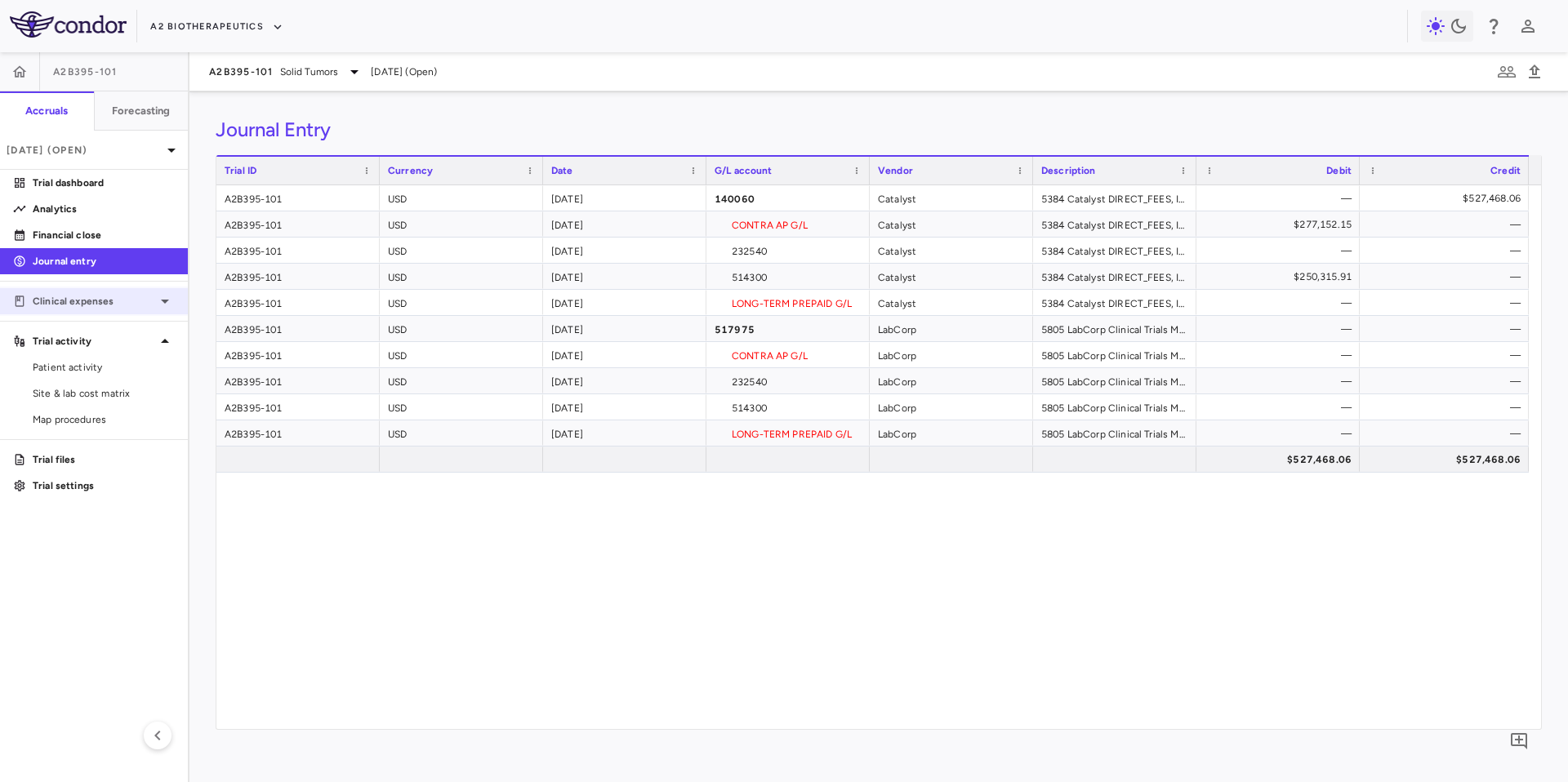
click at [70, 313] on div "Clinical expenses" at bounding box center [94, 301] width 187 height 30
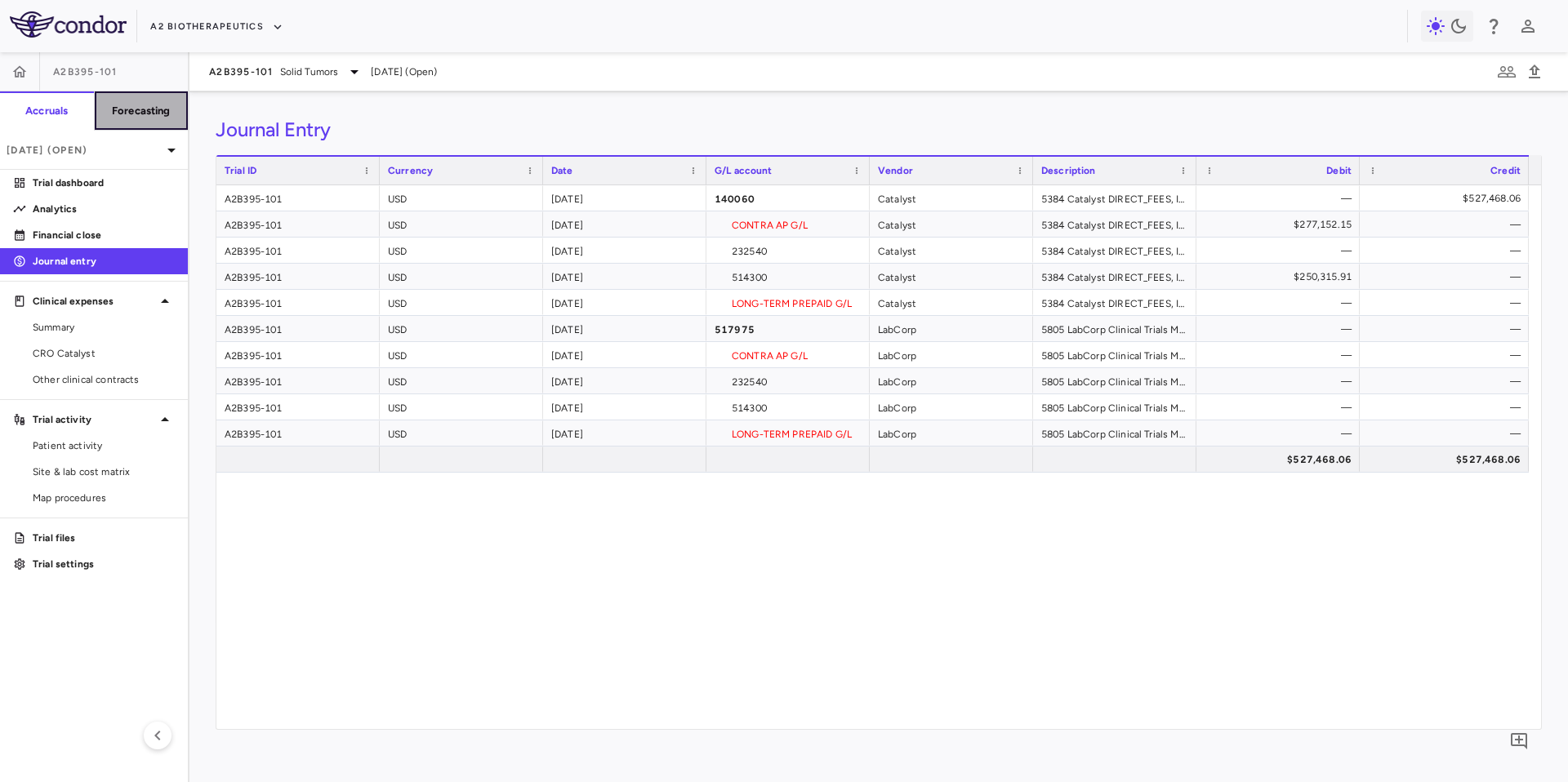
click at [123, 118] on h6 "Forecasting" at bounding box center [141, 111] width 59 height 14
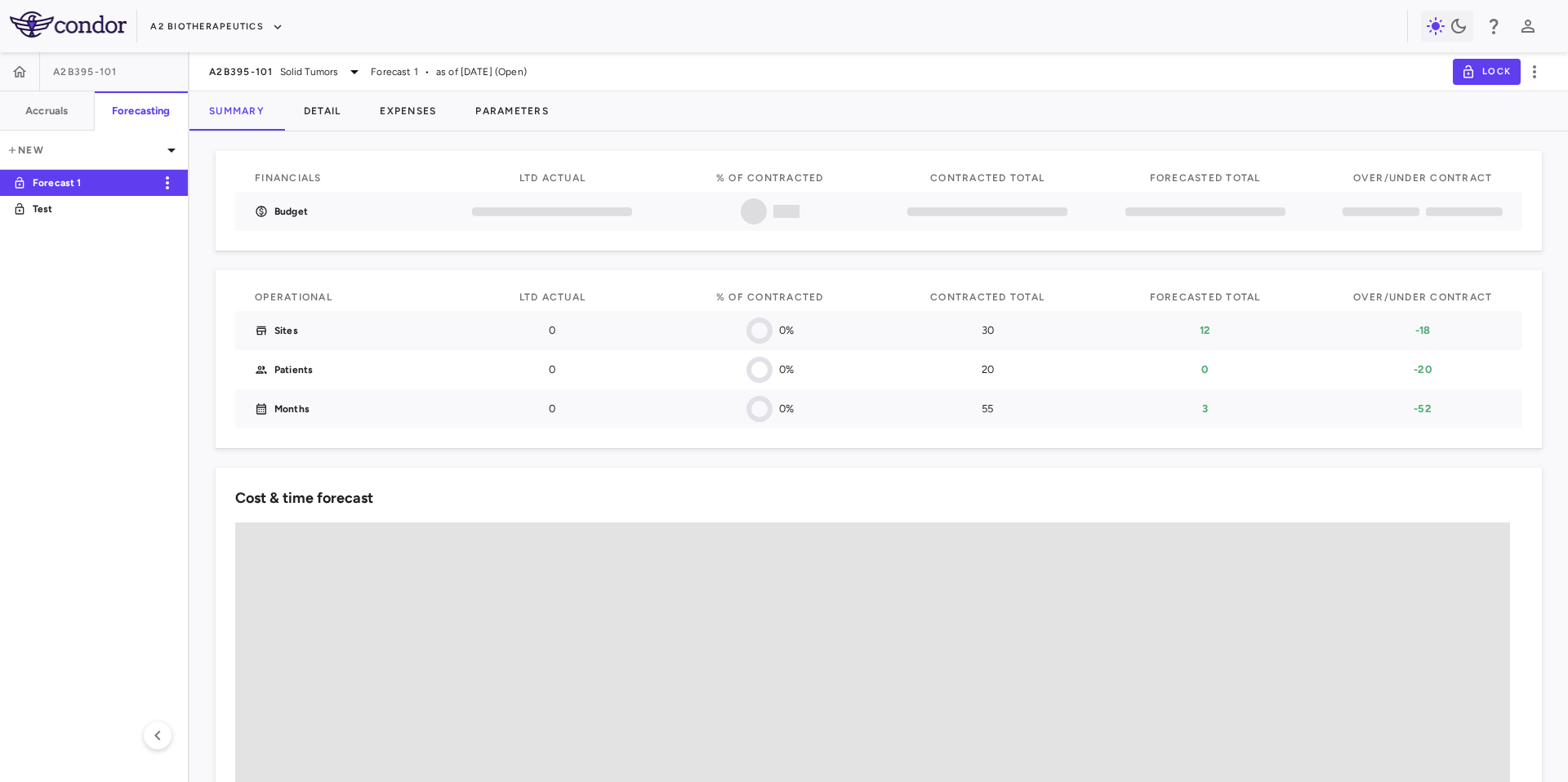
click at [58, 186] on p "Forecast 1" at bounding box center [93, 183] width 121 height 14
click at [49, 212] on p "Test" at bounding box center [93, 209] width 121 height 14
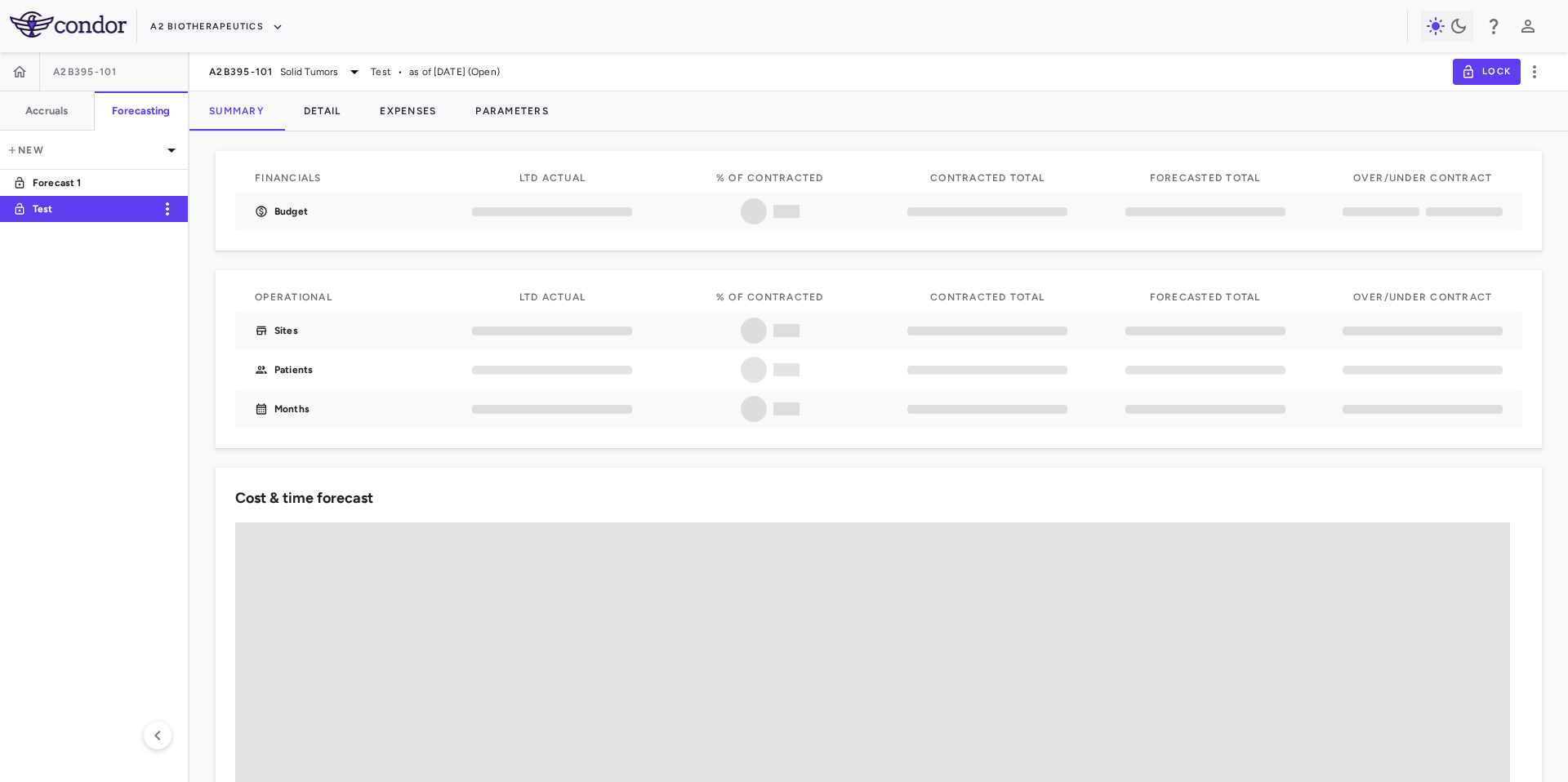
drag, startPoint x: 48, startPoint y: 186, endPoint x: 48, endPoint y: 197, distance: 11.0
click at [48, 186] on p "Forecast 1" at bounding box center [93, 183] width 121 height 14
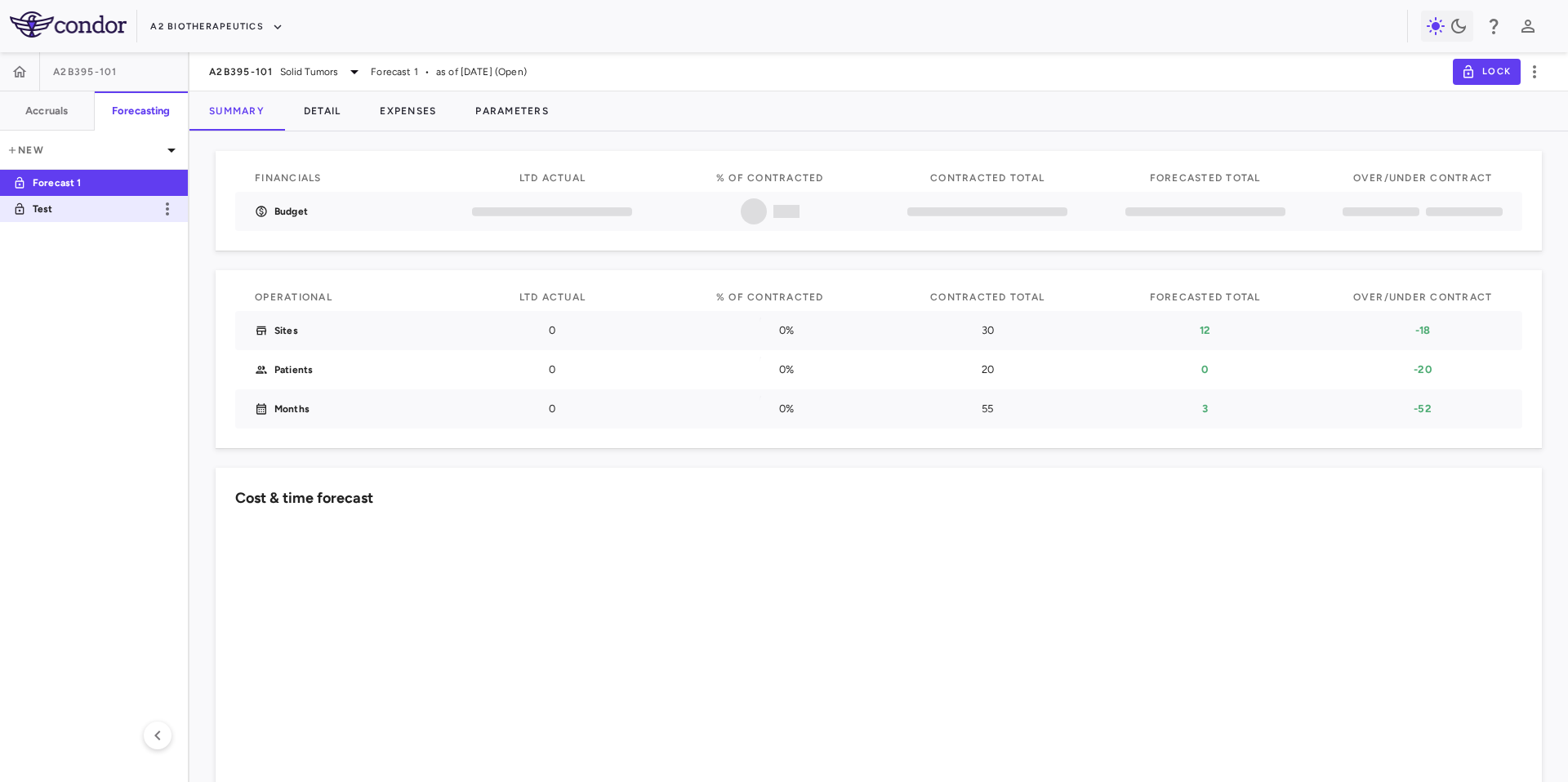
click at [48, 204] on p "Test" at bounding box center [93, 209] width 121 height 14
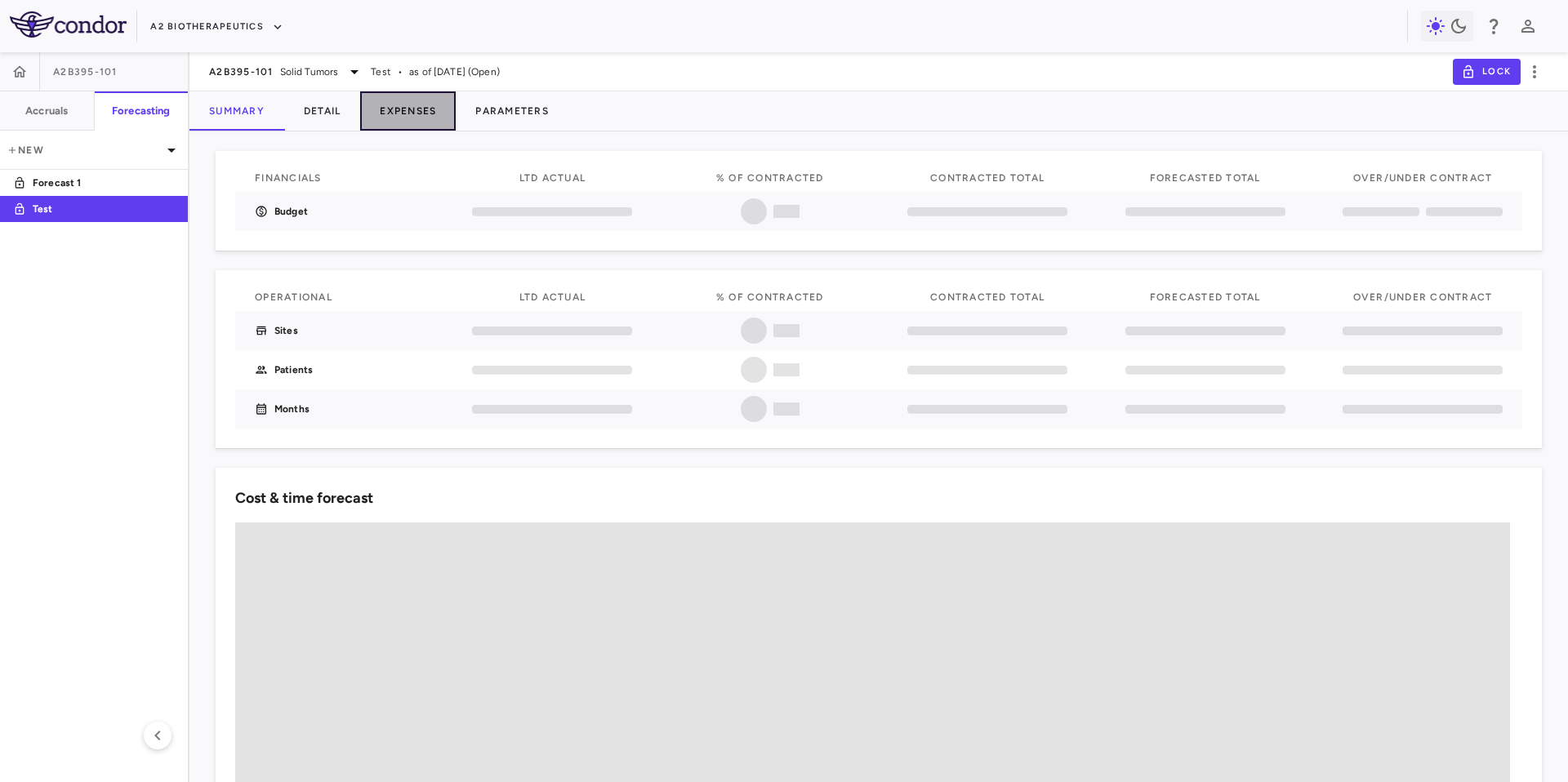
click at [409, 112] on button "Expenses" at bounding box center [408, 112] width 96 height 40
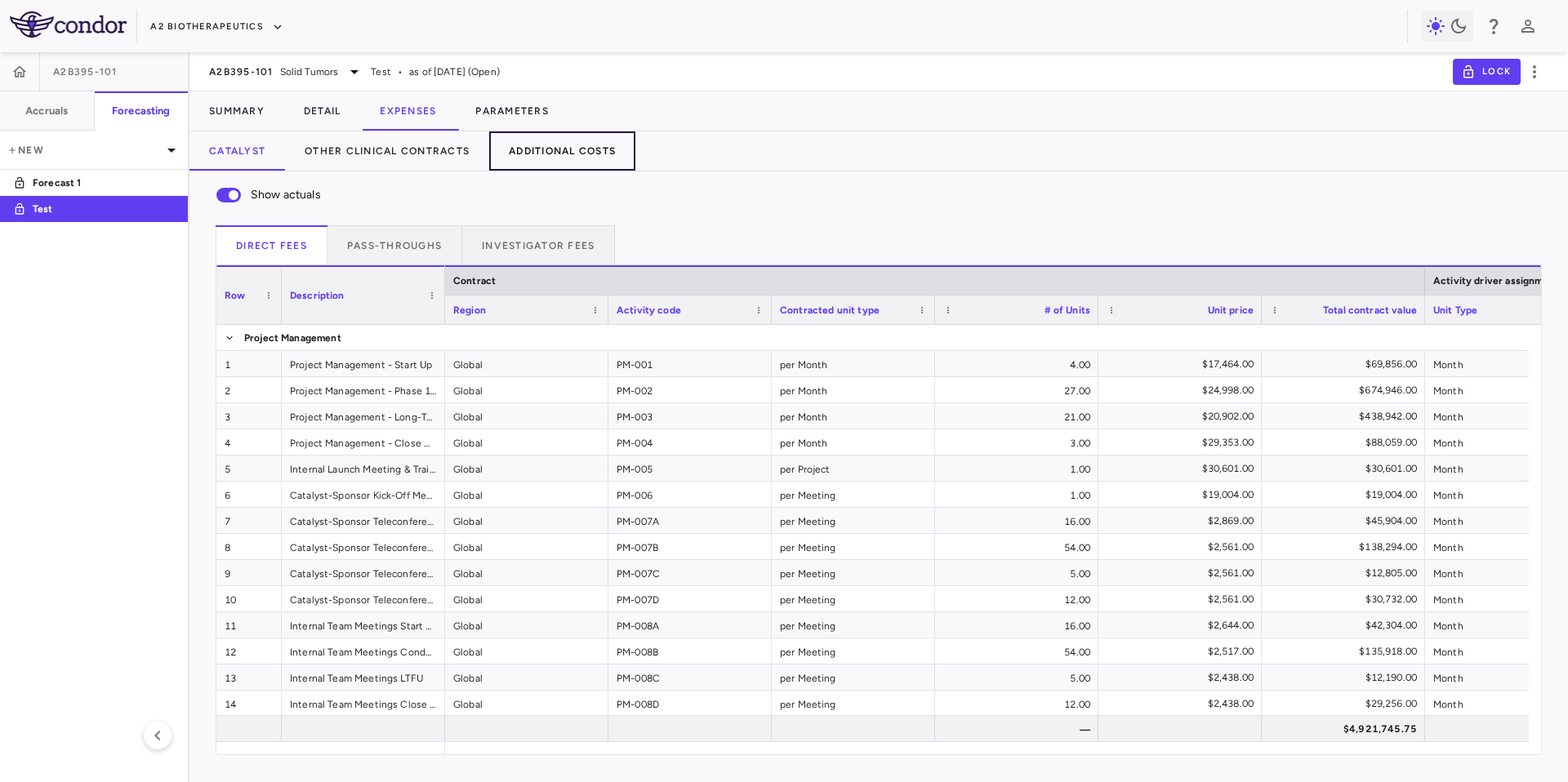
click at [554, 152] on button "Additional Costs" at bounding box center [562, 151] width 146 height 40
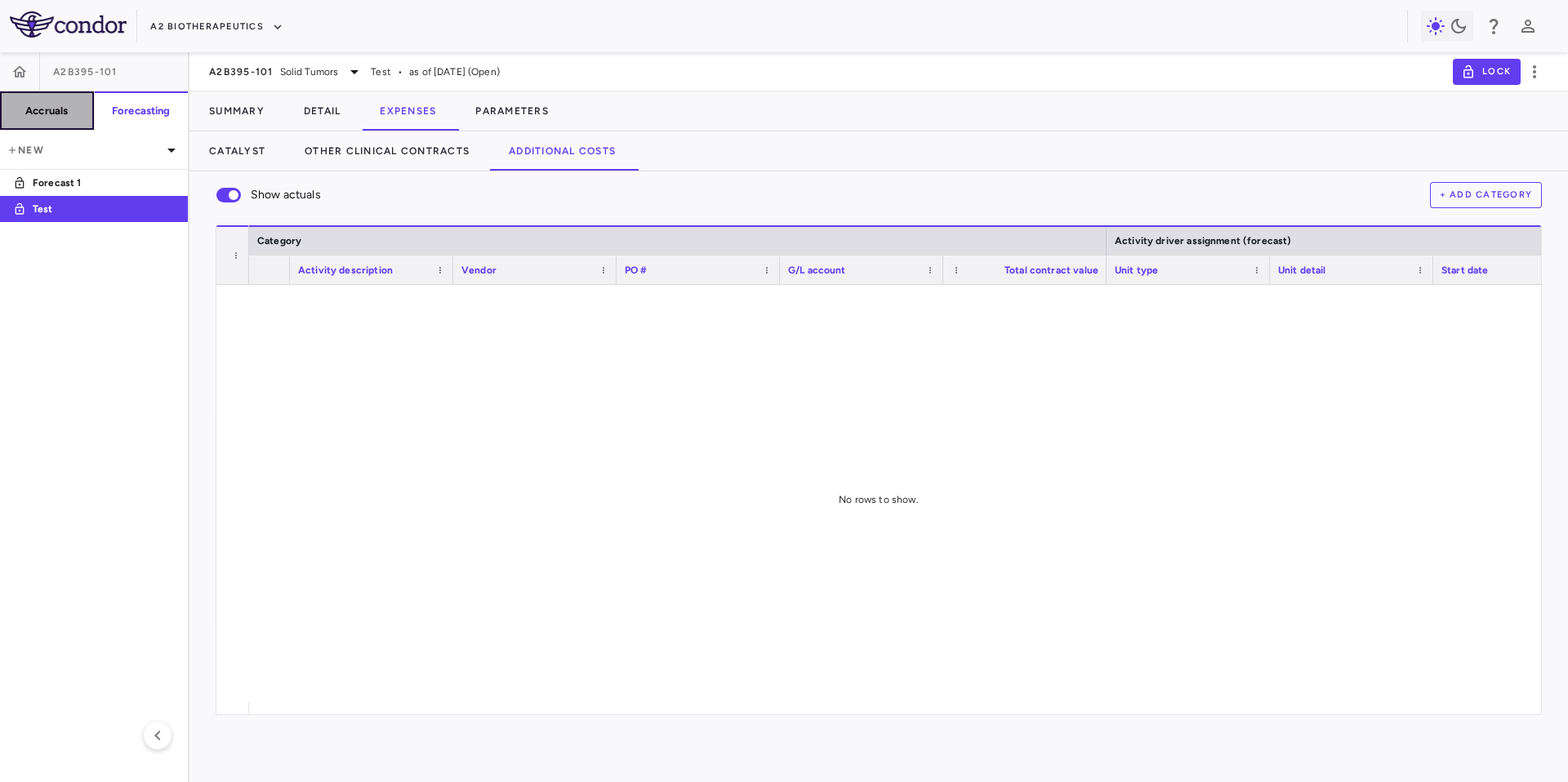
click at [67, 100] on button "Accruals" at bounding box center [47, 112] width 95 height 40
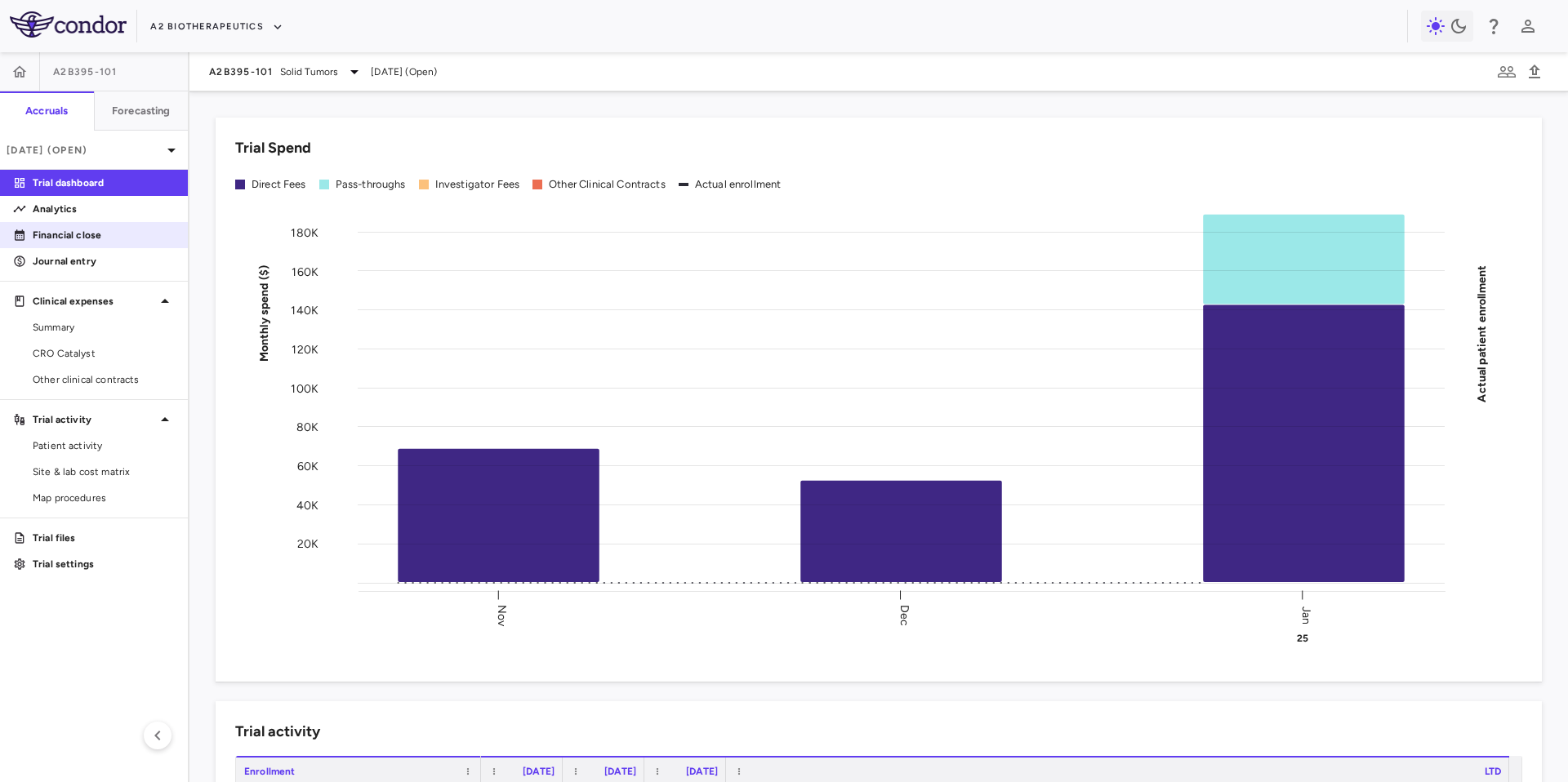
click at [64, 230] on p "Financial close" at bounding box center [104, 235] width 142 height 14
